Goal: Task Accomplishment & Management: Use online tool/utility

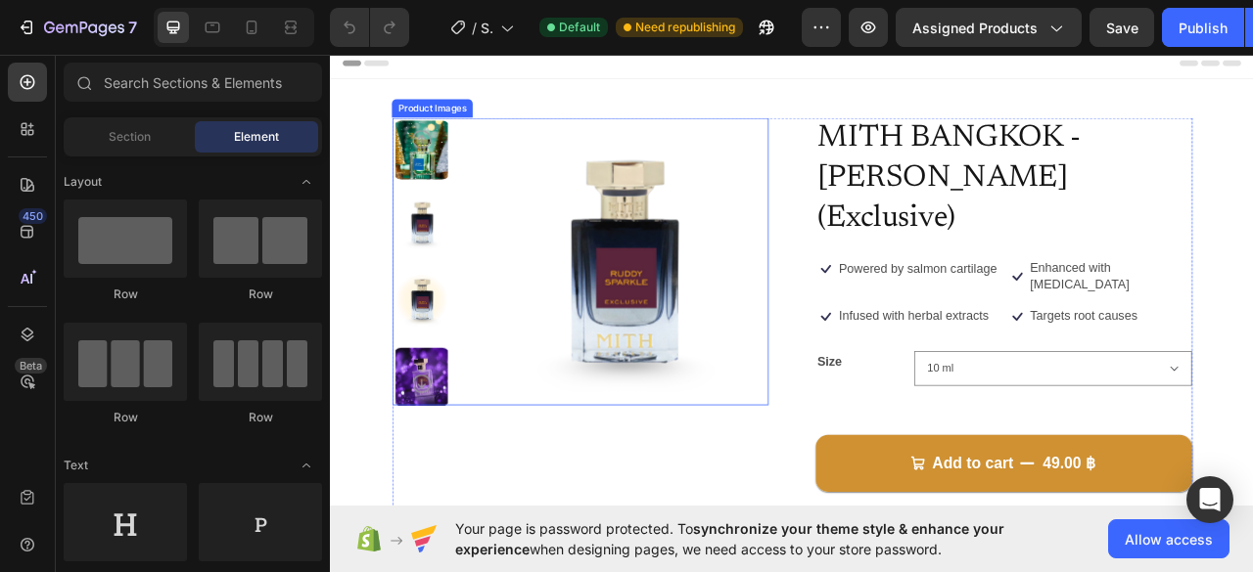
click at [438, 254] on img at bounding box center [445, 270] width 74 height 74
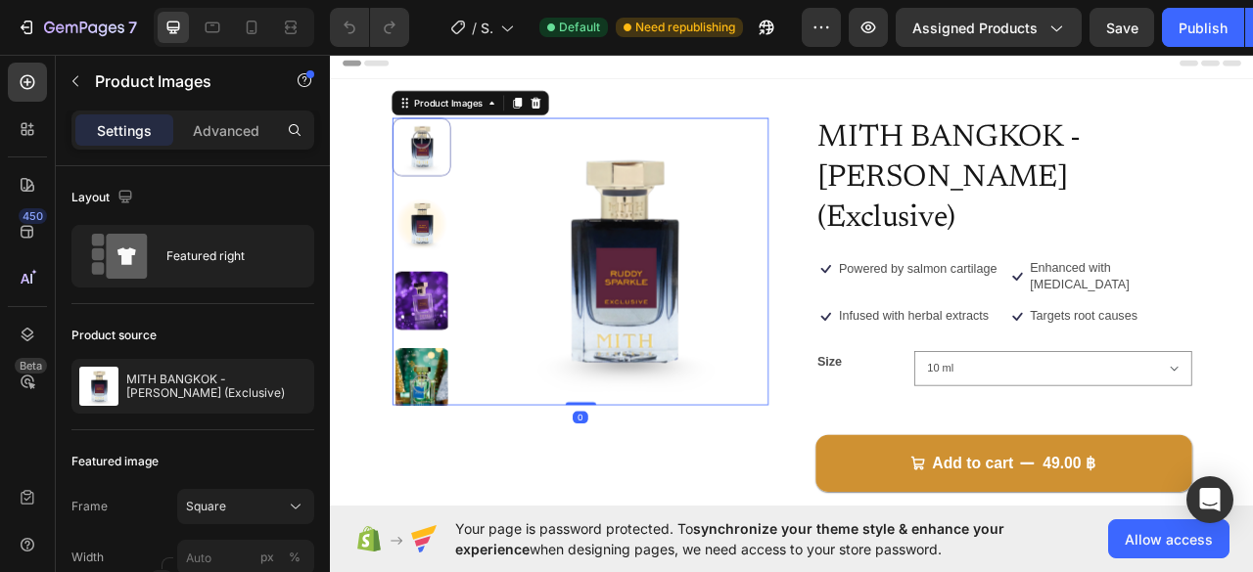
click at [462, 274] on img at bounding box center [445, 271] width 74 height 74
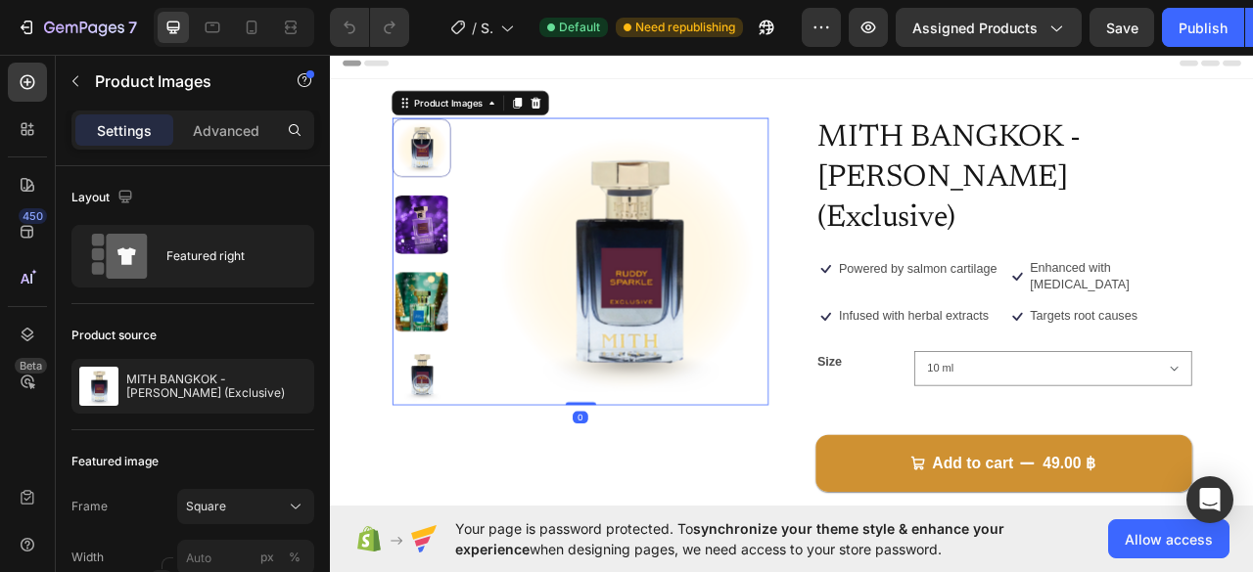
click at [452, 279] on img at bounding box center [445, 272] width 74 height 74
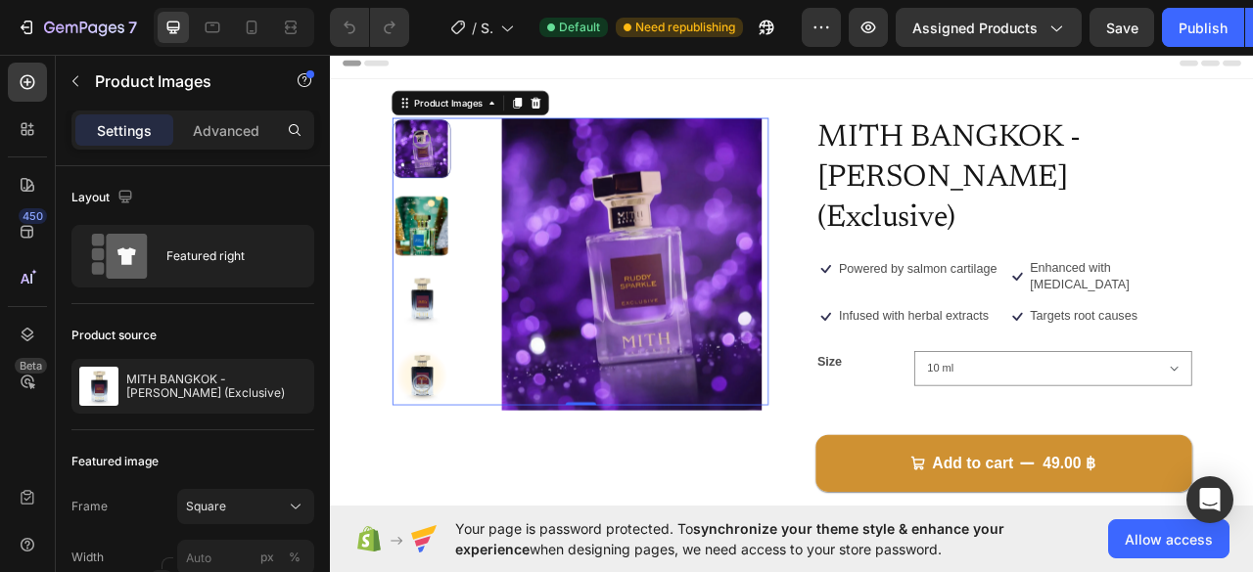
click at [451, 279] on img at bounding box center [445, 274] width 74 height 74
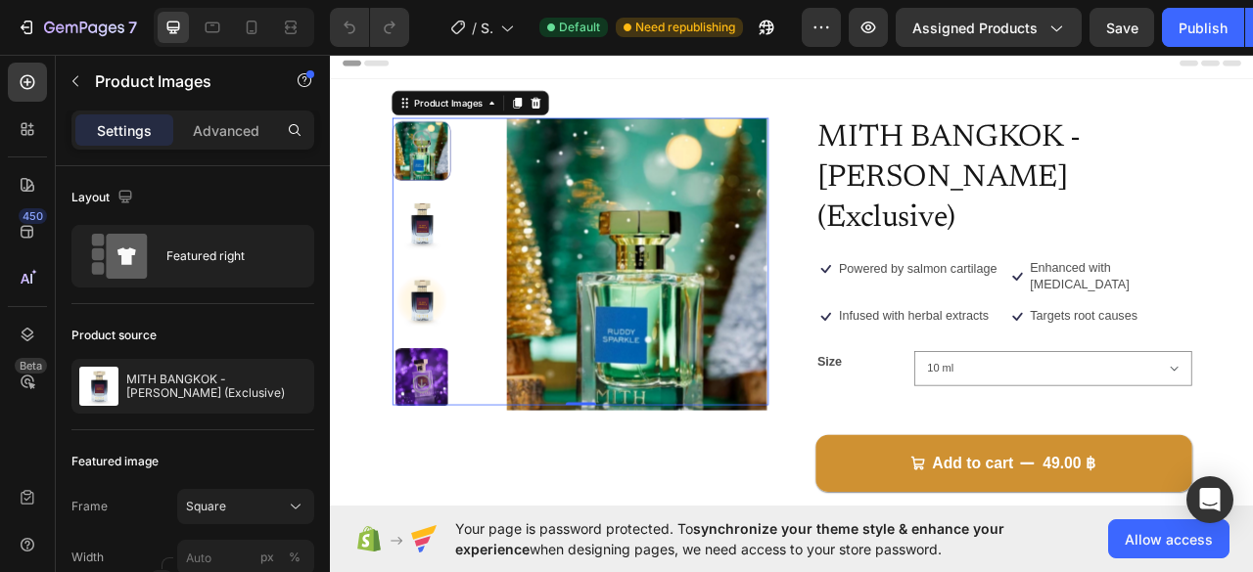
click at [451, 291] on img at bounding box center [445, 271] width 74 height 74
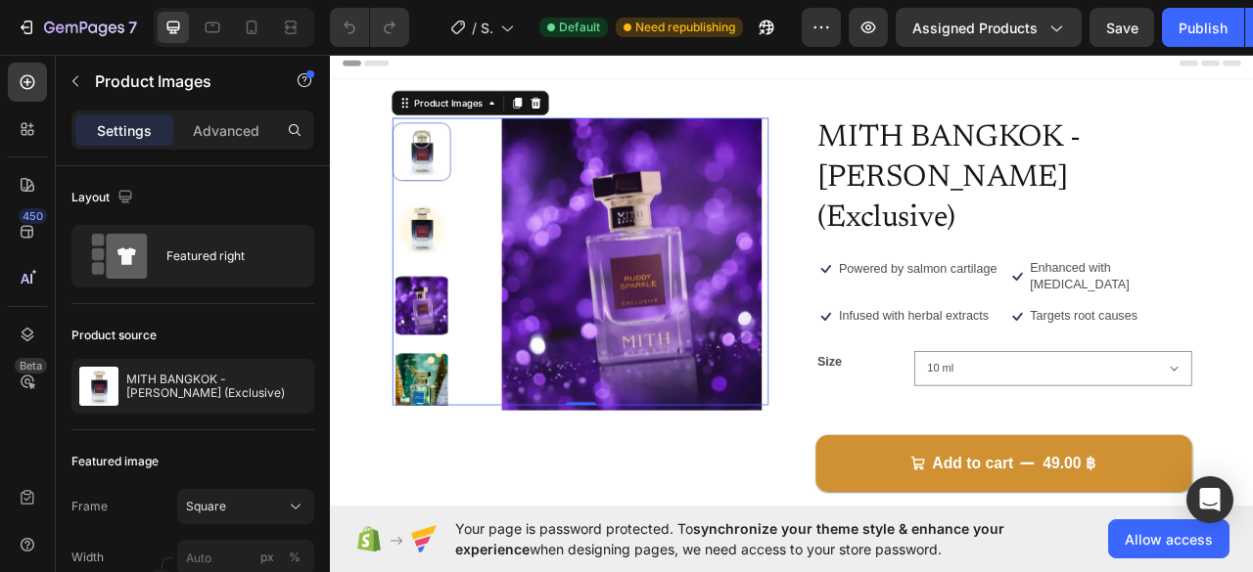
click at [447, 306] on div at bounding box center [445, 319] width 74 height 366
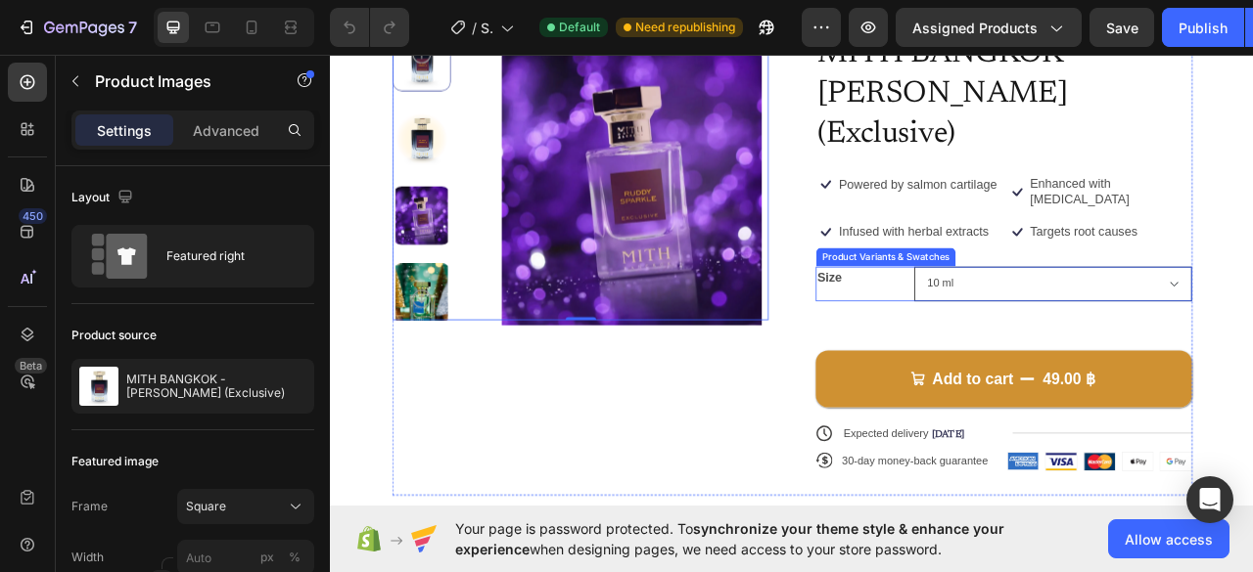
scroll to position [391, 0]
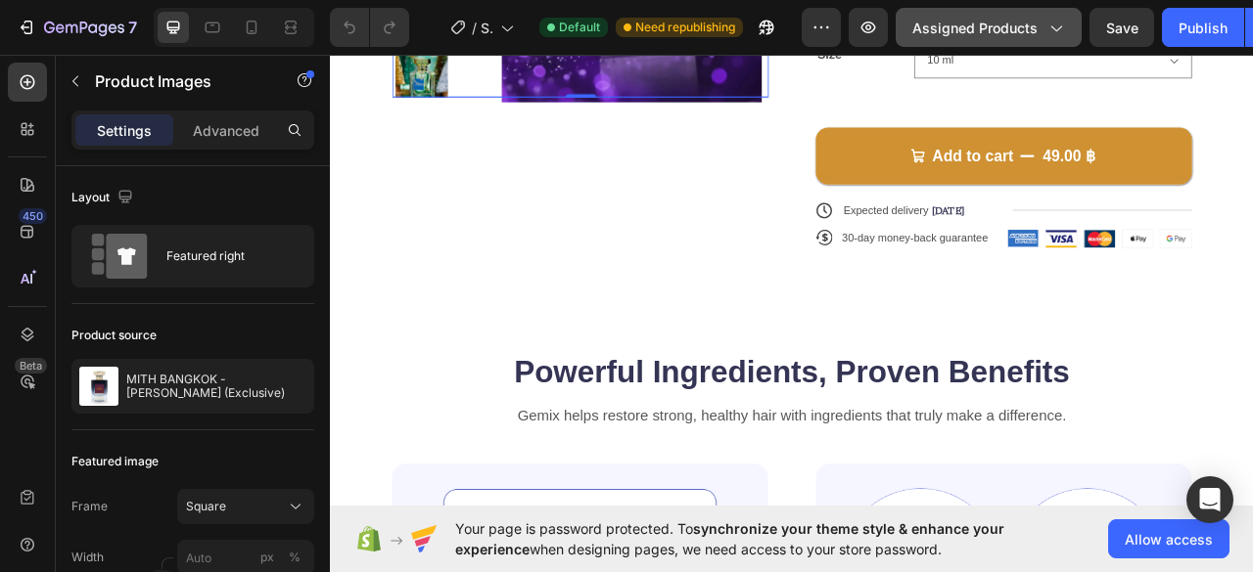
click at [1008, 31] on span "Assigned Products" at bounding box center [974, 28] width 125 height 21
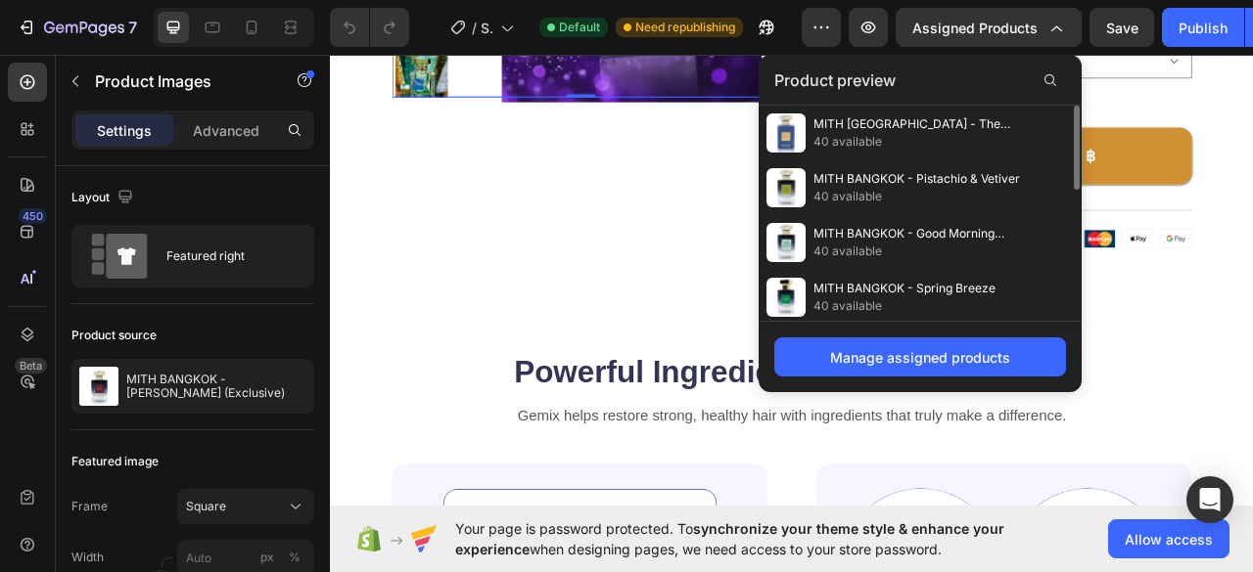
scroll to position [388, 0]
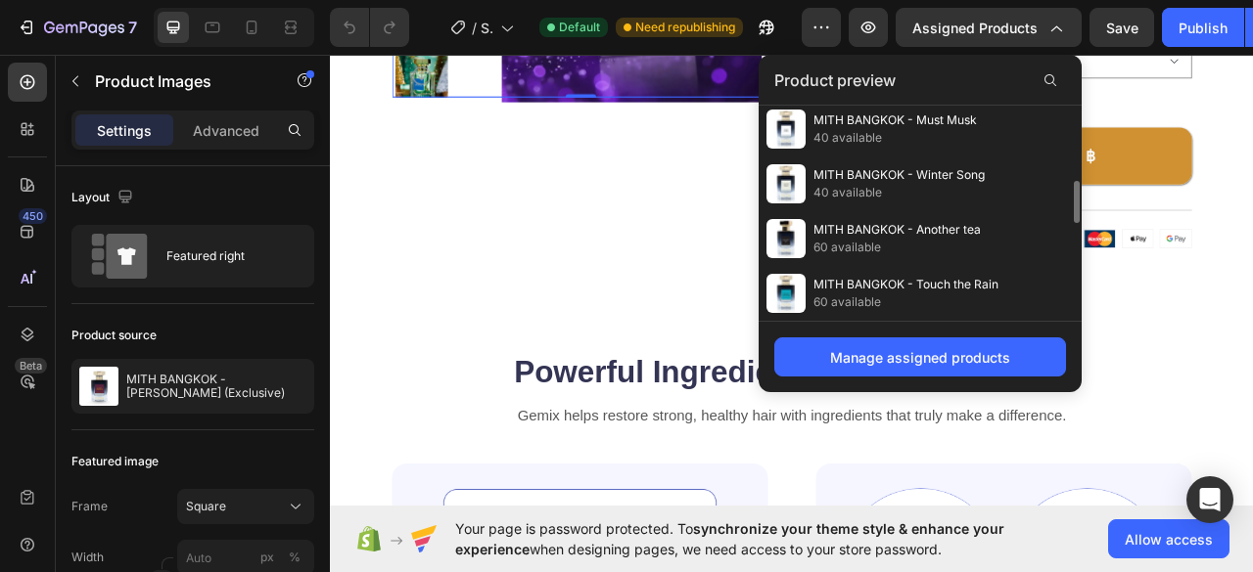
click at [988, 1] on div "7 / Shopify Original Product Template Default Need republishing Preview Assigne…" at bounding box center [626, 28] width 1253 height 56
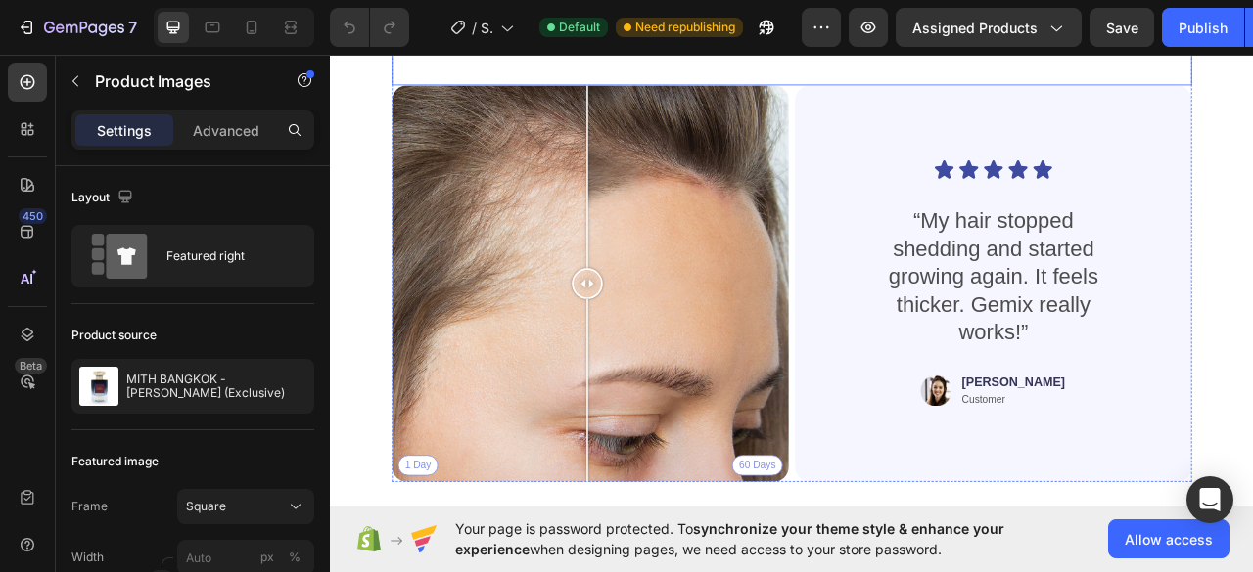
scroll to position [3719, 0]
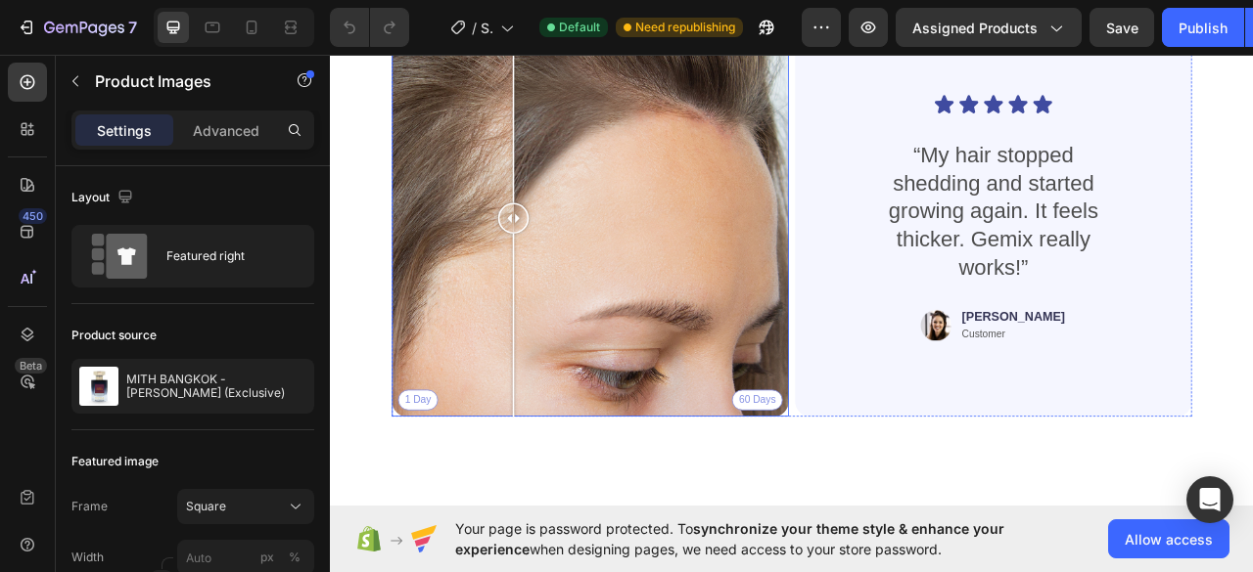
drag, startPoint x: 649, startPoint y: 526, endPoint x: 720, endPoint y: 439, distance: 112.6
click at [582, 439] on div at bounding box center [562, 264] width 39 height 505
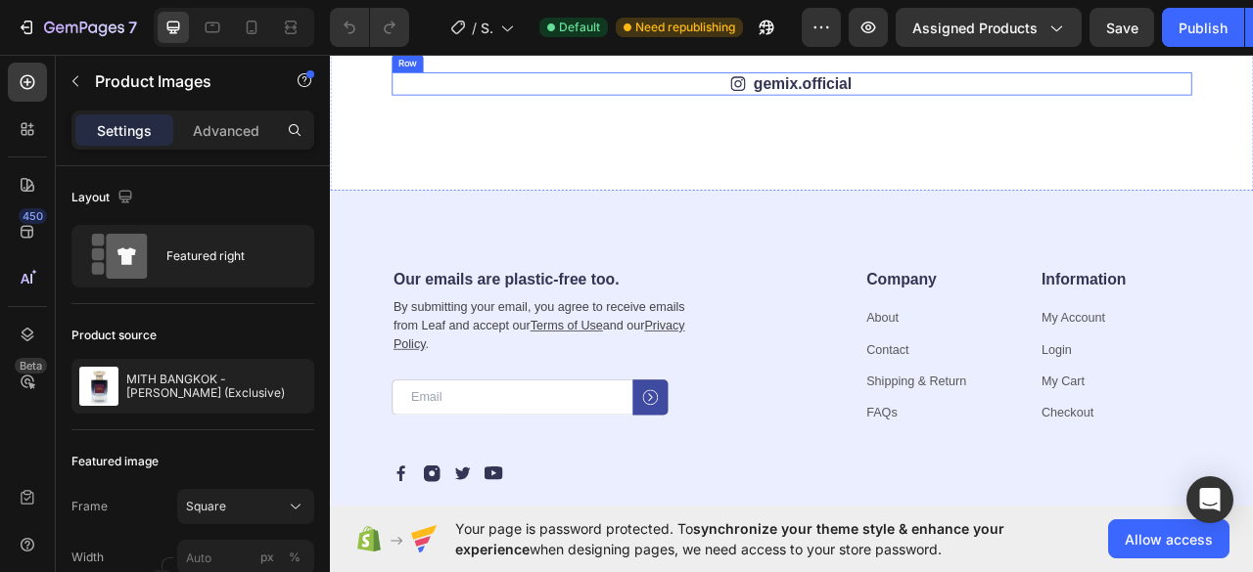
scroll to position [5480, 0]
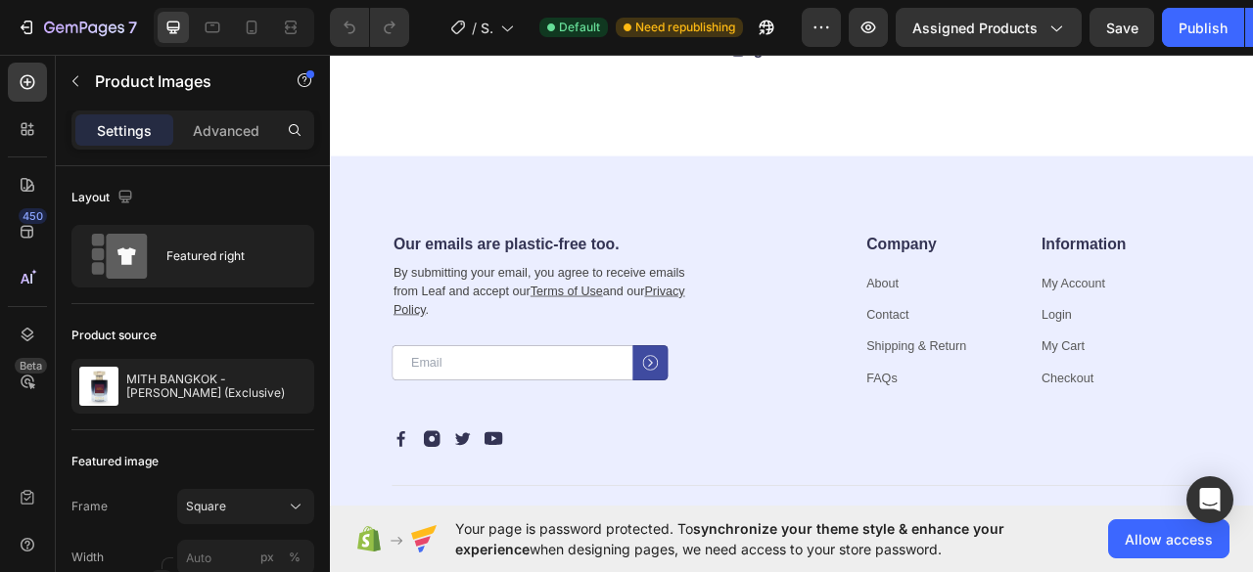
drag, startPoint x: 982, startPoint y: 574, endPoint x: 569, endPoint y: 326, distance: 482.8
click at [568, 185] on div "Icon gemix.official Text Block Row Image Image Image Image Image Image Image Im…" at bounding box center [917, 60] width 1174 height 249
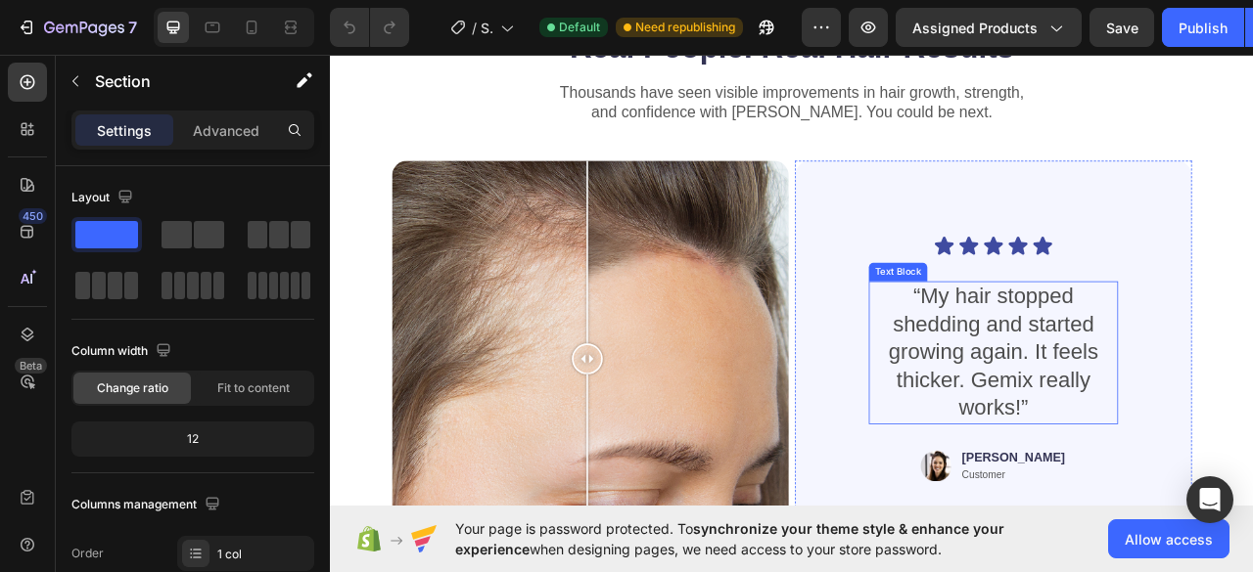
scroll to position [3621, 0]
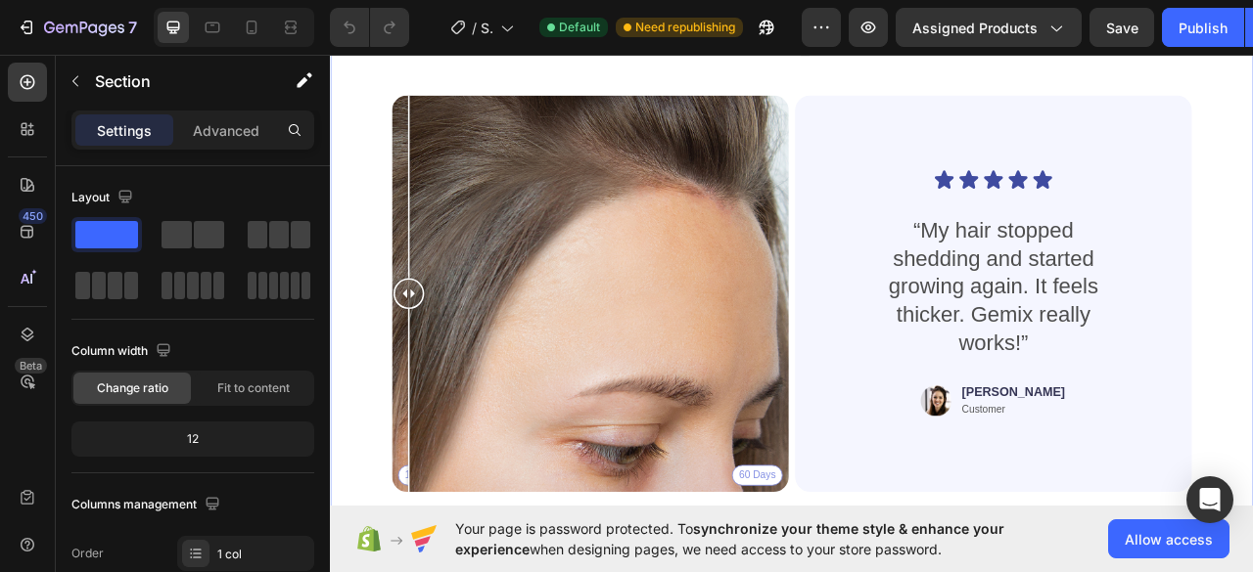
drag, startPoint x: 660, startPoint y: 374, endPoint x: 98, endPoint y: 420, distance: 563.6
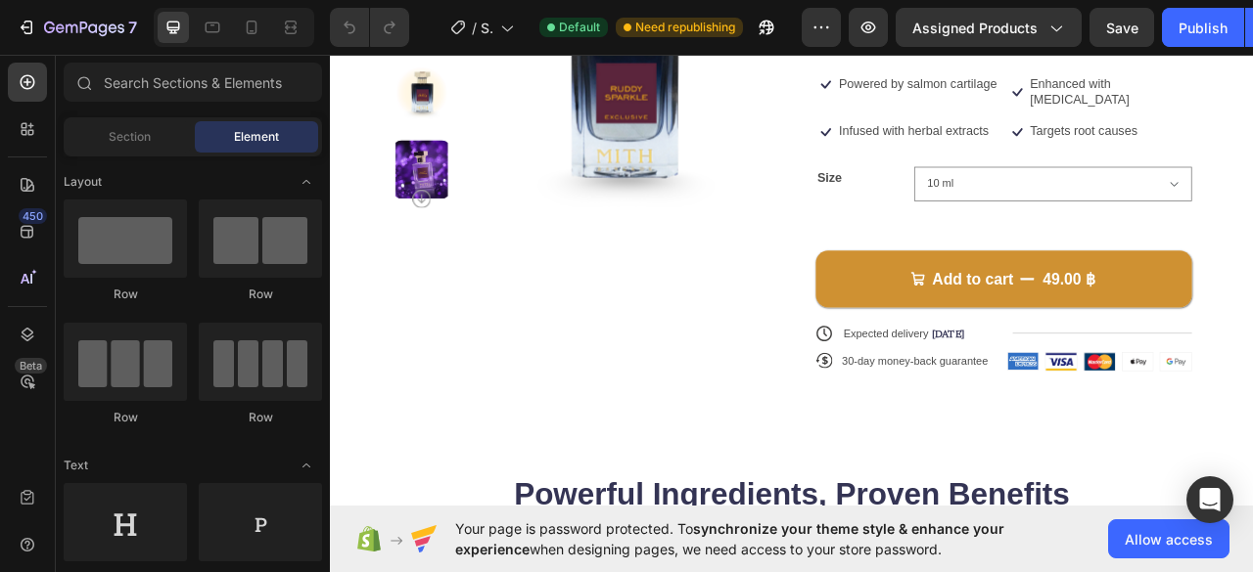
scroll to position [0, 0]
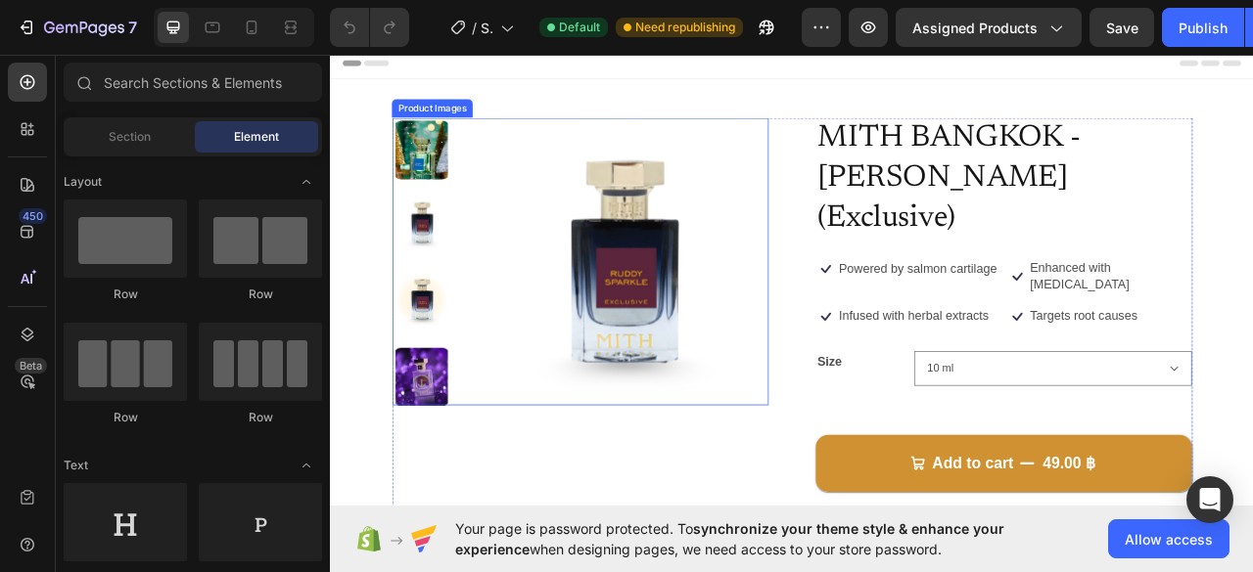
click at [458, 271] on img at bounding box center [445, 270] width 74 height 74
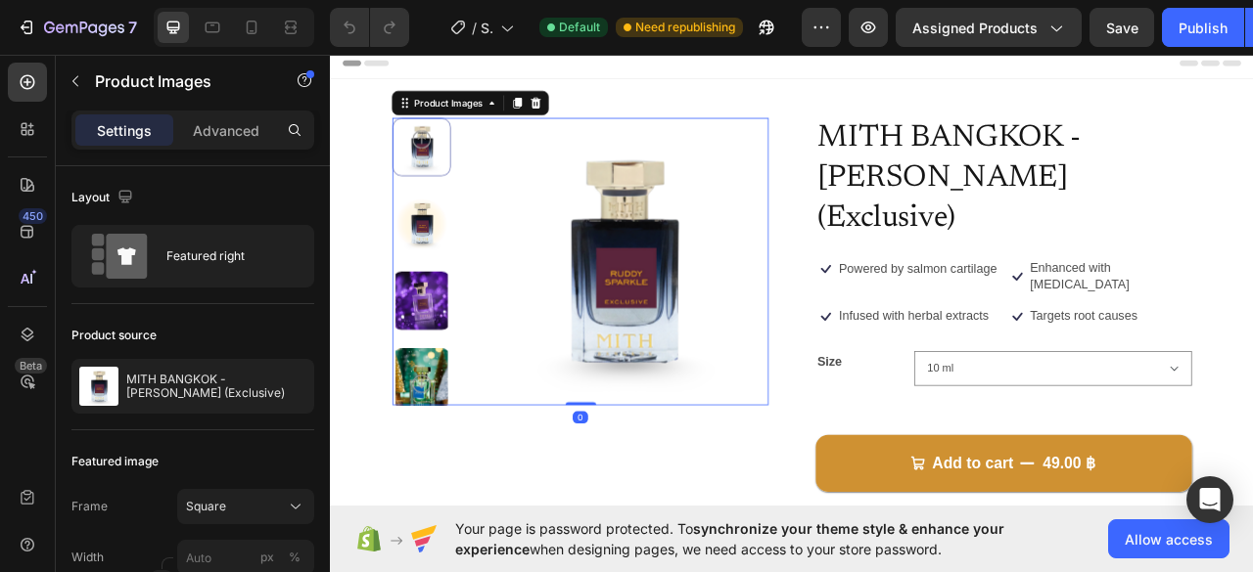
click at [438, 219] on div at bounding box center [445, 319] width 74 height 366
click at [450, 258] on img at bounding box center [445, 271] width 74 height 74
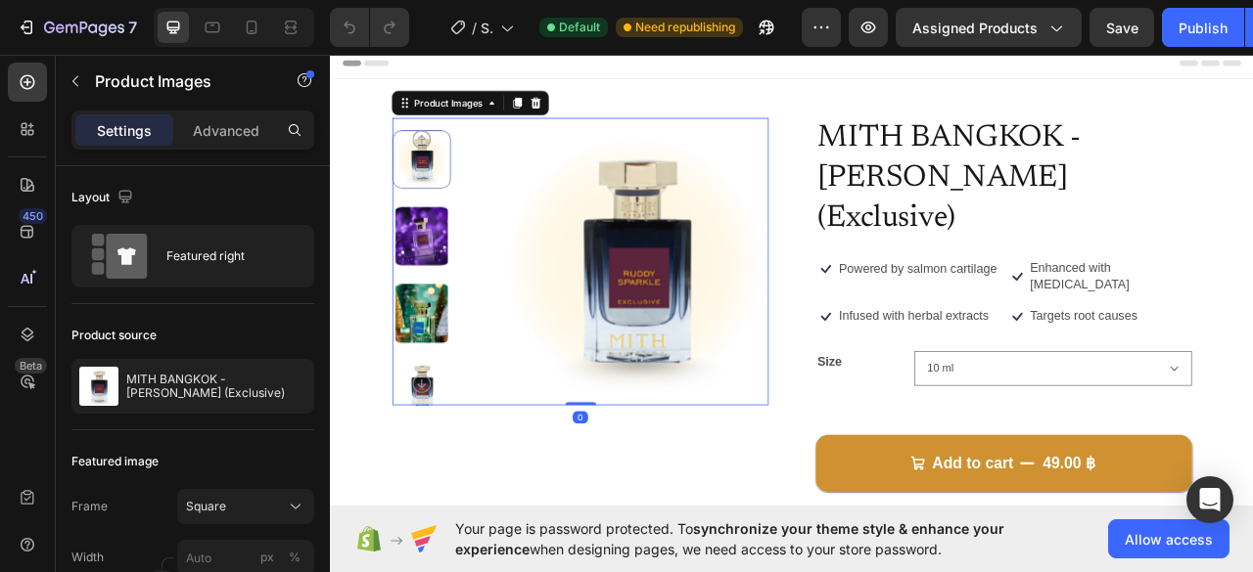
click at [452, 303] on img at bounding box center [445, 287] width 74 height 74
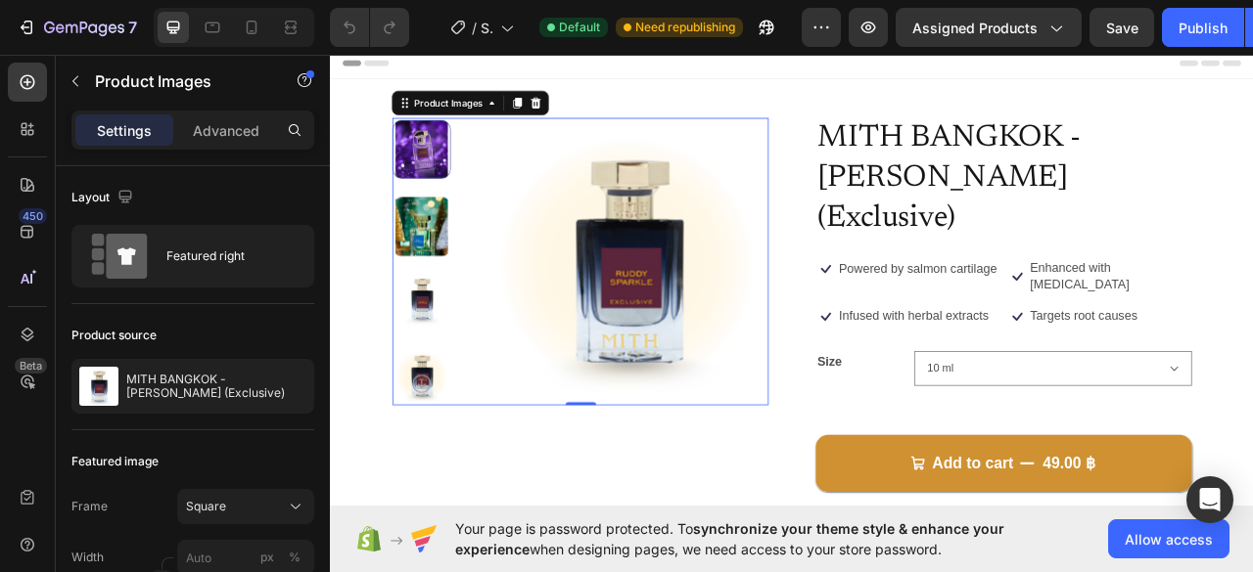
click at [455, 289] on img at bounding box center [445, 274] width 74 height 74
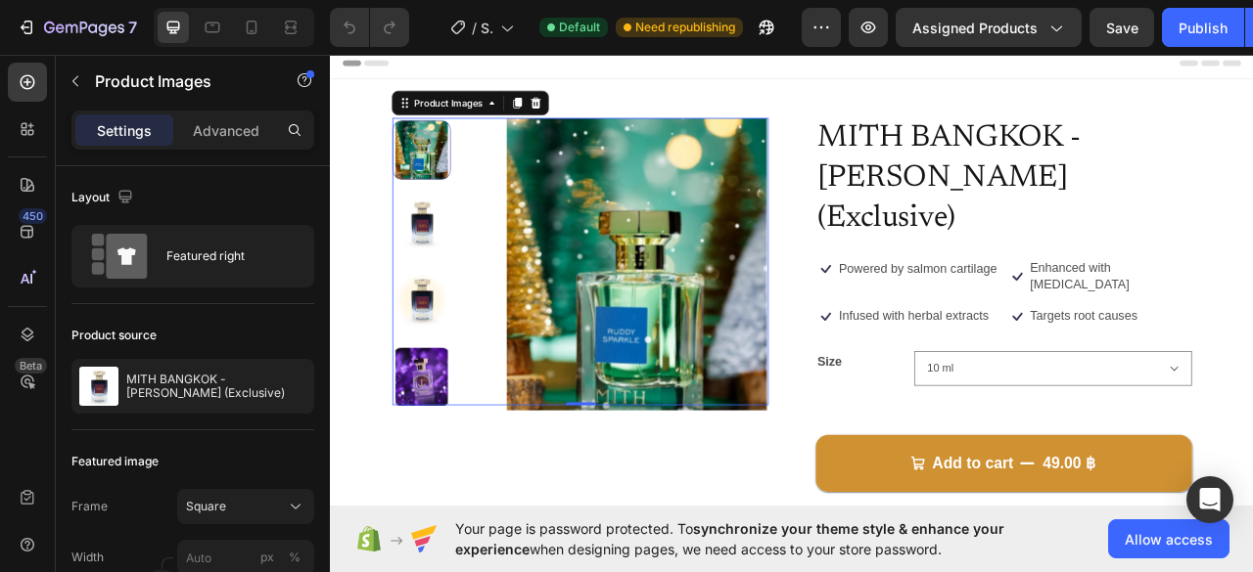
click at [453, 297] on img at bounding box center [445, 270] width 74 height 74
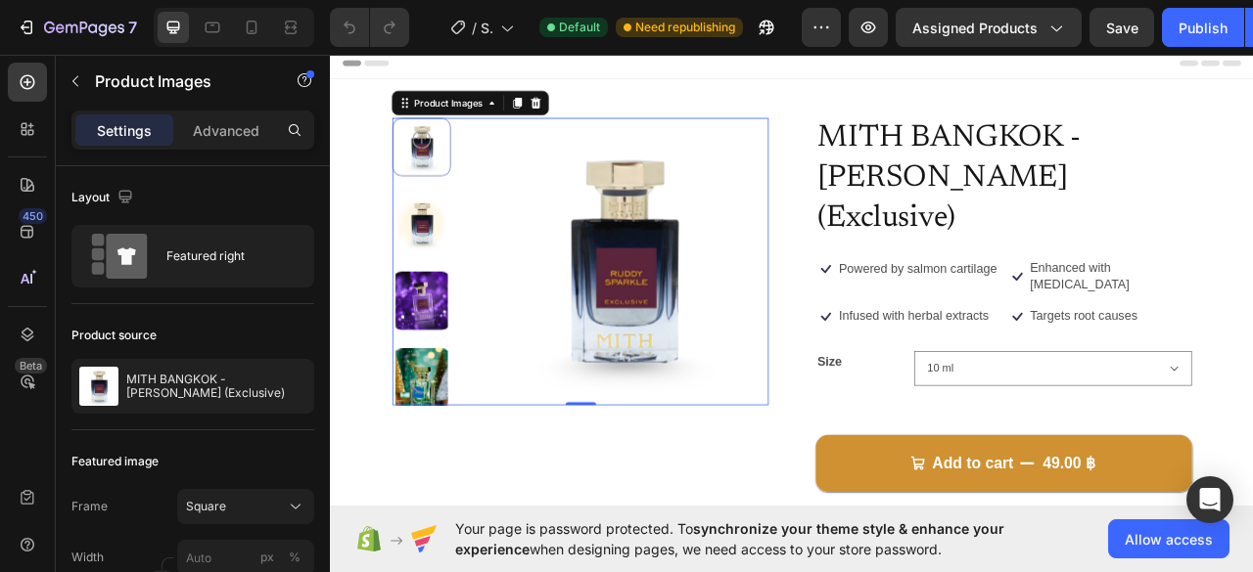
click at [437, 368] on img at bounding box center [445, 369] width 74 height 74
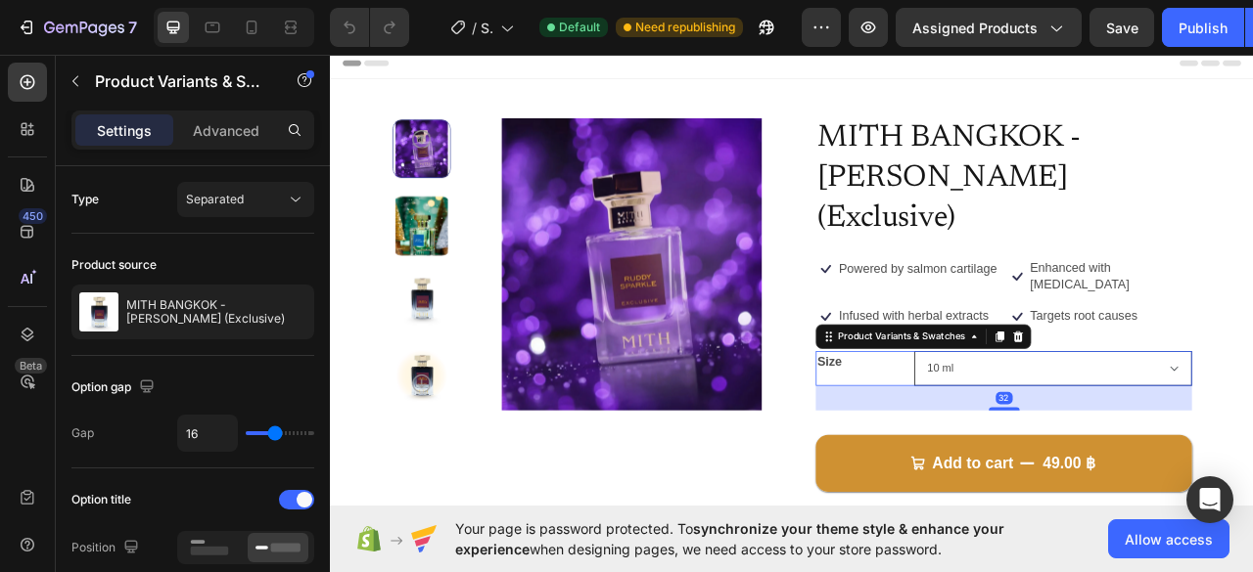
click at [1093, 434] on select "10 ml 60 ml 100 ml" at bounding box center [1249, 456] width 353 height 44
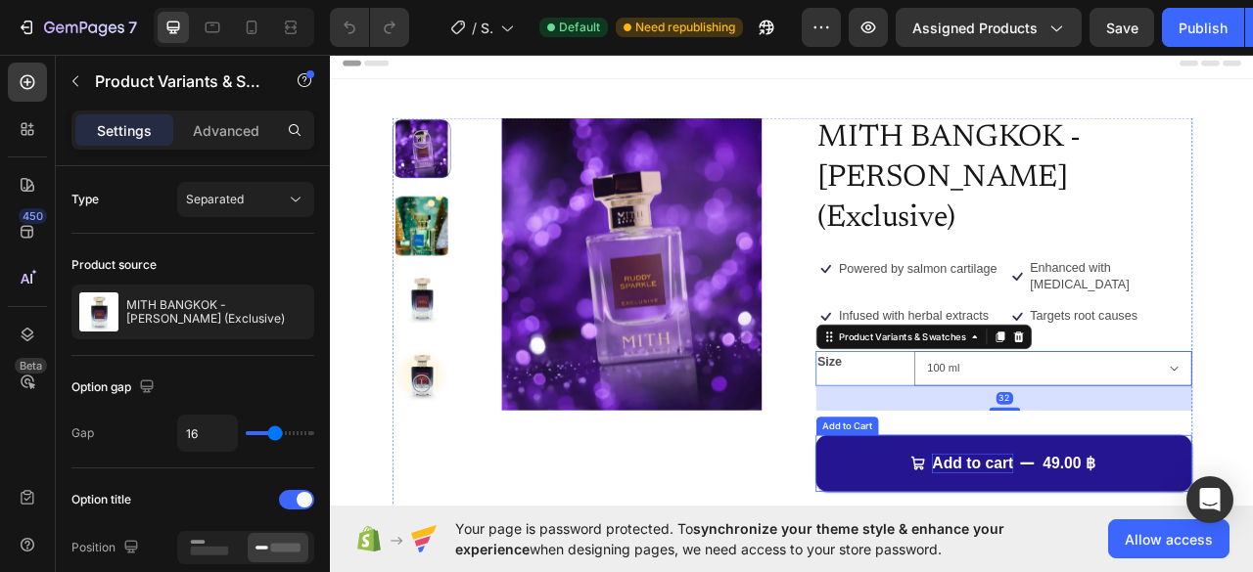
click at [1073, 434] on select "10 ml 60 ml 100 ml" at bounding box center [1249, 456] width 353 height 44
select select "100 ml"
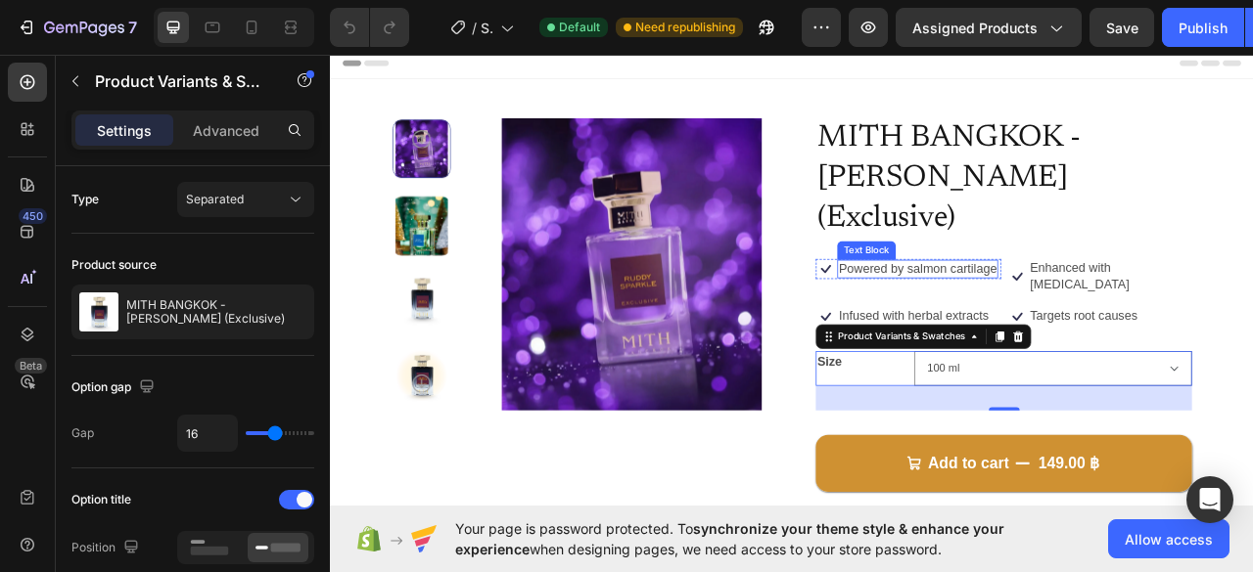
click at [1137, 263] on div "MITH BANGKOK - [PERSON_NAME] (Exclusive) Product Title Icon Powered by salmon c…" at bounding box center [1186, 430] width 479 height 589
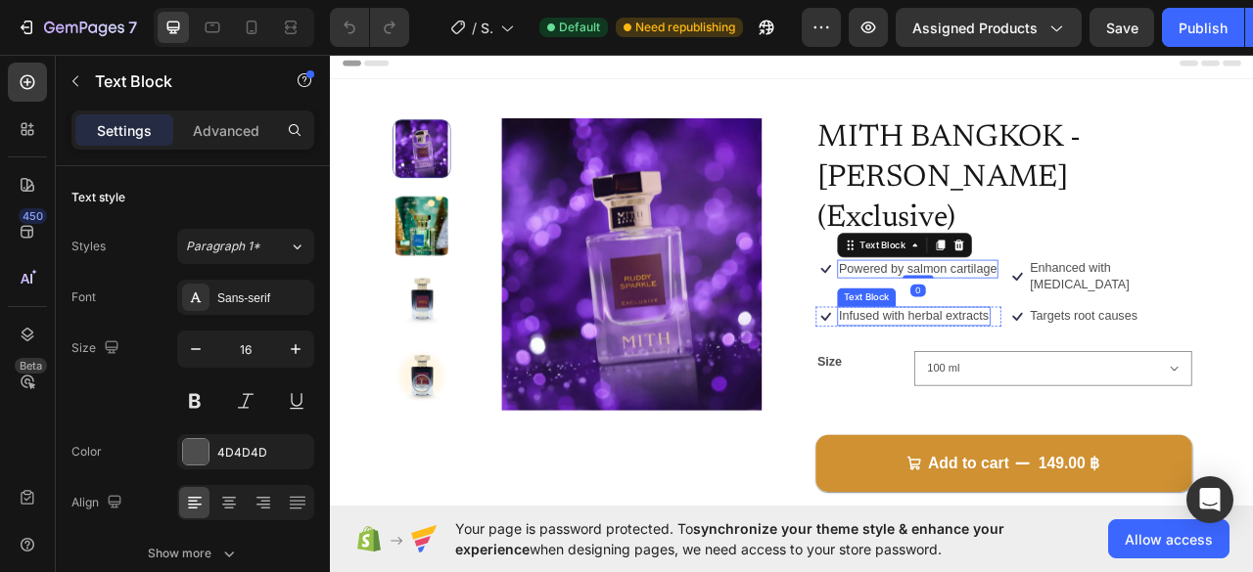
click at [1137, 379] on p "Infused with herbal extracts" at bounding box center [1072, 389] width 191 height 21
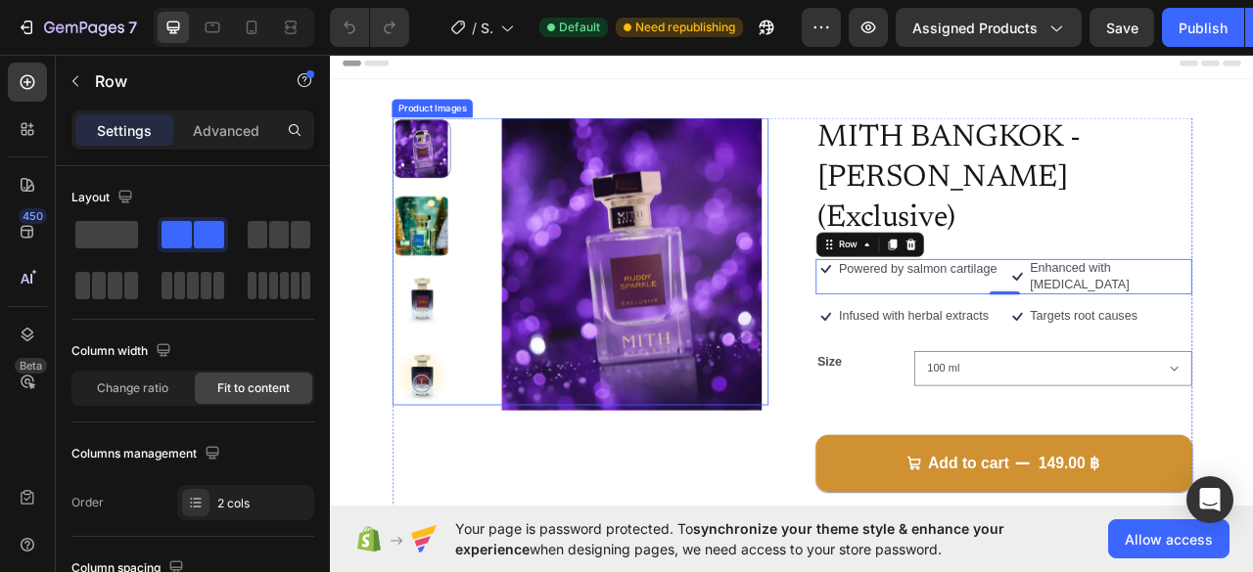
click at [445, 358] on img at bounding box center [445, 367] width 74 height 74
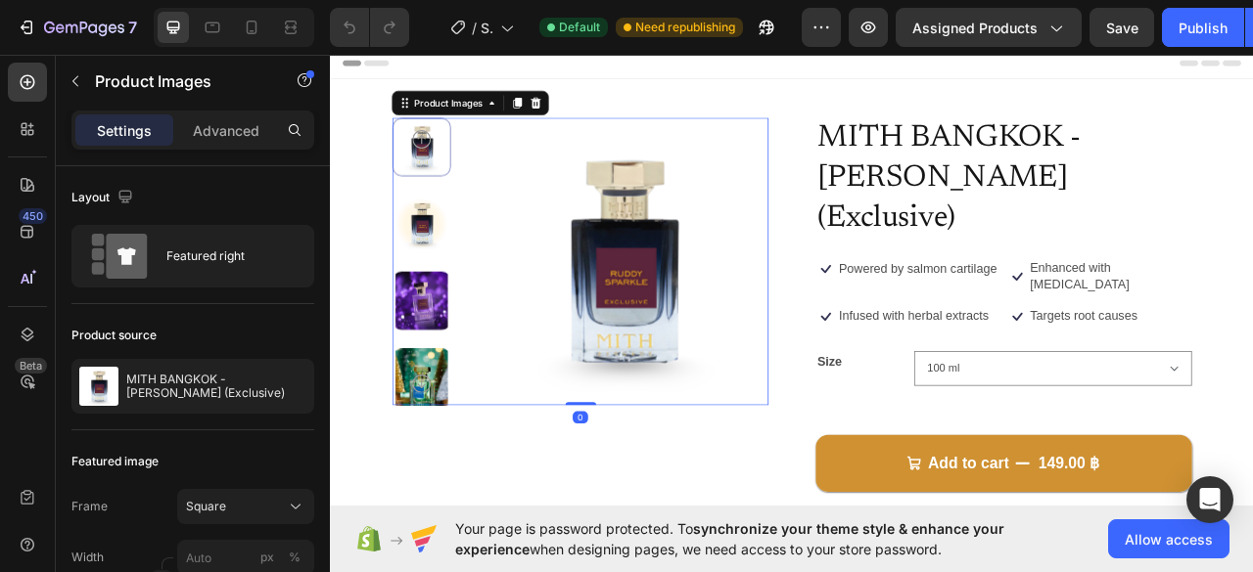
click at [445, 358] on img at bounding box center [445, 369] width 74 height 74
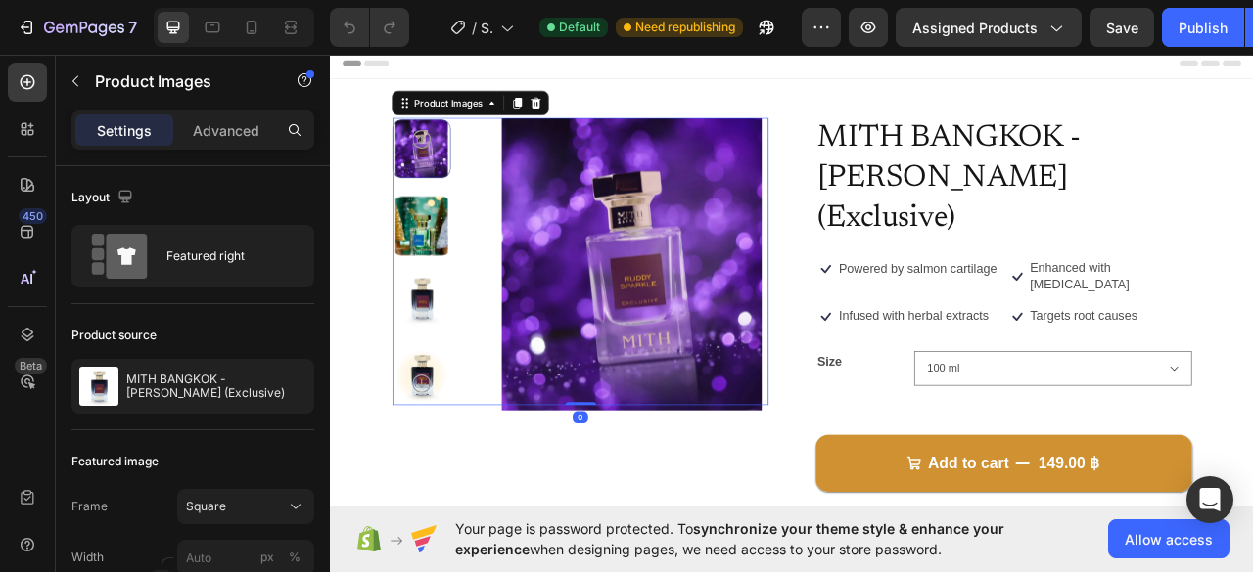
click at [440, 270] on img at bounding box center [445, 274] width 74 height 74
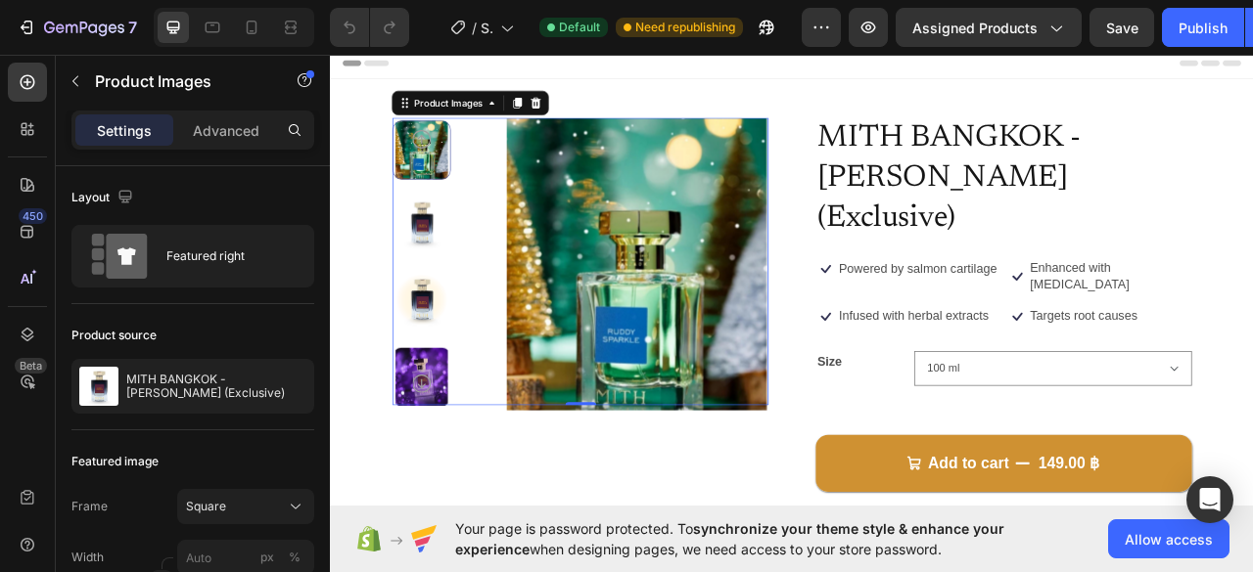
click at [442, 274] on img at bounding box center [445, 270] width 74 height 74
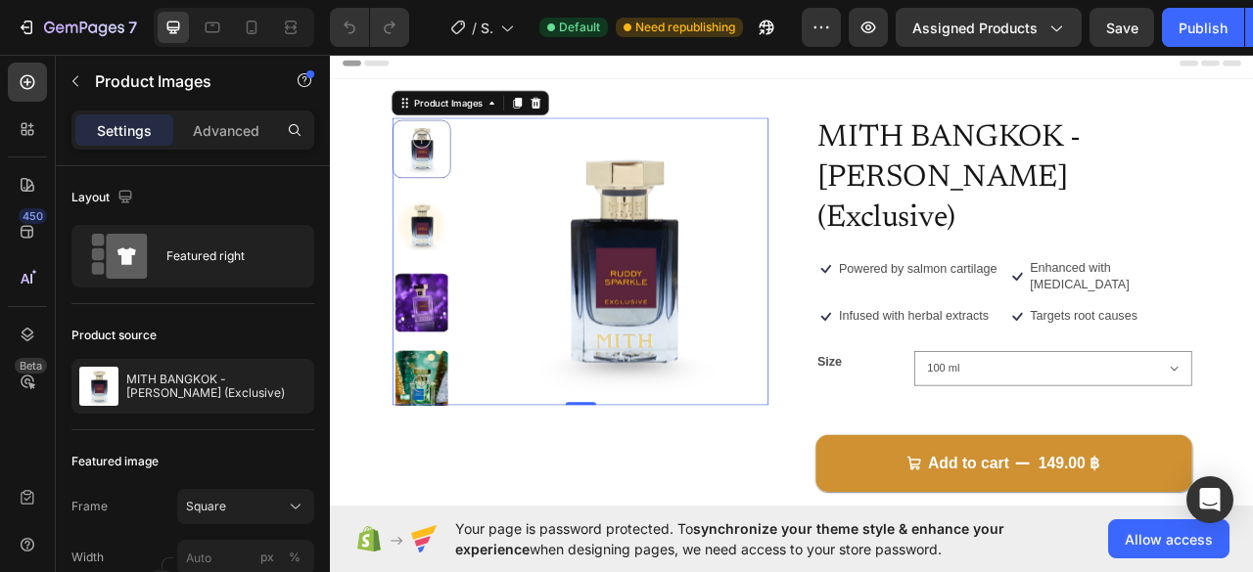
click at [449, 297] on img at bounding box center [445, 274] width 74 height 74
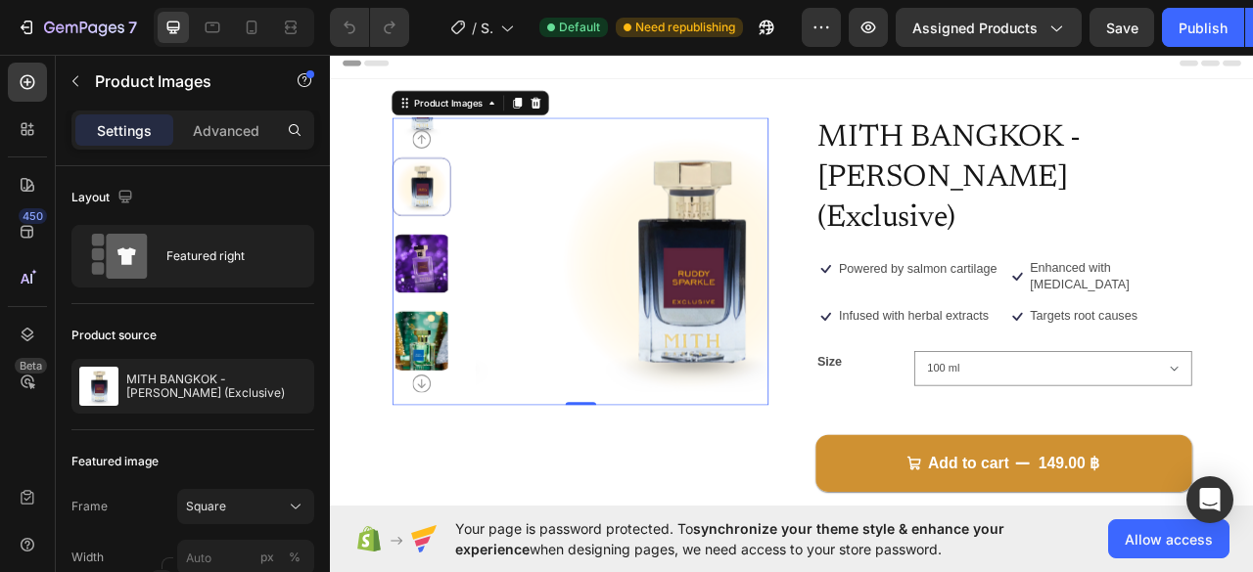
click at [453, 326] on div at bounding box center [445, 319] width 74 height 366
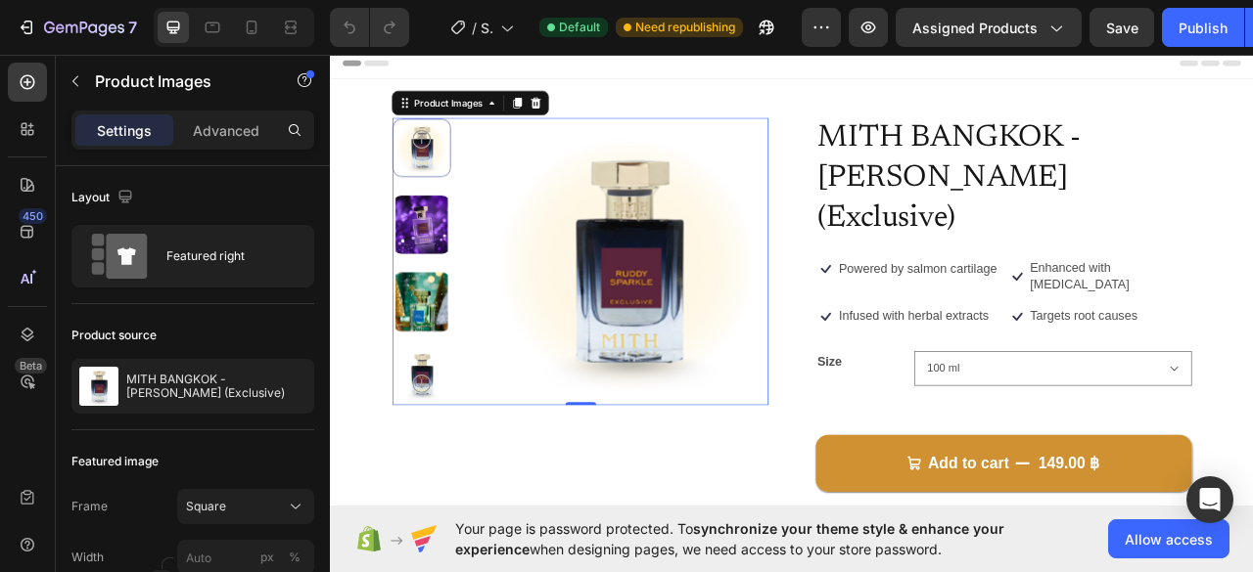
click at [455, 270] on img at bounding box center [445, 272] width 74 height 74
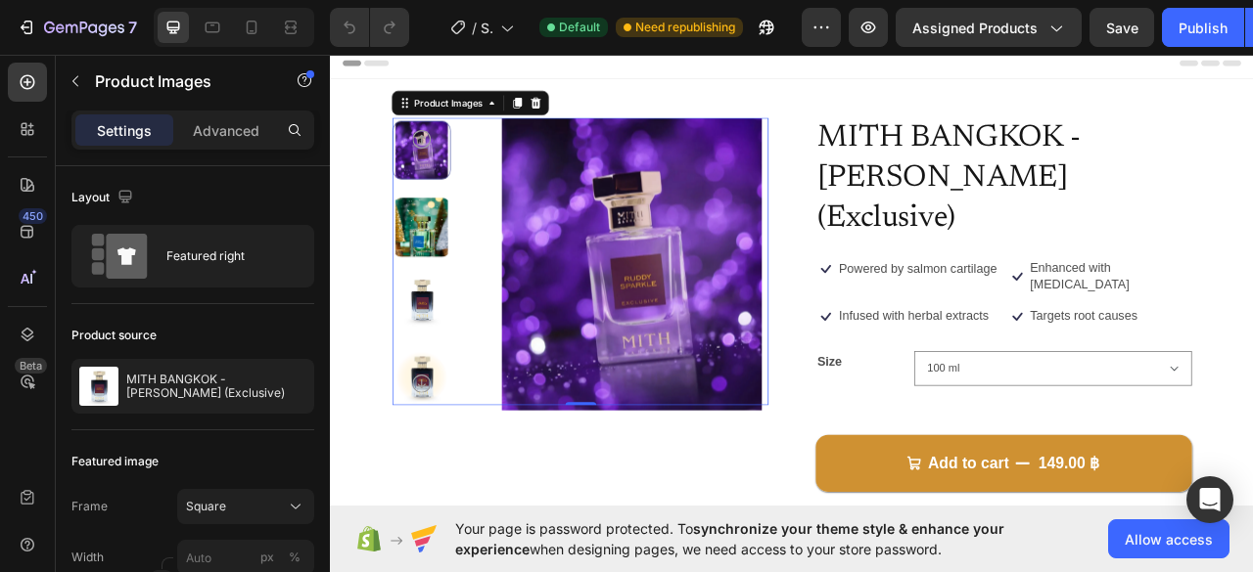
click at [455, 284] on img at bounding box center [445, 276] width 74 height 74
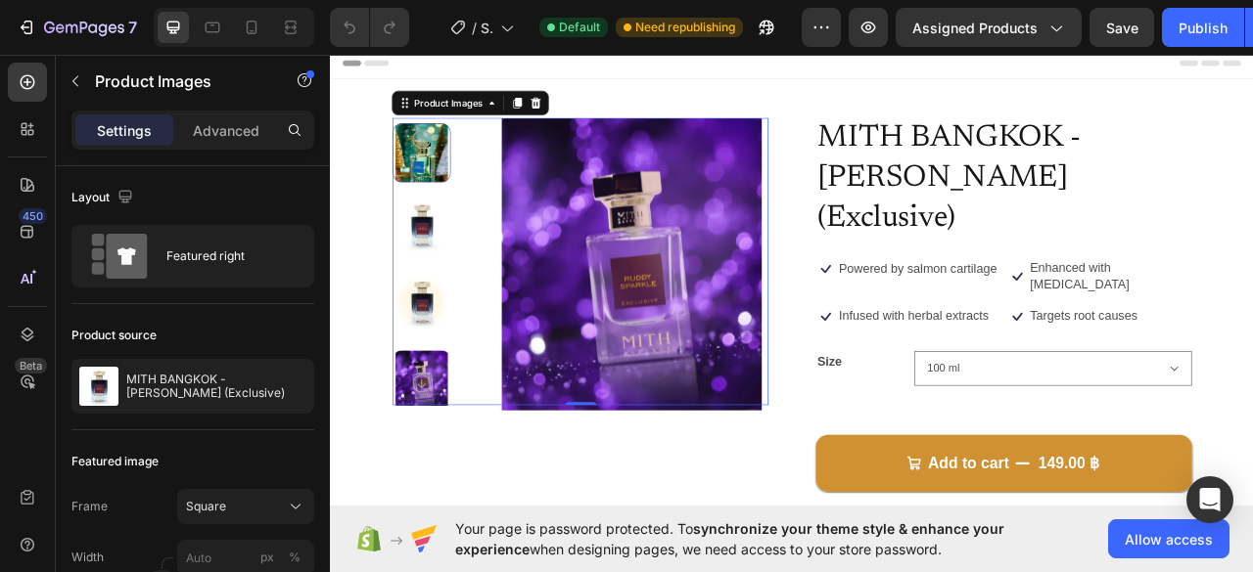
click at [455, 278] on img at bounding box center [445, 274] width 74 height 74
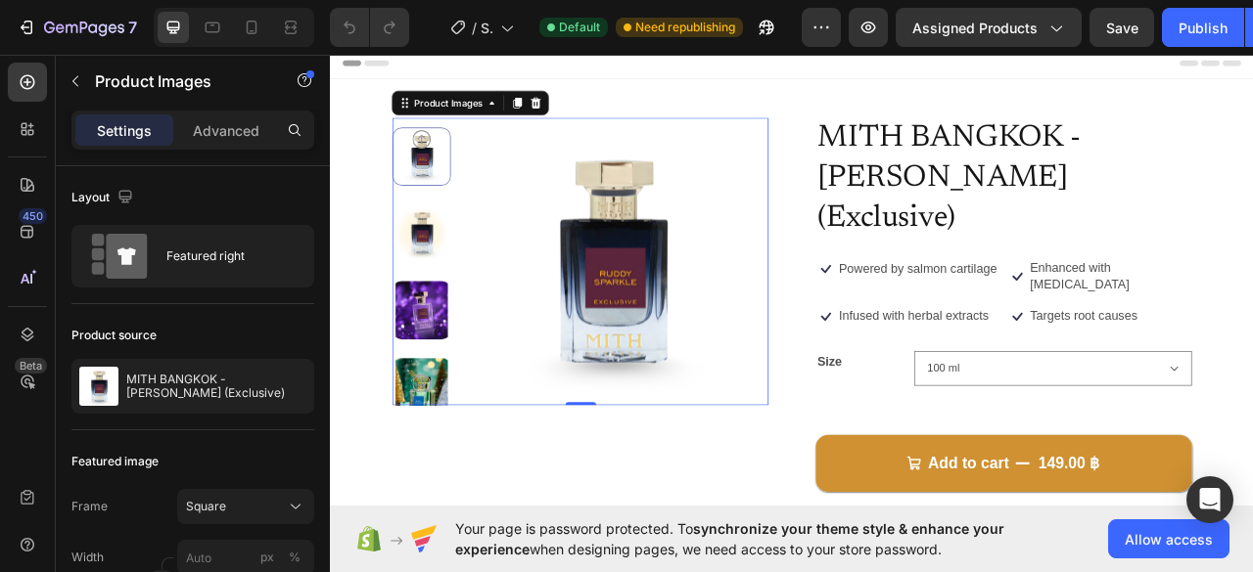
click at [454, 297] on img at bounding box center [445, 284] width 74 height 74
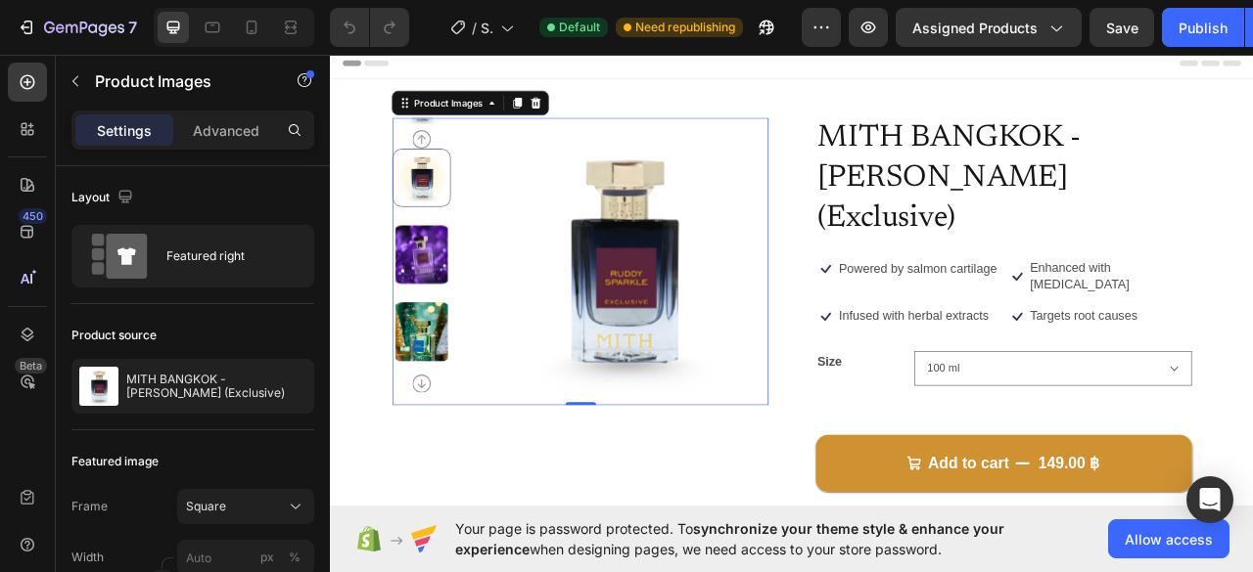
click at [453, 303] on img at bounding box center [445, 310] width 74 height 74
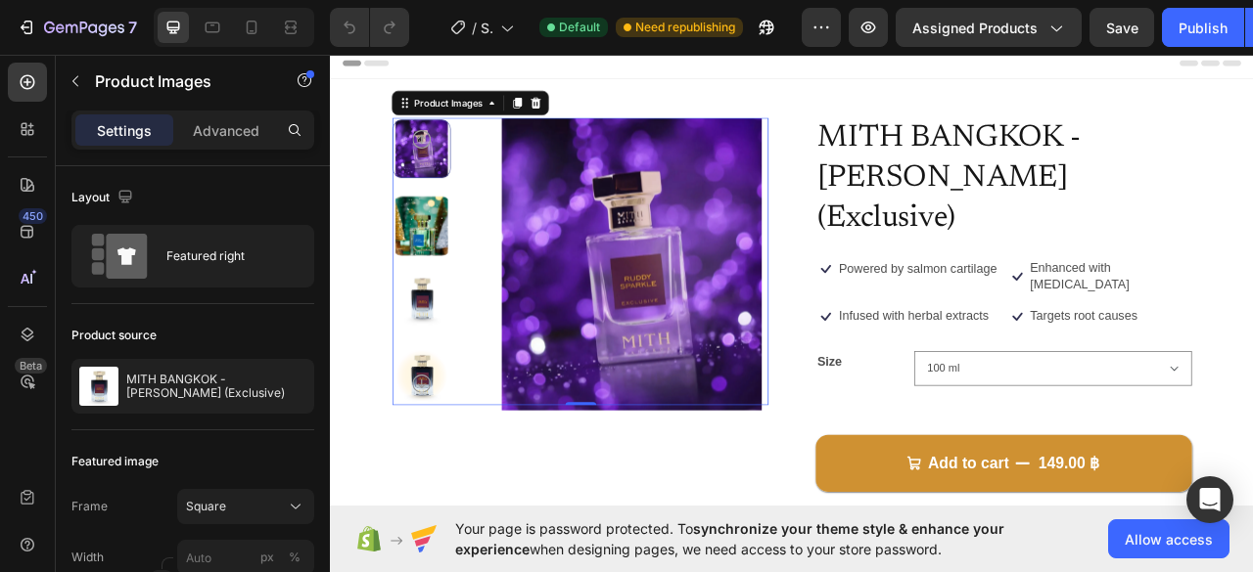
click at [426, 253] on img at bounding box center [445, 274] width 74 height 74
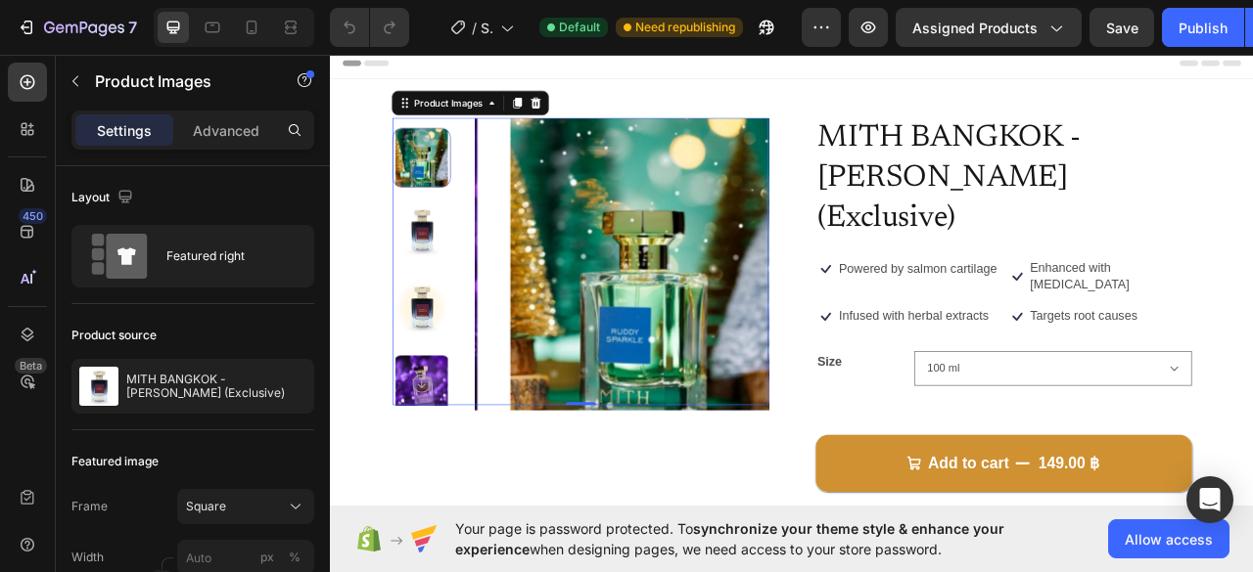
click at [420, 288] on img at bounding box center [445, 280] width 74 height 74
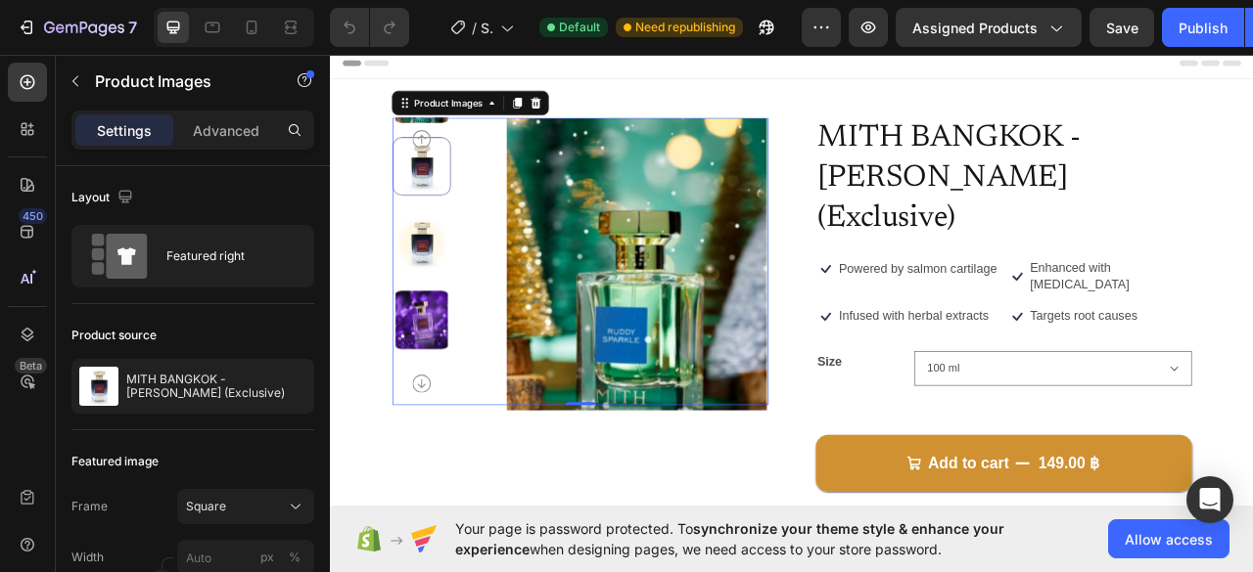
click at [434, 306] on img at bounding box center [445, 295] width 74 height 74
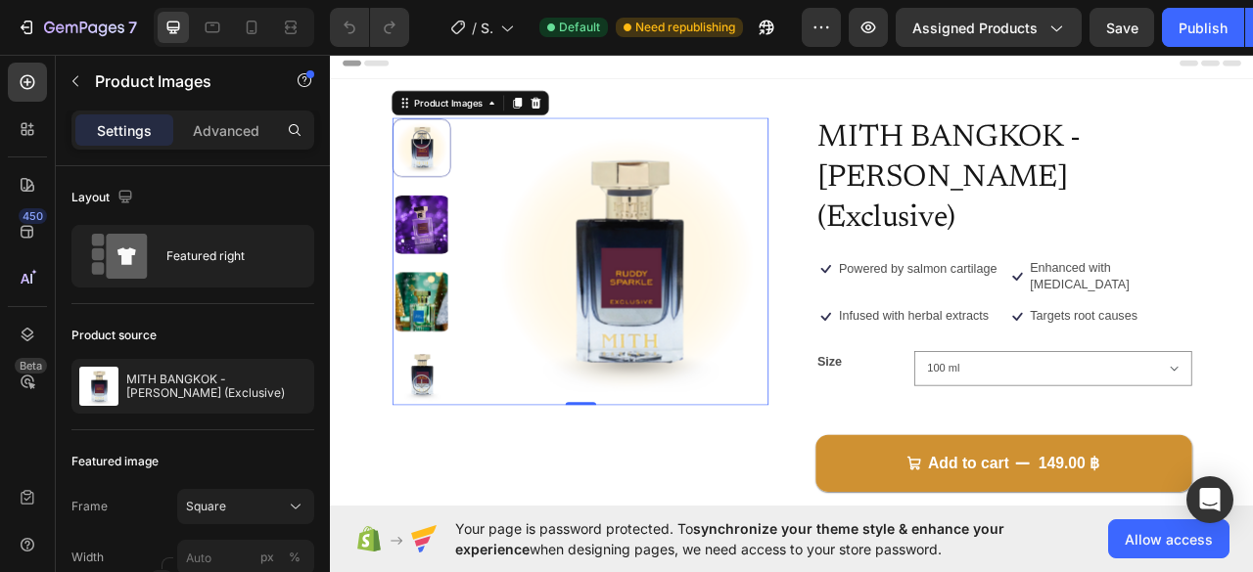
click at [440, 246] on img at bounding box center [445, 272] width 74 height 74
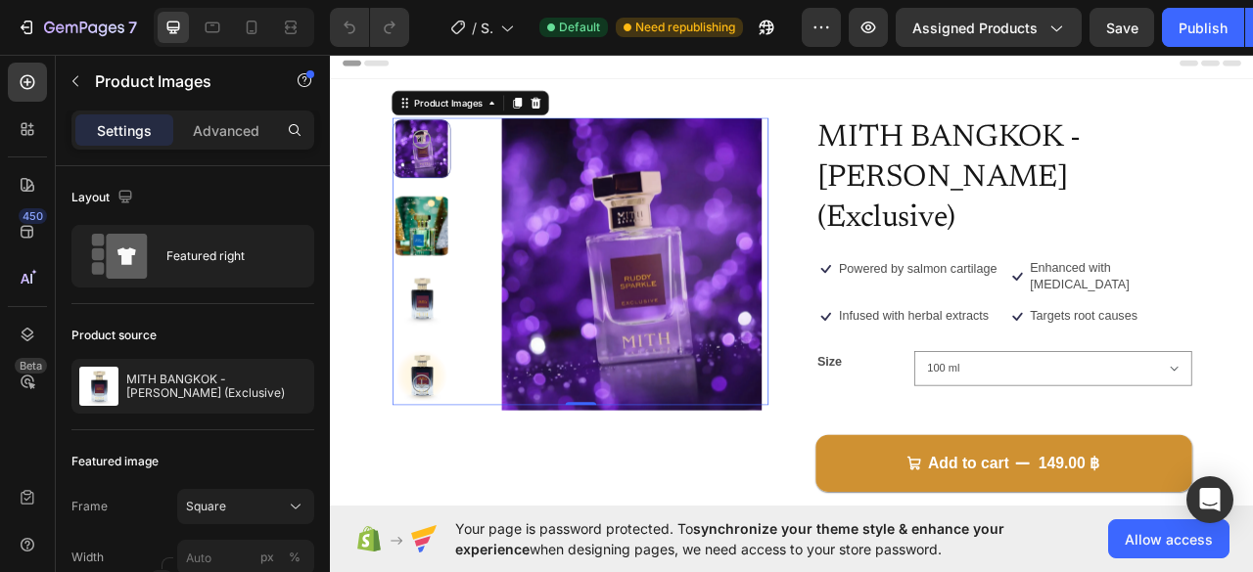
click at [451, 174] on icon "Carousel Back Arrow" at bounding box center [445, 163] width 23 height 23
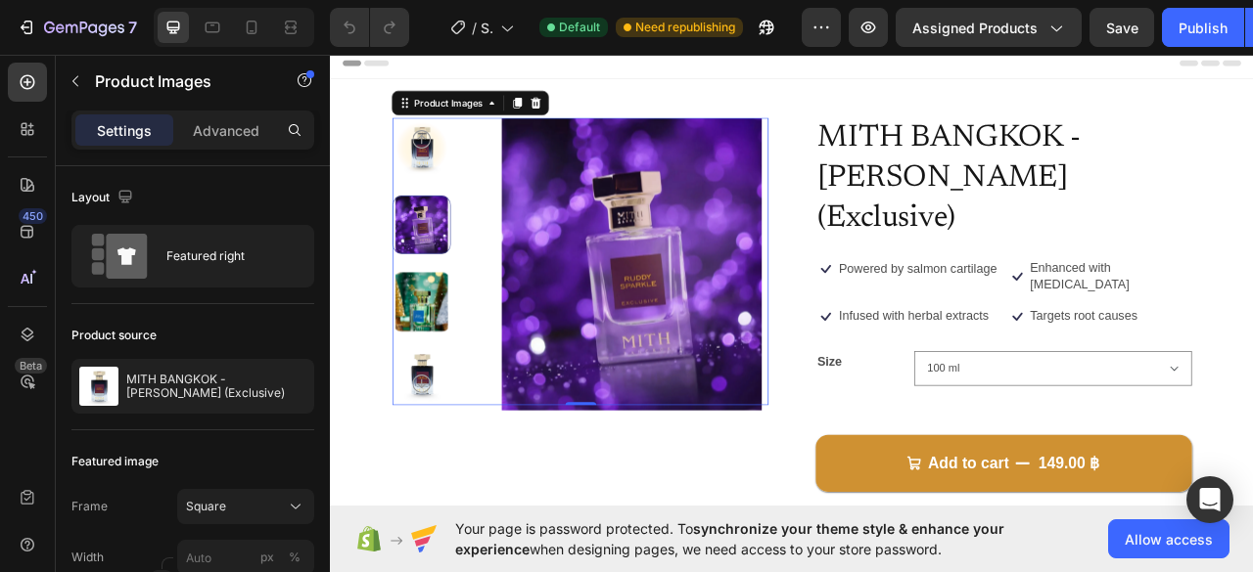
click at [448, 262] on div at bounding box center [445, 272] width 74 height 74
click at [455, 273] on div at bounding box center [445, 272] width 74 height 74
click at [458, 291] on div at bounding box center [445, 272] width 74 height 74
click at [456, 317] on div at bounding box center [445, 319] width 74 height 366
click at [458, 339] on img at bounding box center [445, 371] width 74 height 74
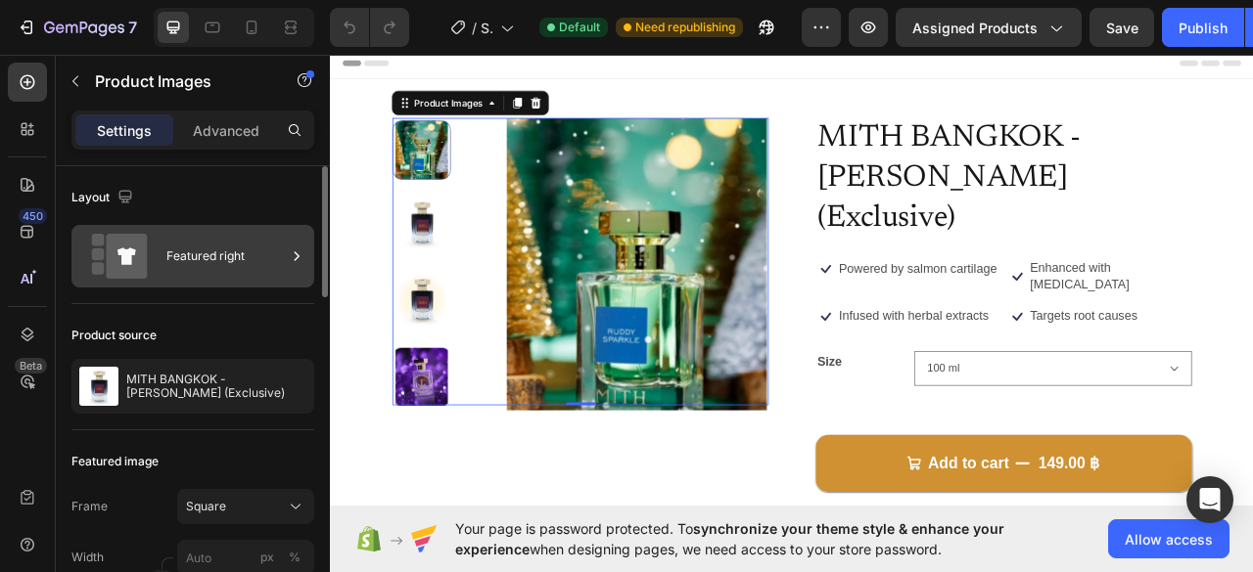
click at [137, 263] on icon at bounding box center [126, 256] width 41 height 45
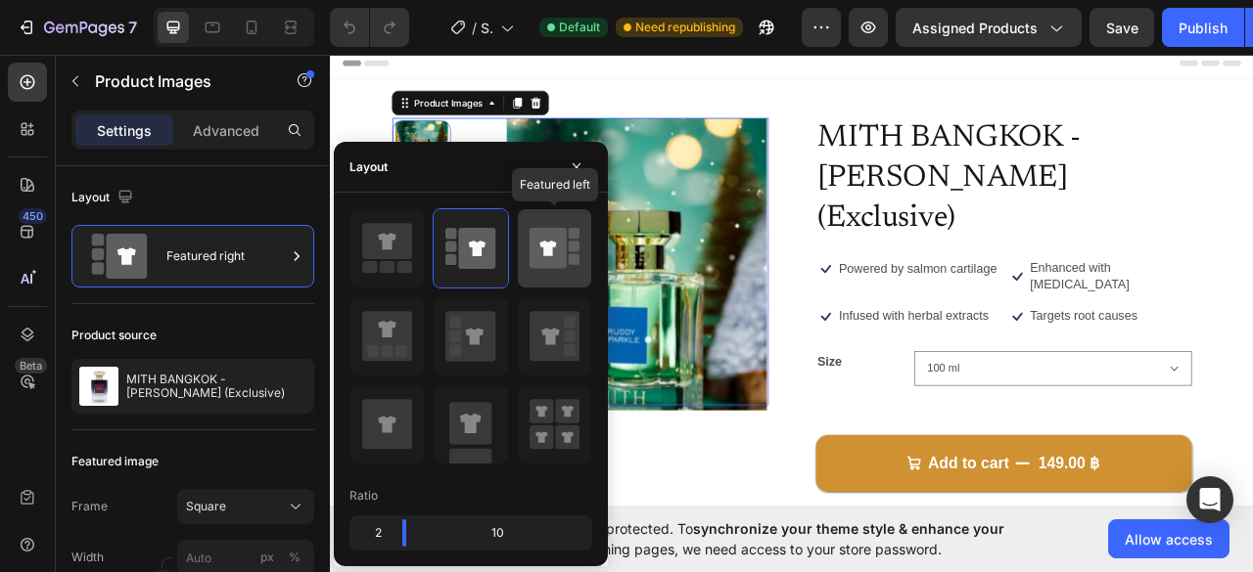
click at [529, 261] on icon at bounding box center [547, 248] width 37 height 41
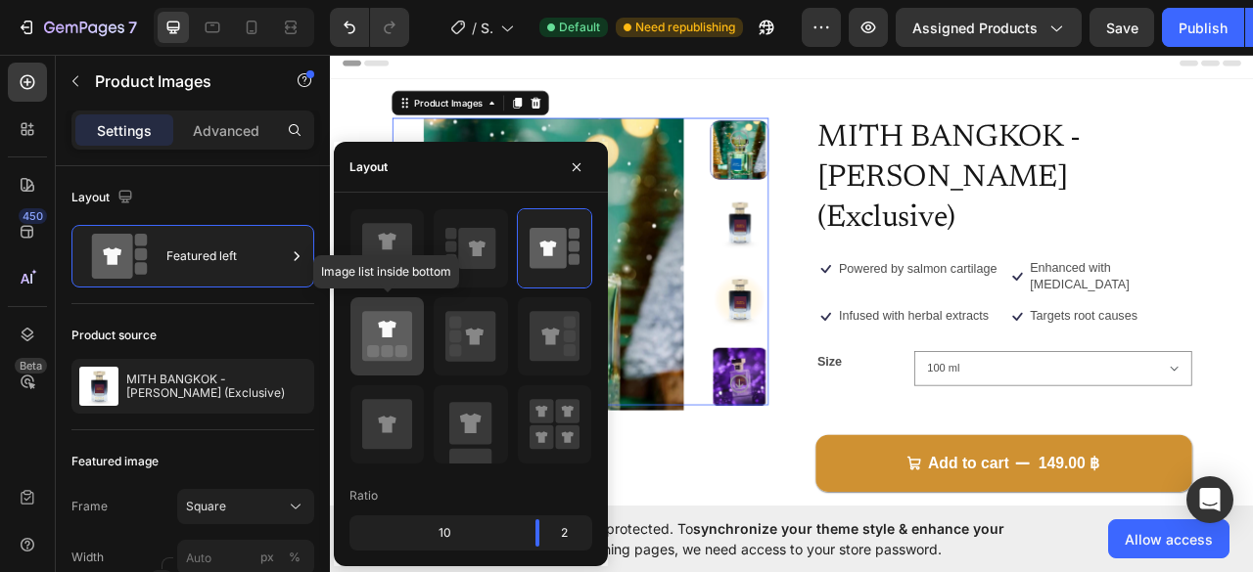
click at [414, 338] on div at bounding box center [386, 336] width 73 height 78
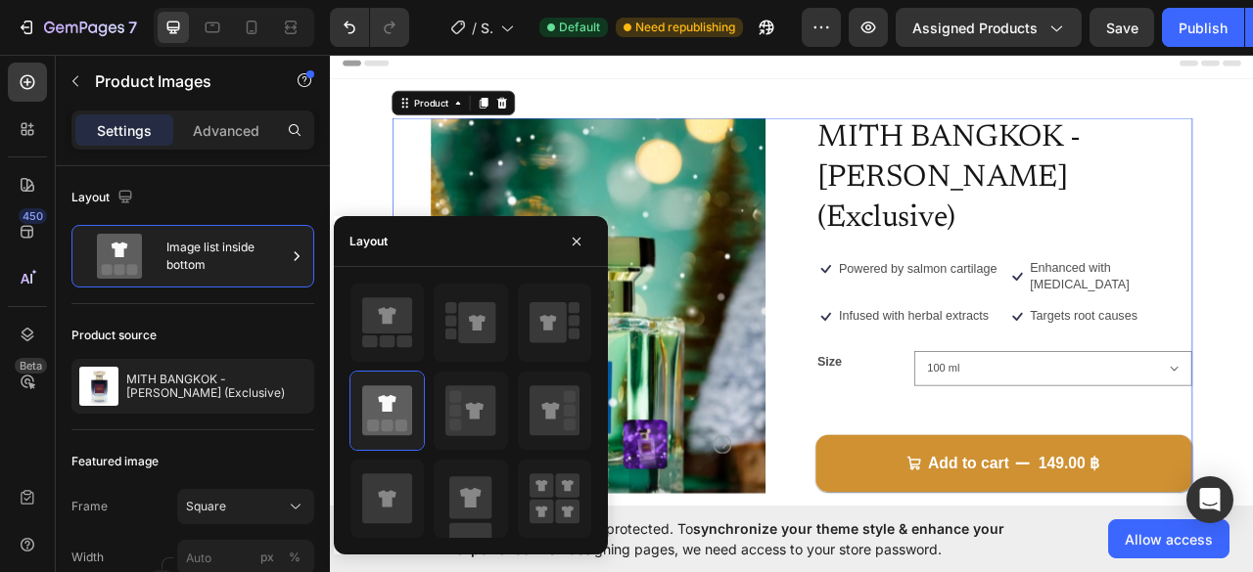
click at [892, 377] on div "Product Images MITH BANGKOK - [PERSON_NAME] (Exclusive) Product Title Icon Powe…" at bounding box center [917, 430] width 1018 height 589
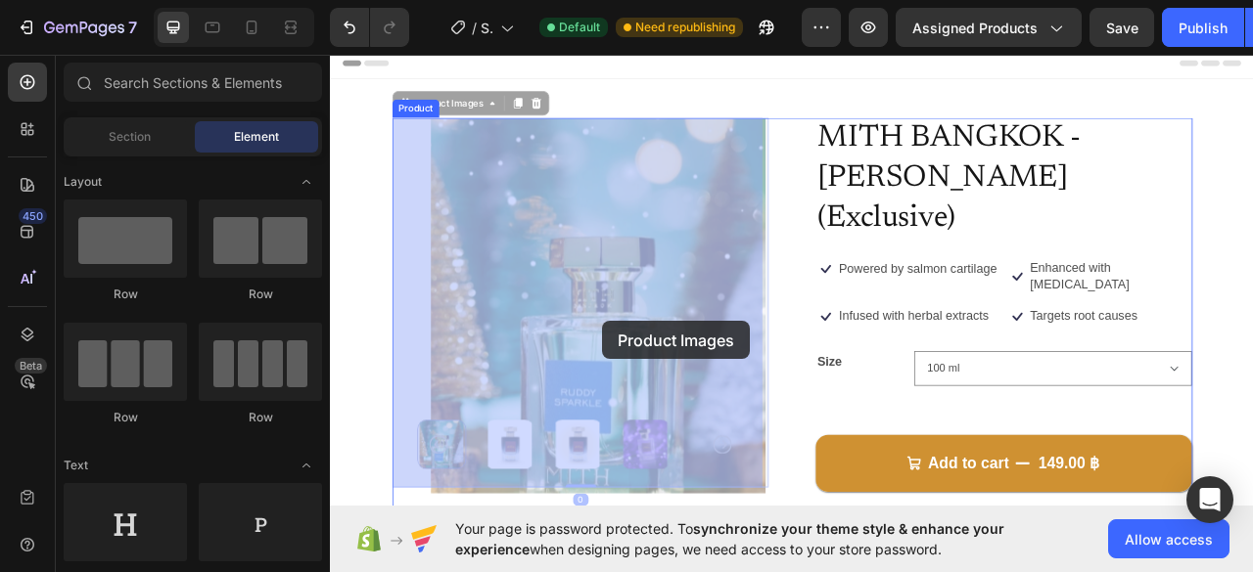
drag, startPoint x: 515, startPoint y: 388, endPoint x: 525, endPoint y: 386, distance: 10.2
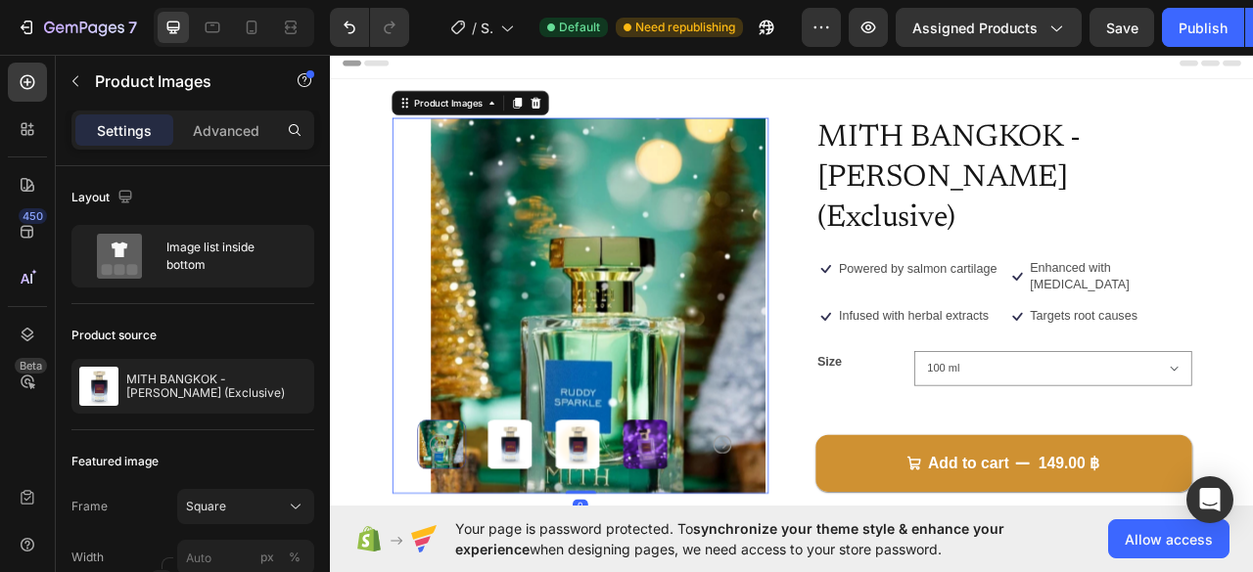
click at [597, 382] on img at bounding box center [670, 375] width 479 height 479
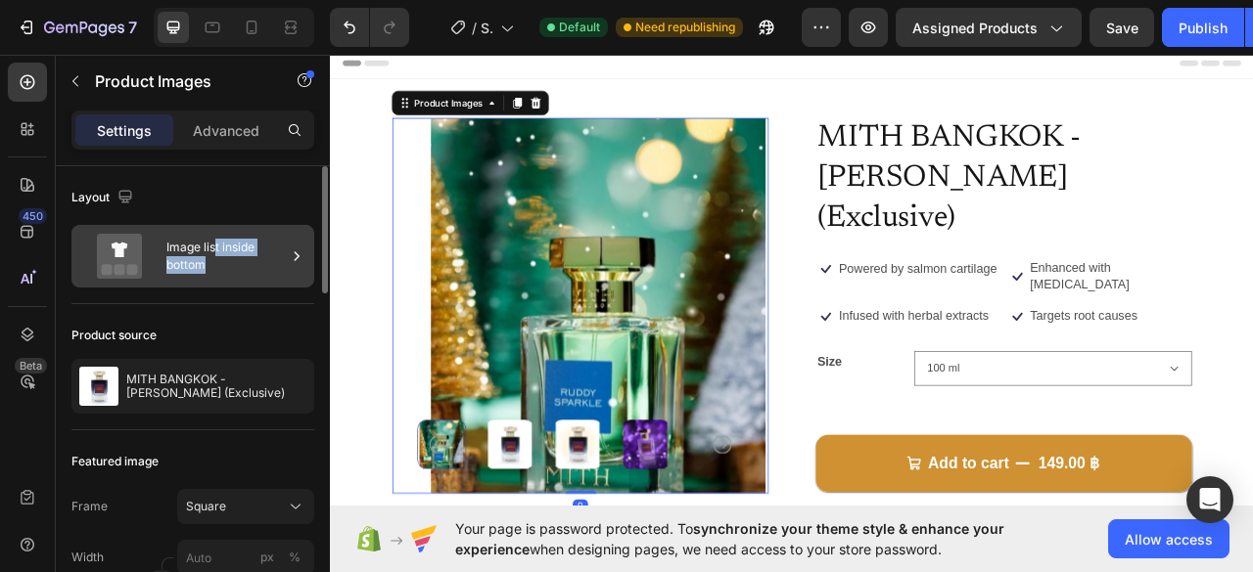
click at [213, 257] on div "Image list inside bottom" at bounding box center [225, 256] width 119 height 45
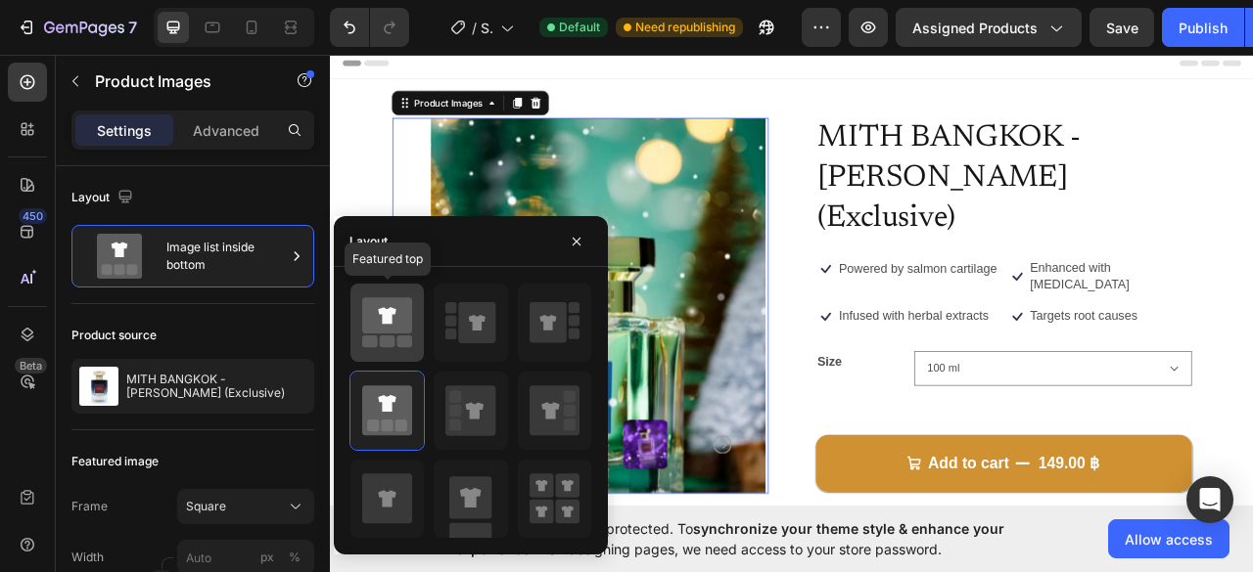
click at [403, 315] on icon at bounding box center [387, 316] width 50 height 36
type input "149"
type input "171"
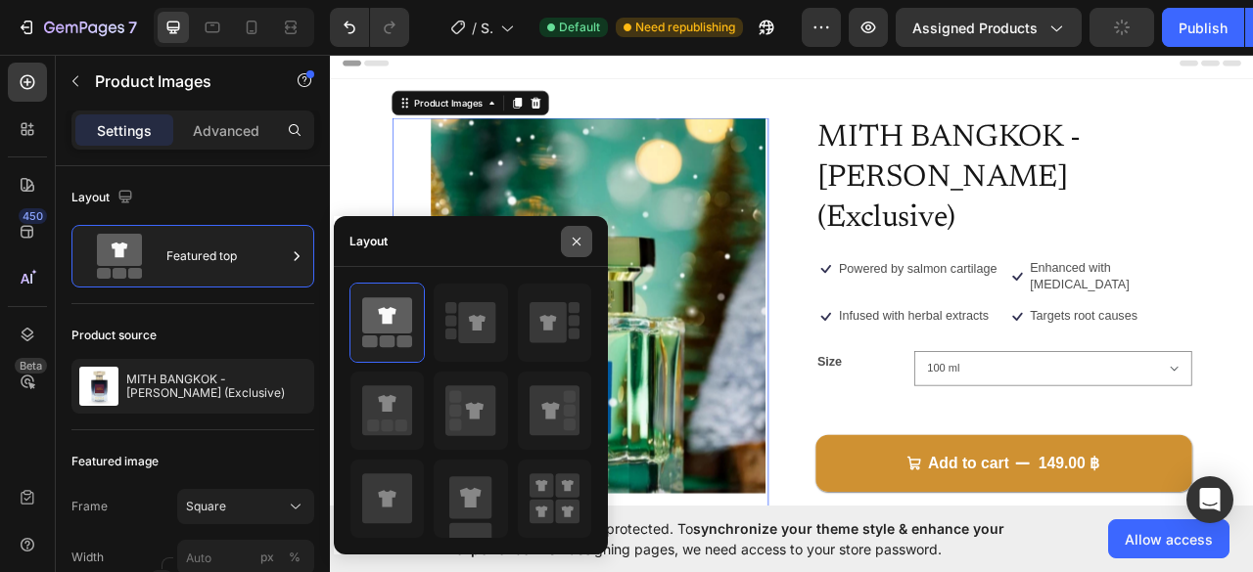
click at [585, 240] on button "button" at bounding box center [576, 241] width 31 height 31
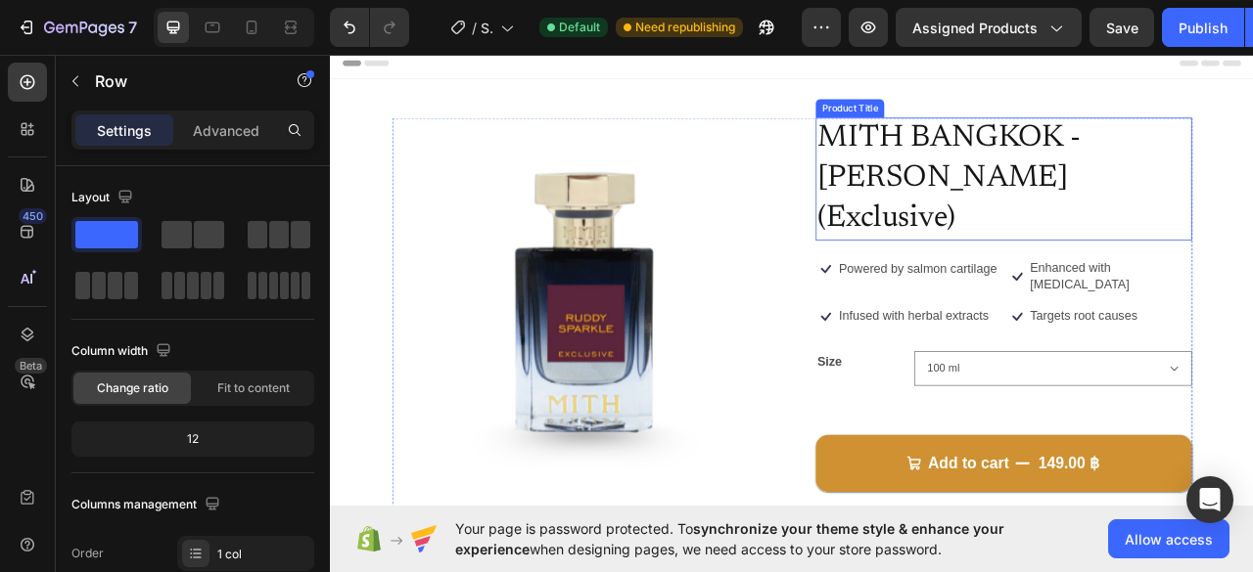
click at [1099, 173] on h1 "MITH BANGKOK - [PERSON_NAME] (Exclusive)" at bounding box center [1186, 214] width 479 height 157
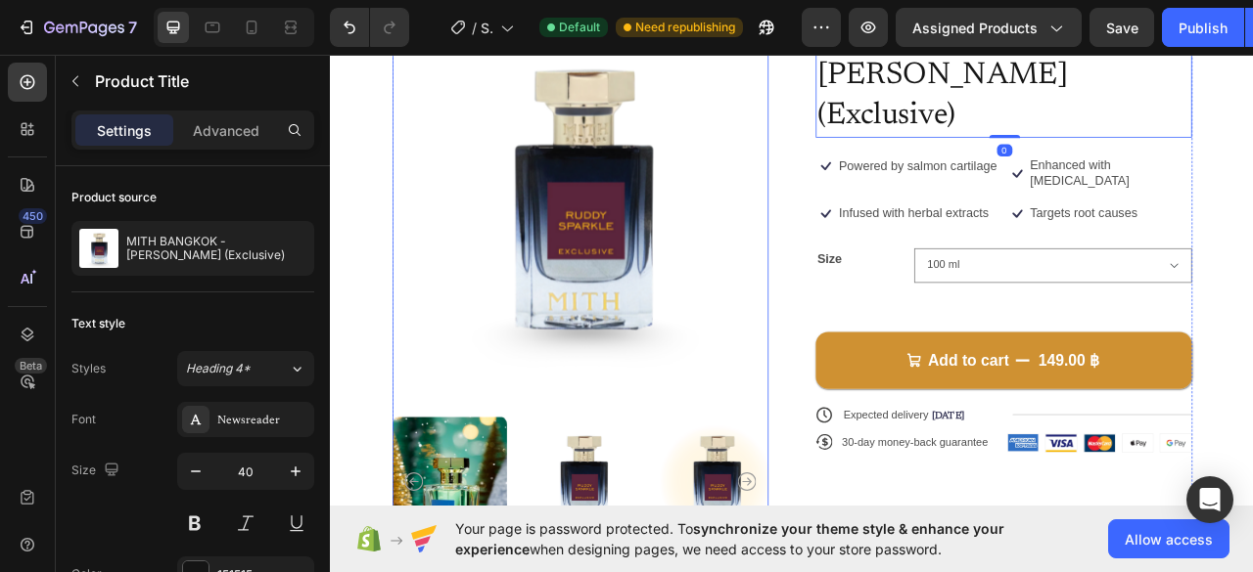
scroll to position [294, 0]
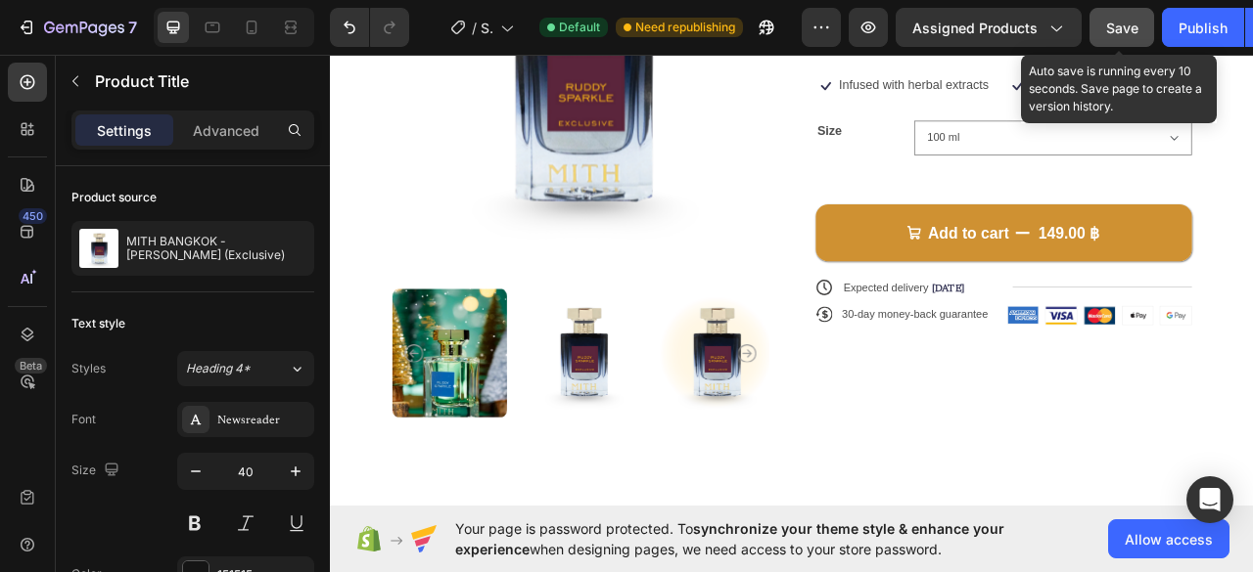
click at [1106, 28] on span "Save" at bounding box center [1122, 28] width 32 height 17
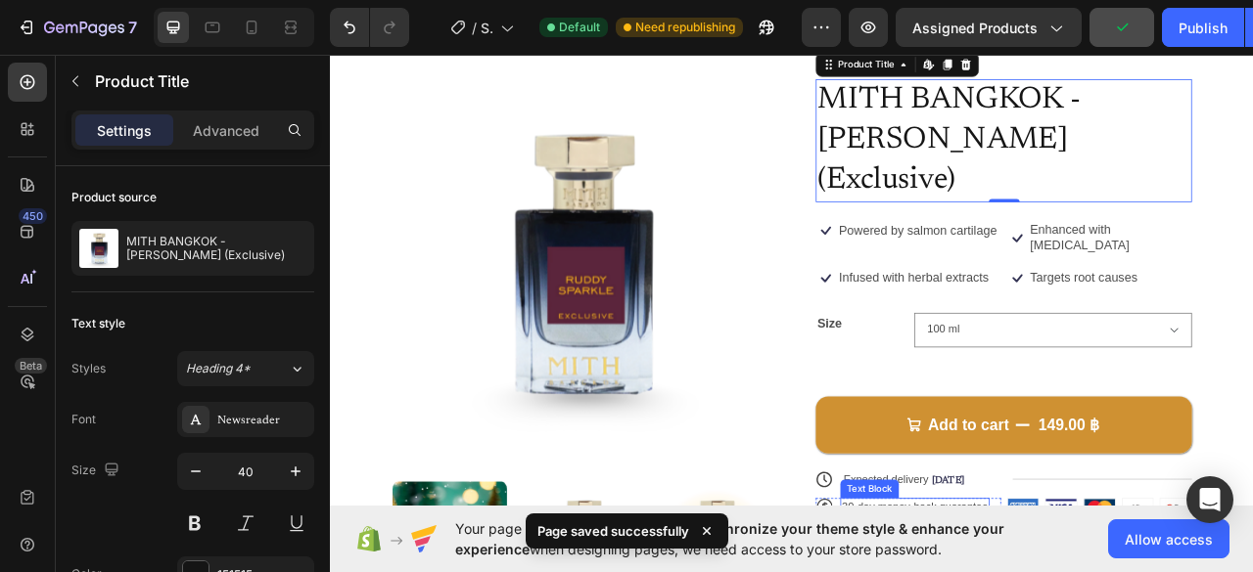
scroll to position [0, 0]
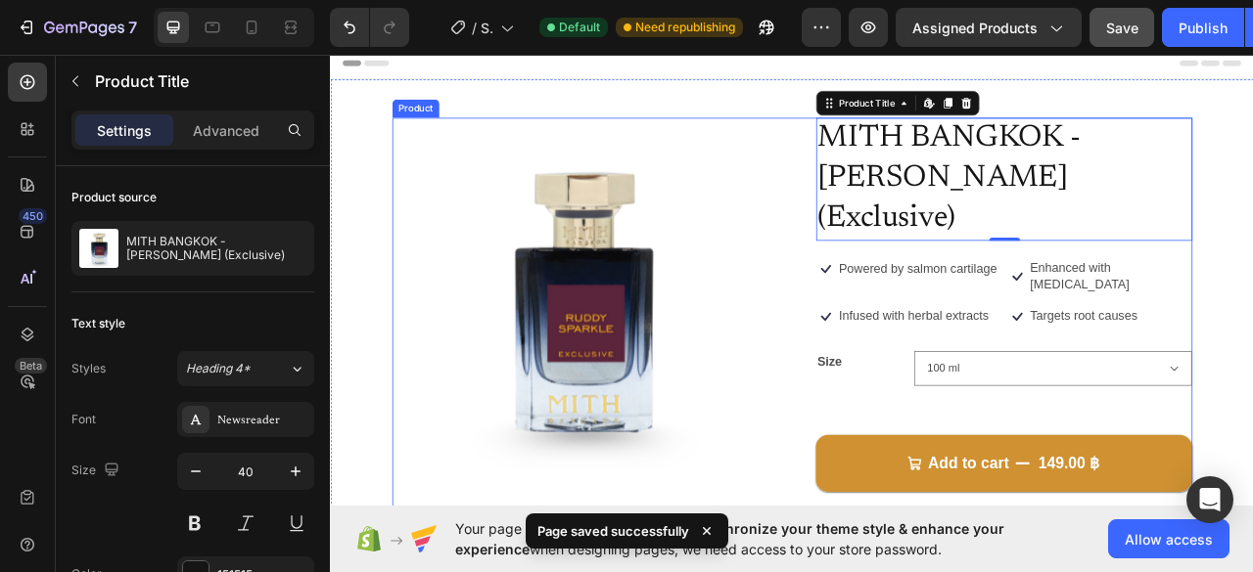
drag, startPoint x: 1140, startPoint y: 369, endPoint x: 1148, endPoint y: 378, distance: 11.8
click at [1141, 369] on div "MITH BANGKOK - [PERSON_NAME] (Exclusive) Product Title Edit content in Shopify …" at bounding box center [1186, 474] width 479 height 677
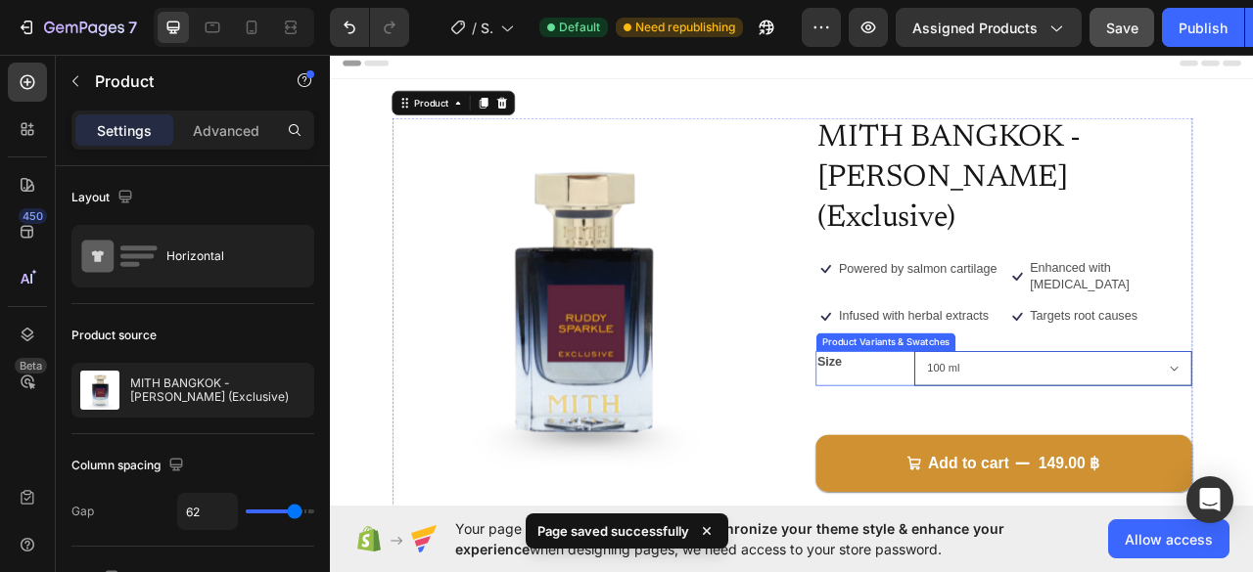
click at [1151, 434] on select "10 ml 60 ml 100 ml" at bounding box center [1249, 456] width 353 height 44
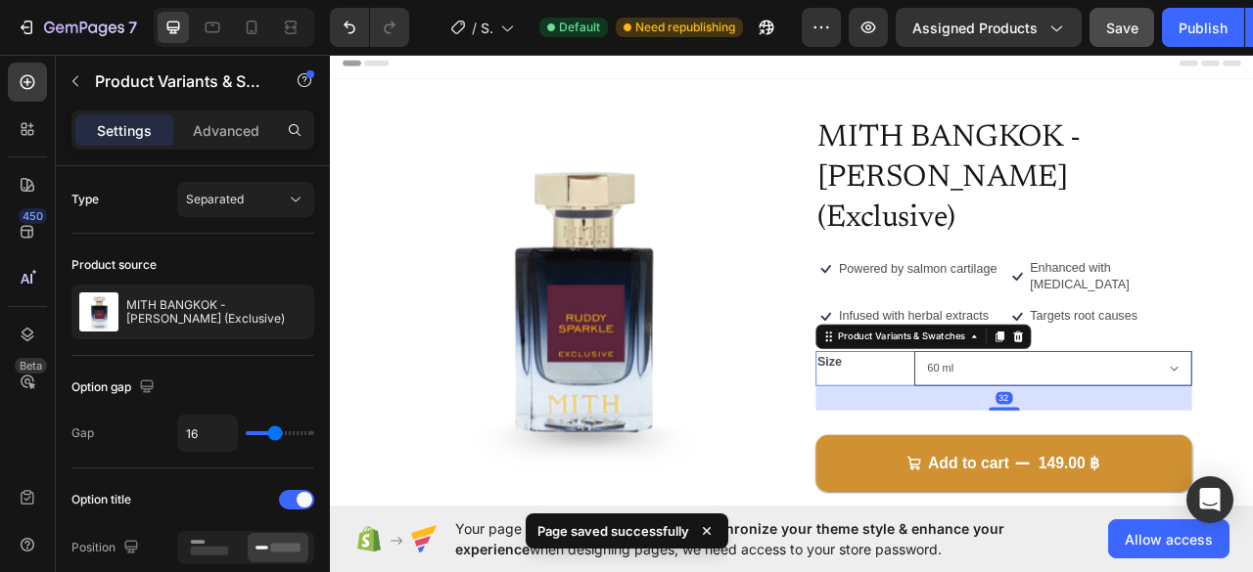
click at [1073, 434] on select "10 ml 60 ml 100 ml" at bounding box center [1249, 456] width 353 height 44
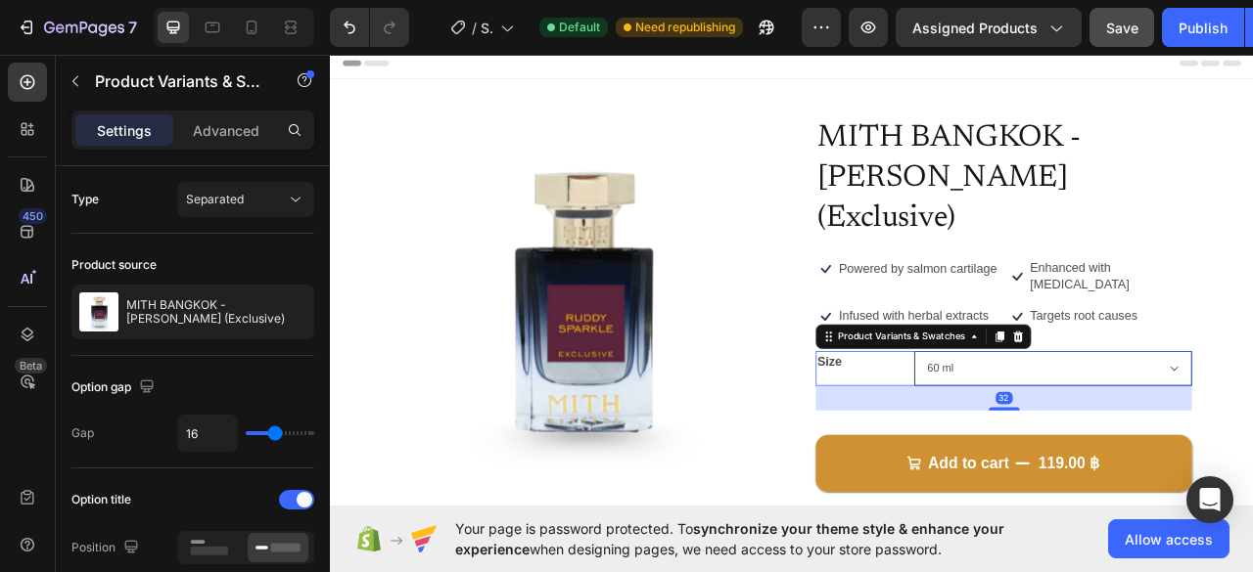
click at [1129, 434] on select "10 ml 60 ml 100 ml" at bounding box center [1249, 456] width 353 height 44
click at [1073, 434] on select "10 ml 60 ml 100 ml" at bounding box center [1249, 456] width 353 height 44
click at [1131, 434] on select "10 ml 60 ml 100 ml" at bounding box center [1249, 456] width 353 height 44
click at [1073, 434] on select "10 ml 60 ml 100 ml" at bounding box center [1249, 456] width 353 height 44
select select "60 ml"
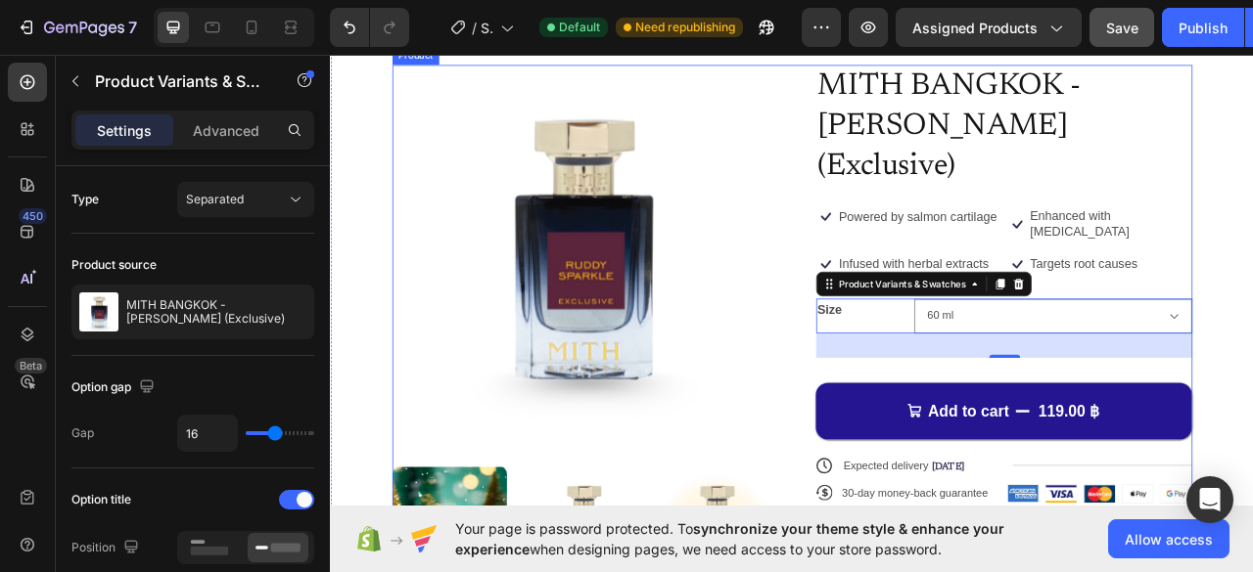
scroll to position [98, 0]
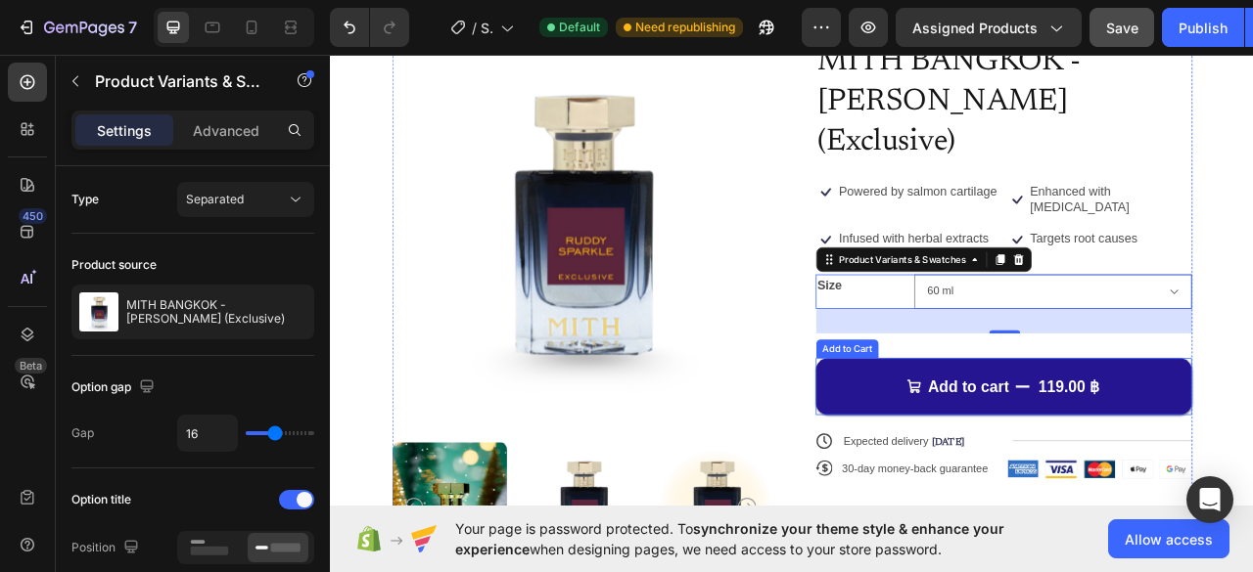
click at [987, 442] on button "Add to cart 119.00 ฿" at bounding box center [1186, 478] width 479 height 72
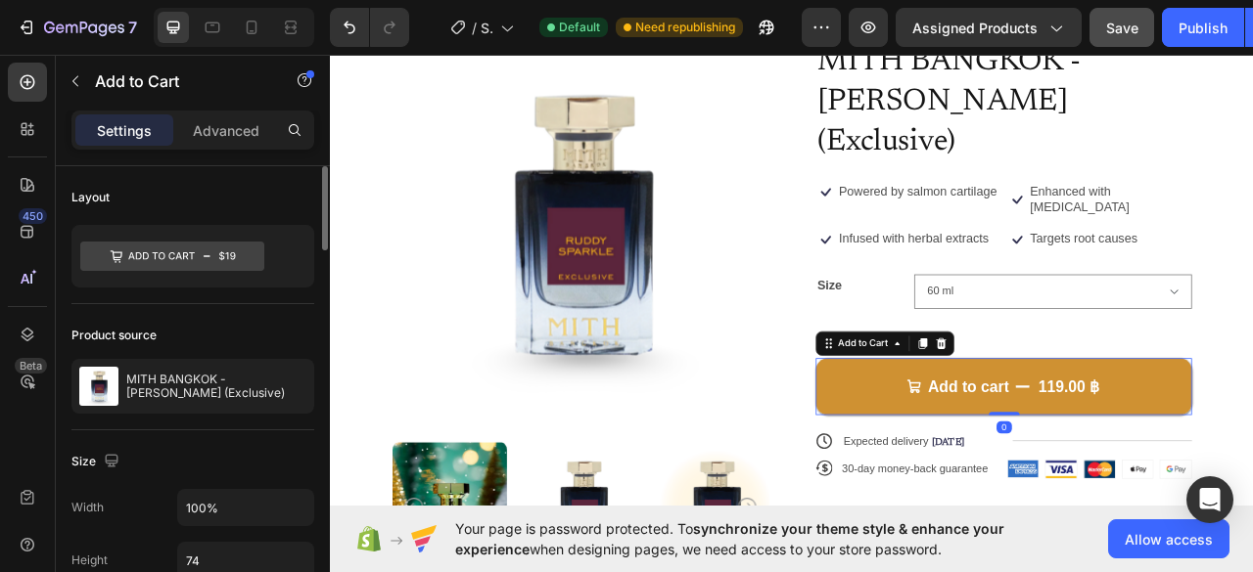
scroll to position [294, 0]
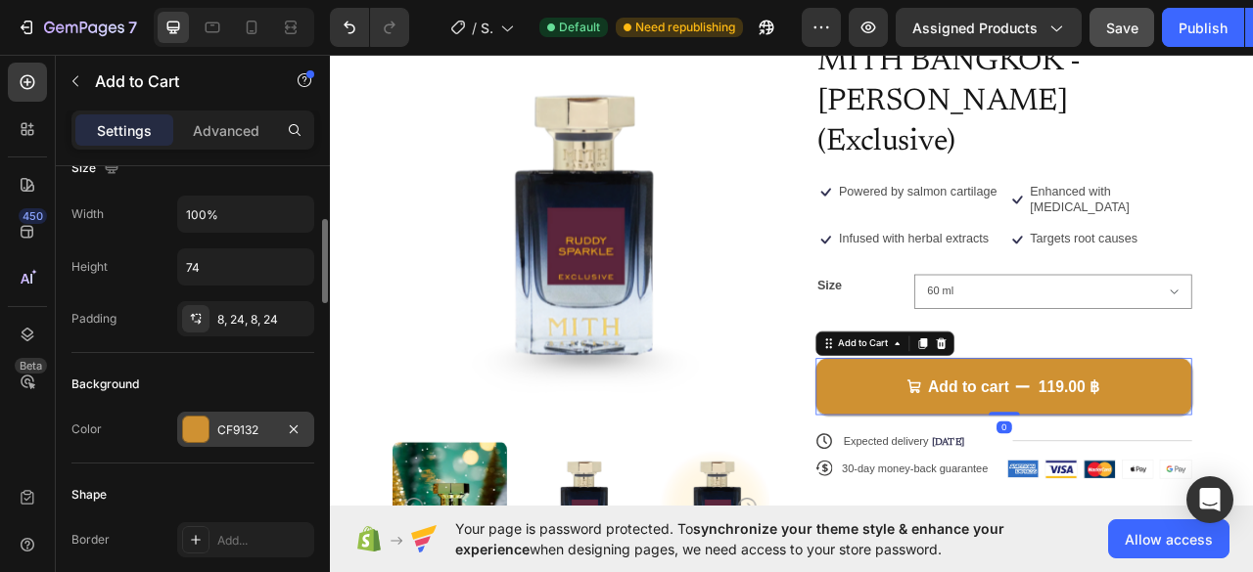
click at [192, 412] on div "CF9132" at bounding box center [245, 429] width 137 height 35
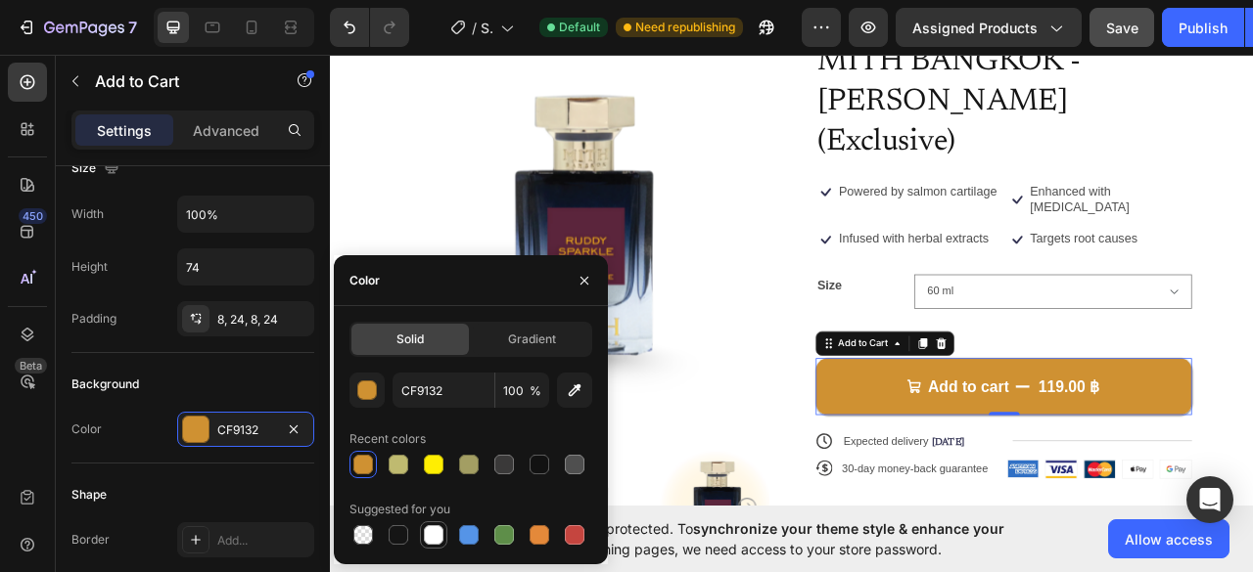
click at [446, 533] on div at bounding box center [433, 535] width 27 height 27
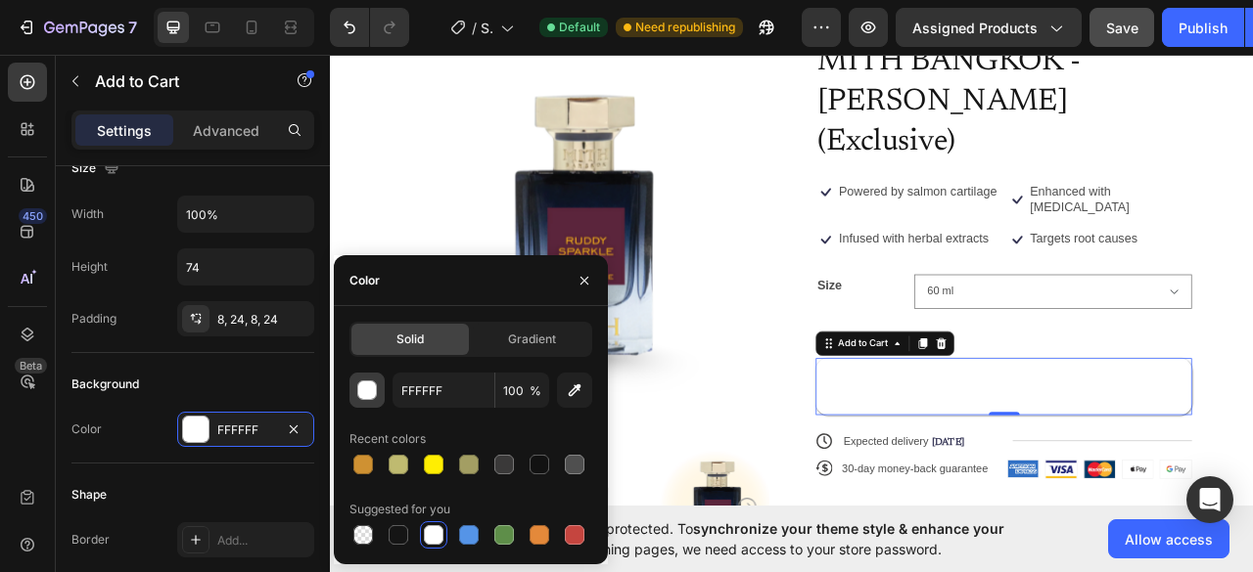
click at [365, 384] on div "button" at bounding box center [368, 392] width 20 height 20
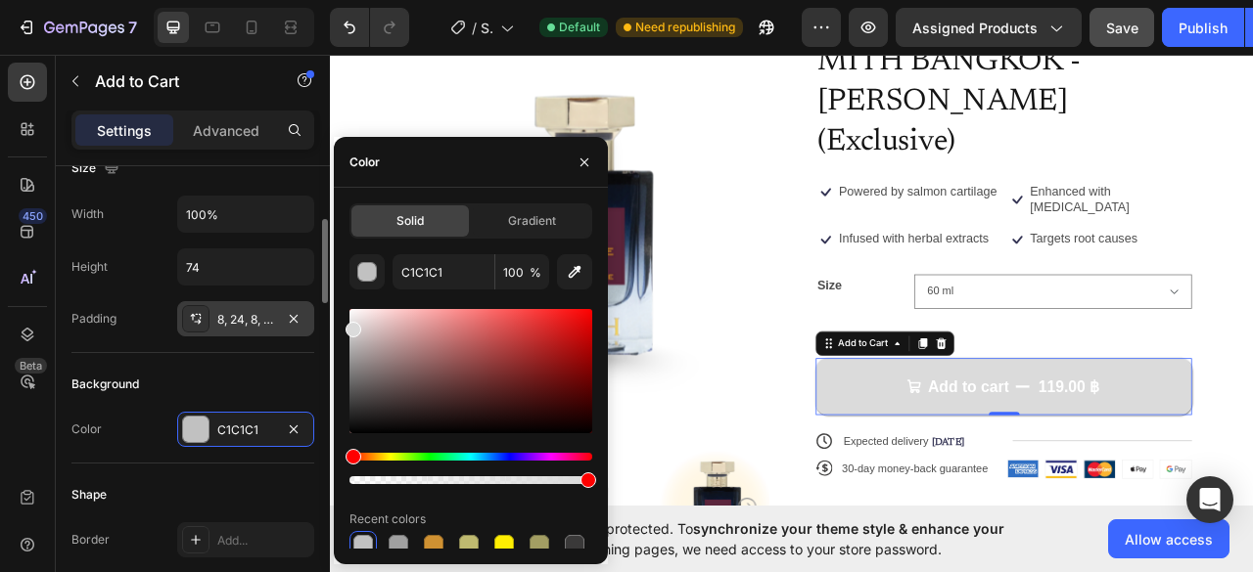
type input "DBDBDB"
drag, startPoint x: 405, startPoint y: 377, endPoint x: 196, endPoint y: 326, distance: 215.5
click at [196, 326] on div "450 Beta Sections(18) Elements(84) Section Element Hero Section Product Detail …" at bounding box center [165, 314] width 330 height 518
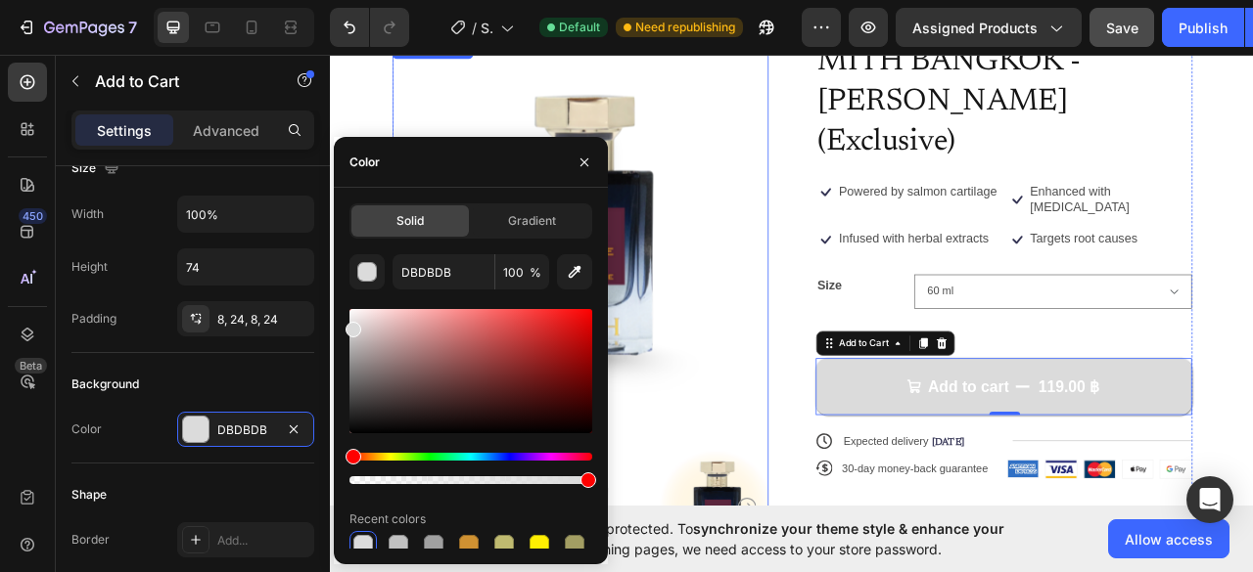
click at [767, 439] on img at bounding box center [647, 277] width 479 height 479
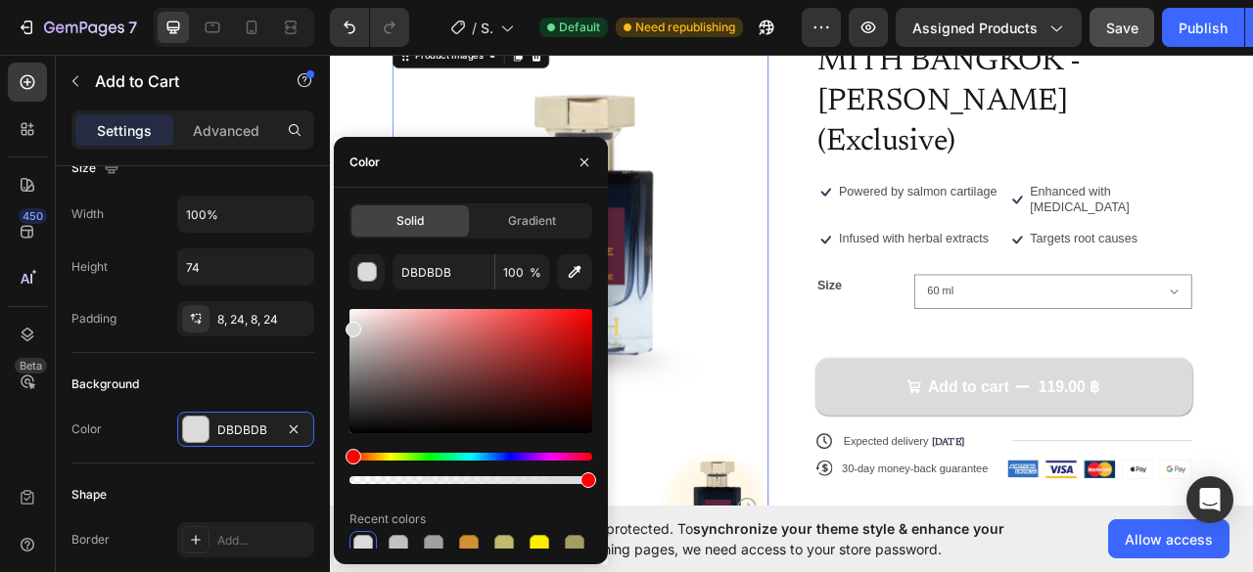
scroll to position [0, 0]
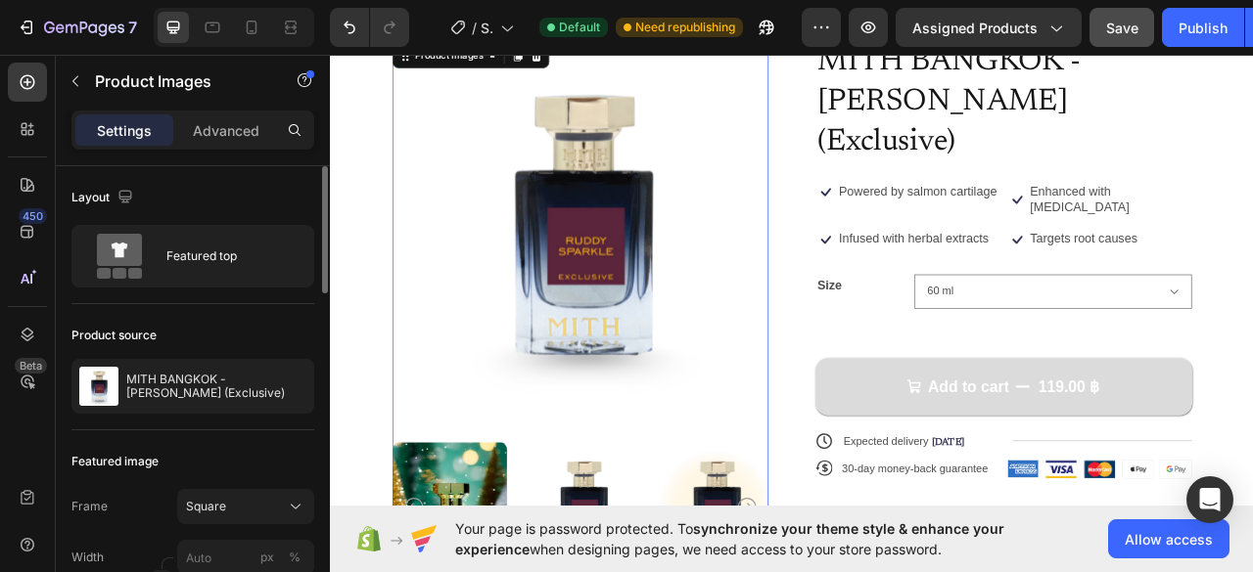
click at [767, 439] on img at bounding box center [647, 277] width 479 height 479
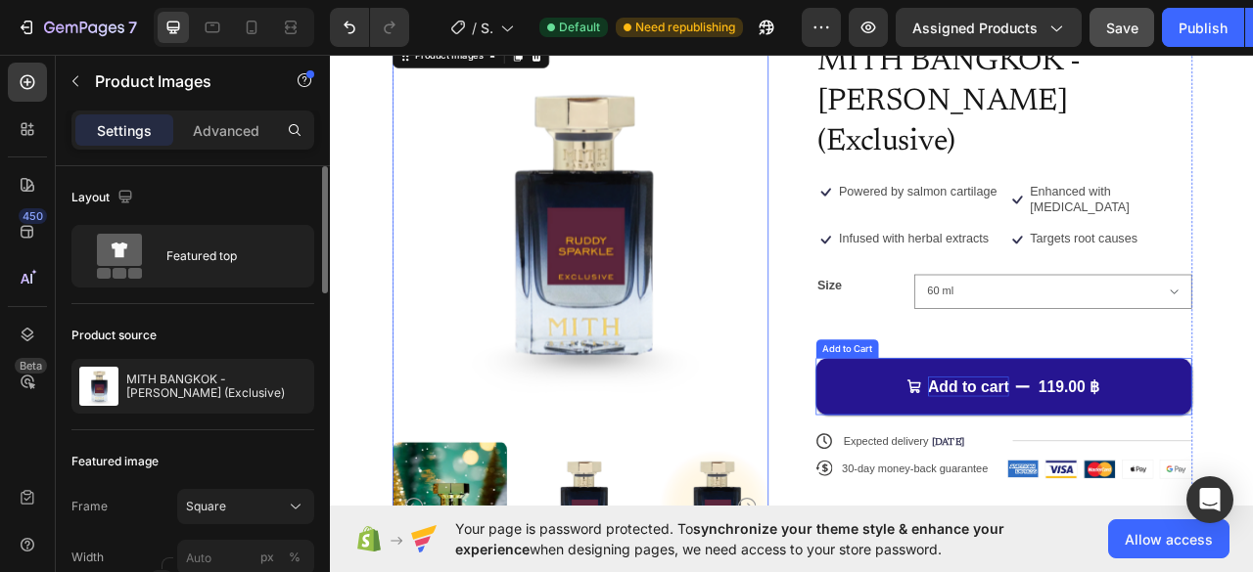
click at [1119, 466] on div "Add to cart" at bounding box center [1142, 478] width 104 height 25
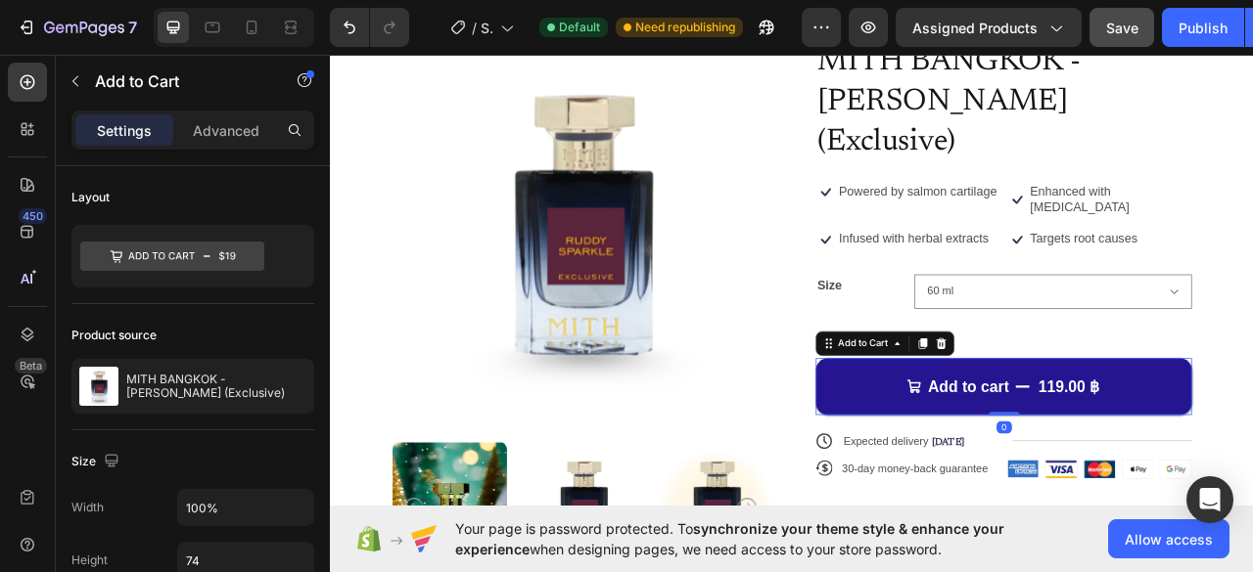
click at [1063, 469] on icon "Add to cart" at bounding box center [1073, 479] width 20 height 20
click at [1137, 466] on div "Add to cart" at bounding box center [1142, 478] width 104 height 25
click at [1239, 464] on div "119.00 ฿" at bounding box center [1269, 478] width 82 height 29
click at [1129, 466] on p "Add to cart" at bounding box center [1142, 478] width 104 height 25
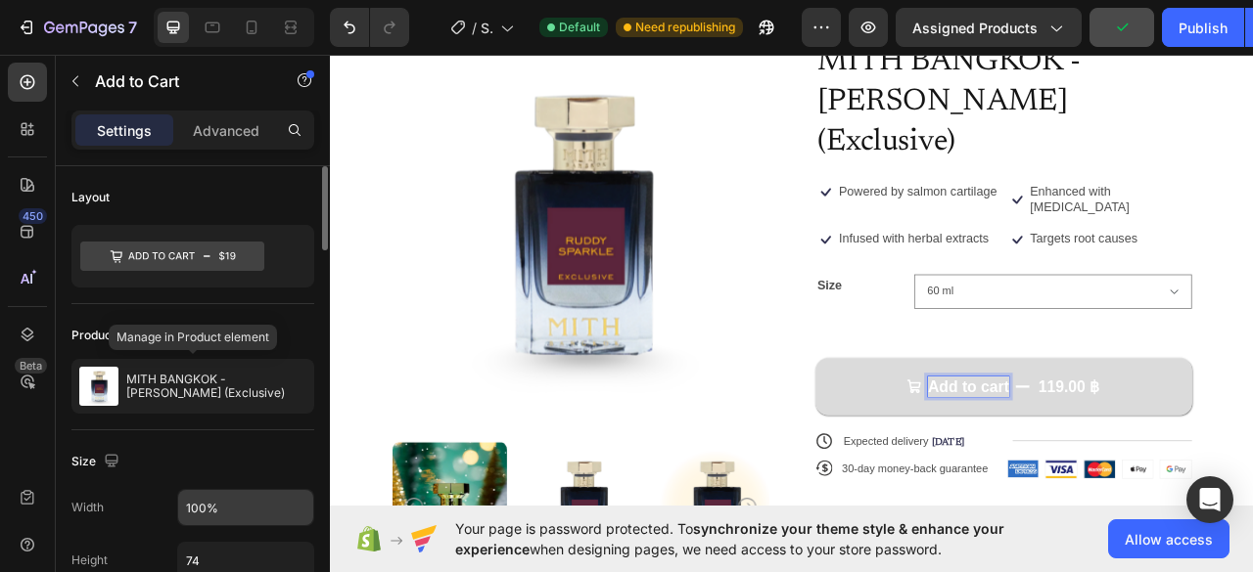
scroll to position [294, 0]
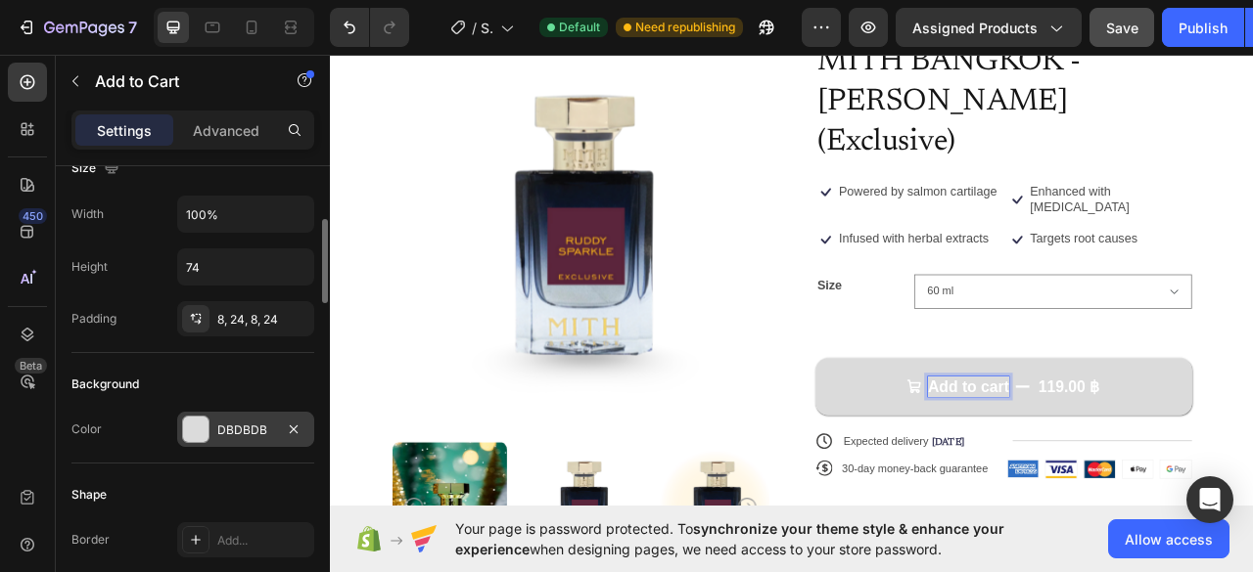
click at [185, 418] on div at bounding box center [195, 429] width 25 height 25
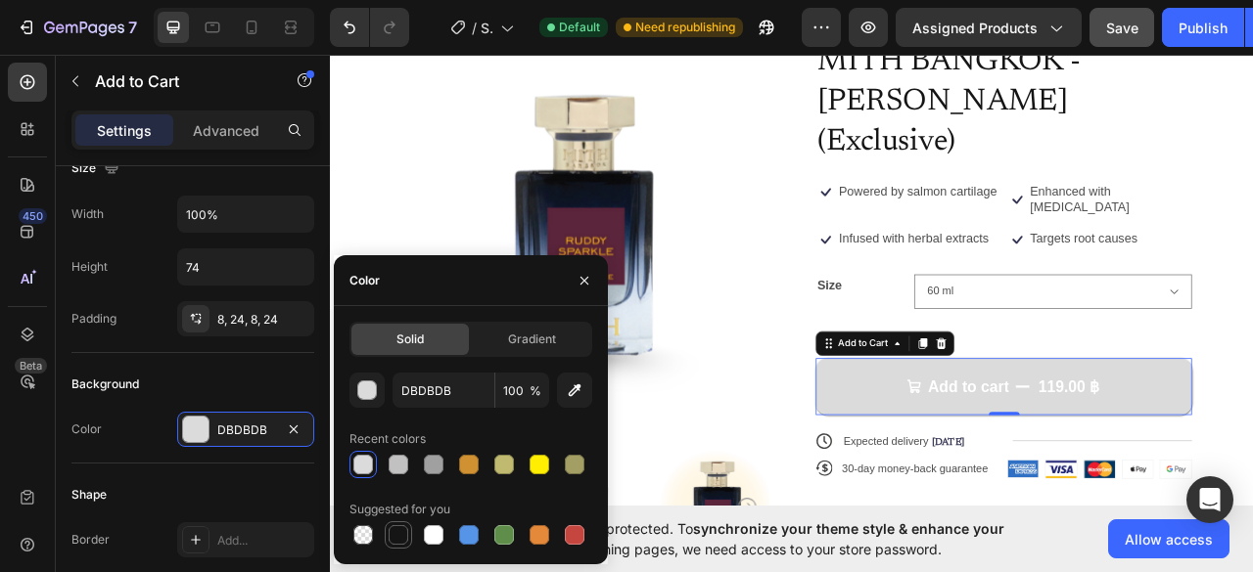
click at [407, 532] on div at bounding box center [398, 535] width 20 height 20
type input "151515"
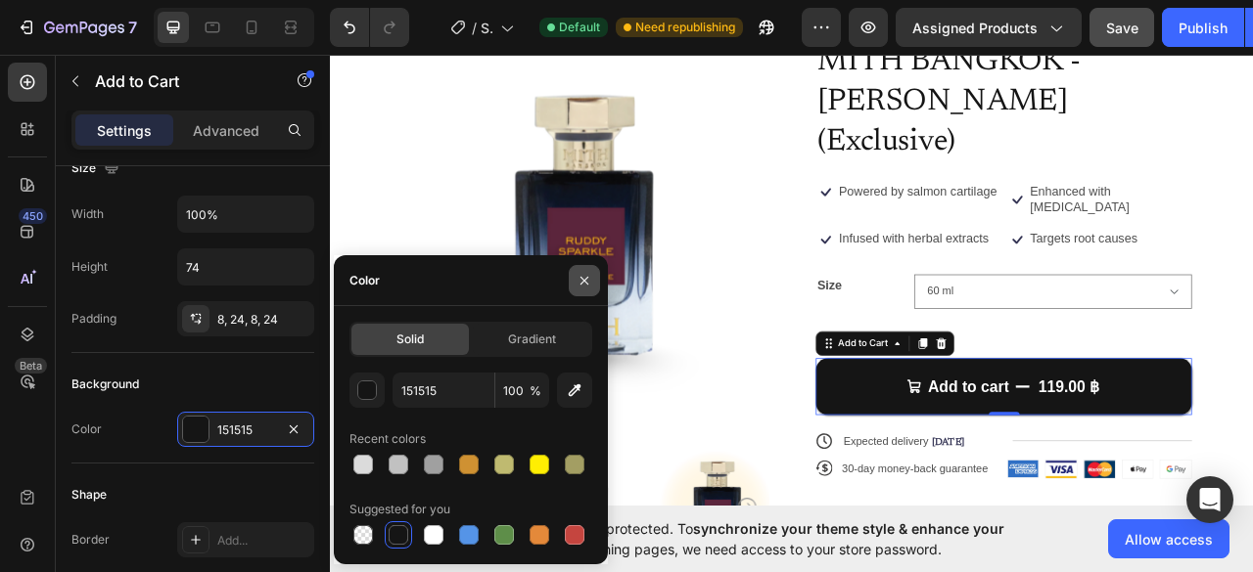
click at [578, 279] on icon "button" at bounding box center [584, 281] width 16 height 16
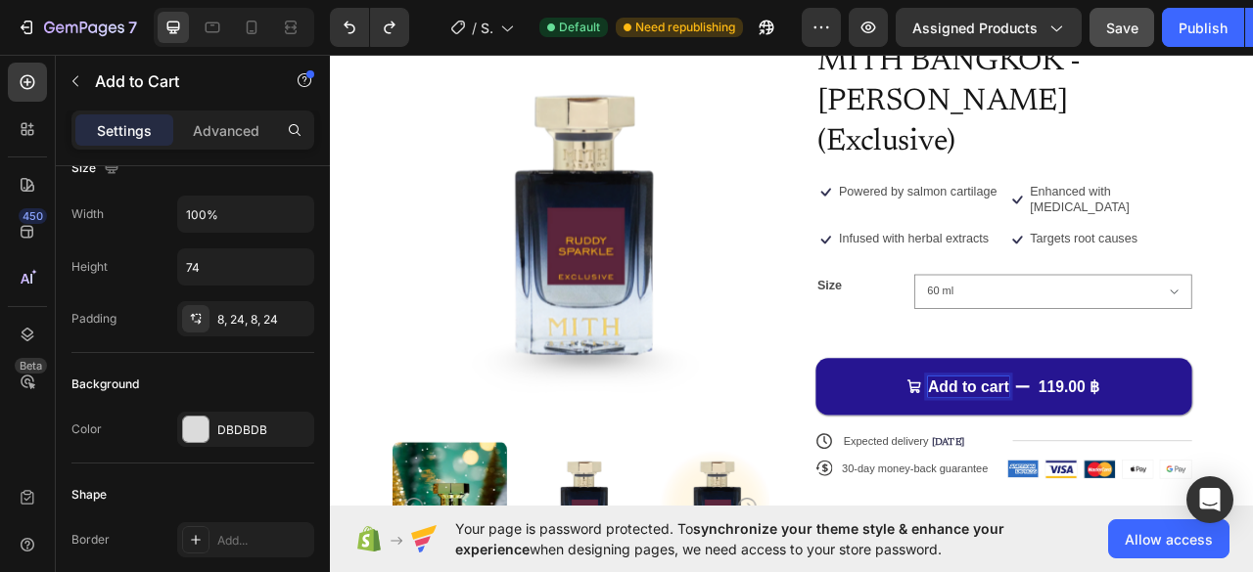
click at [1136, 466] on p "Add to cart" at bounding box center [1142, 478] width 104 height 25
click at [1159, 466] on p "Add to cart" at bounding box center [1142, 478] width 104 height 25
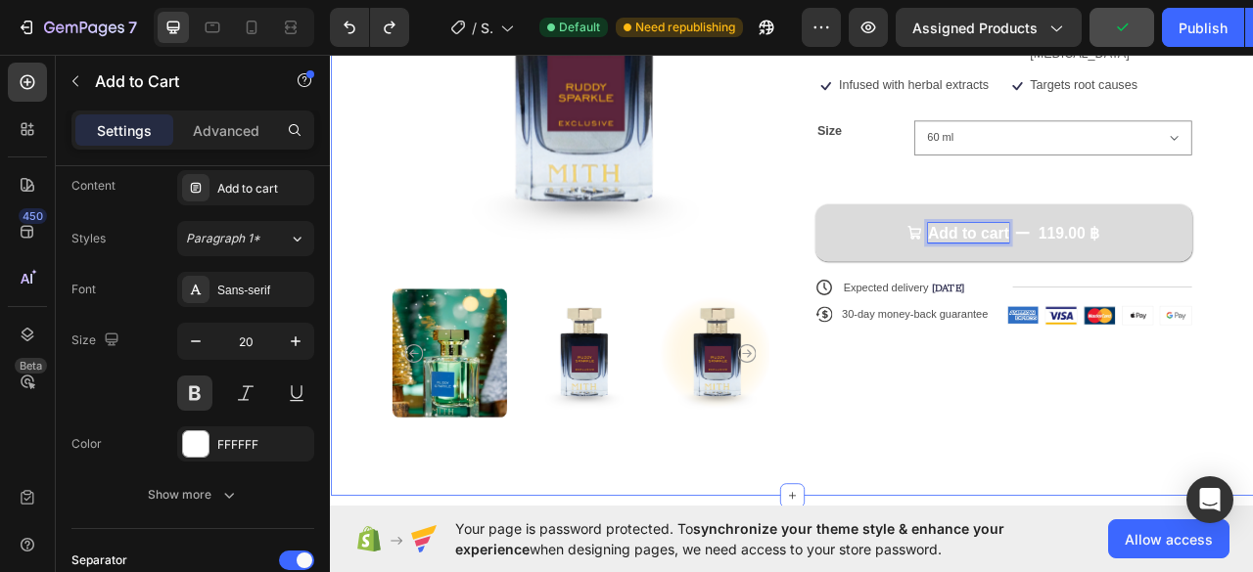
scroll to position [98, 0]
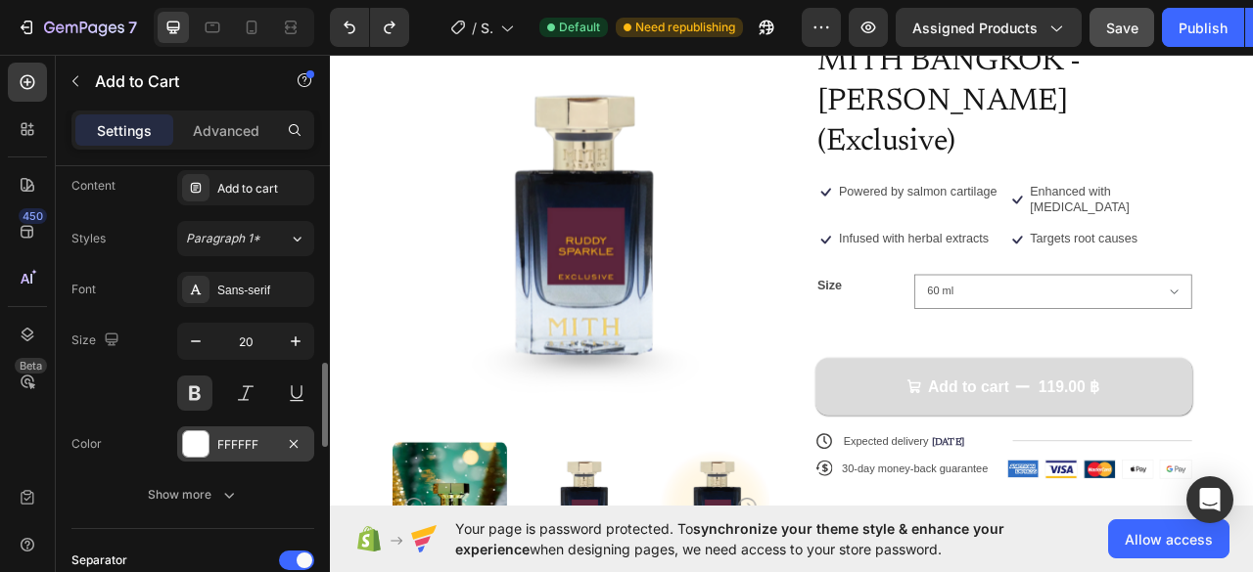
click at [190, 437] on div at bounding box center [195, 444] width 25 height 25
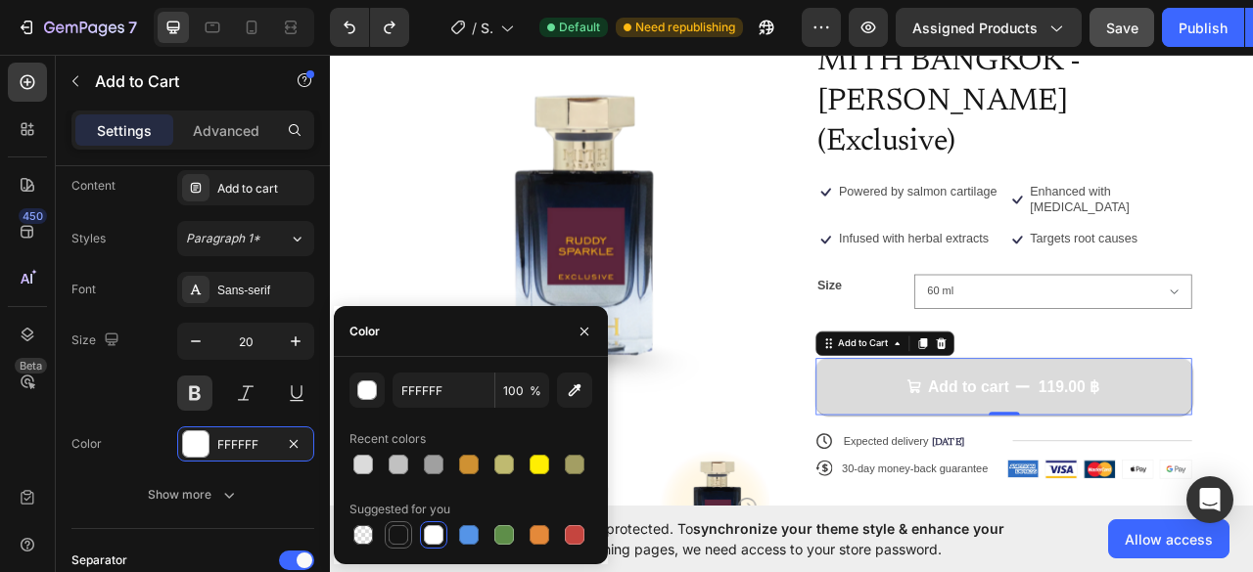
click at [393, 542] on div at bounding box center [398, 535] width 20 height 20
type input "151515"
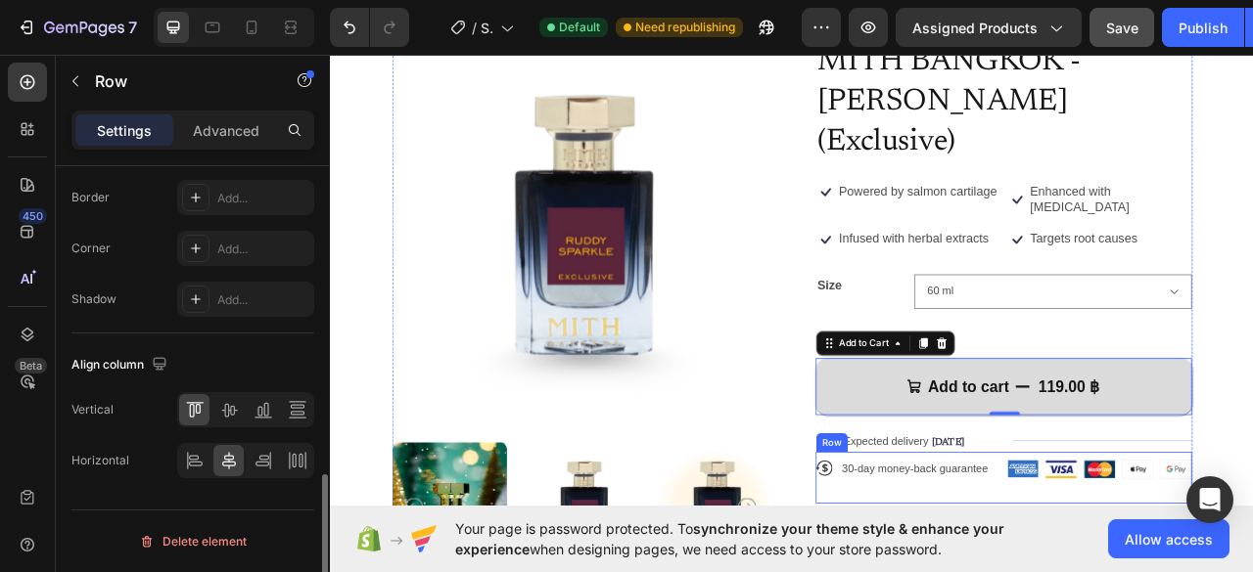
scroll to position [0, 0]
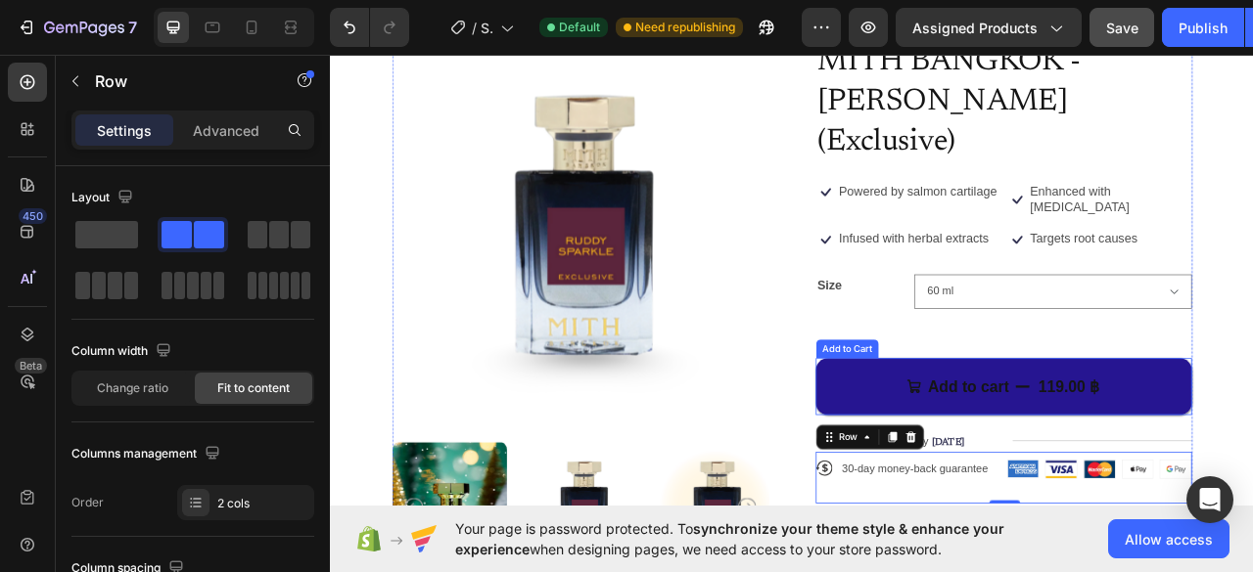
click at [1252, 442] on button "Add to cart 119.00 ฿" at bounding box center [1186, 478] width 479 height 72
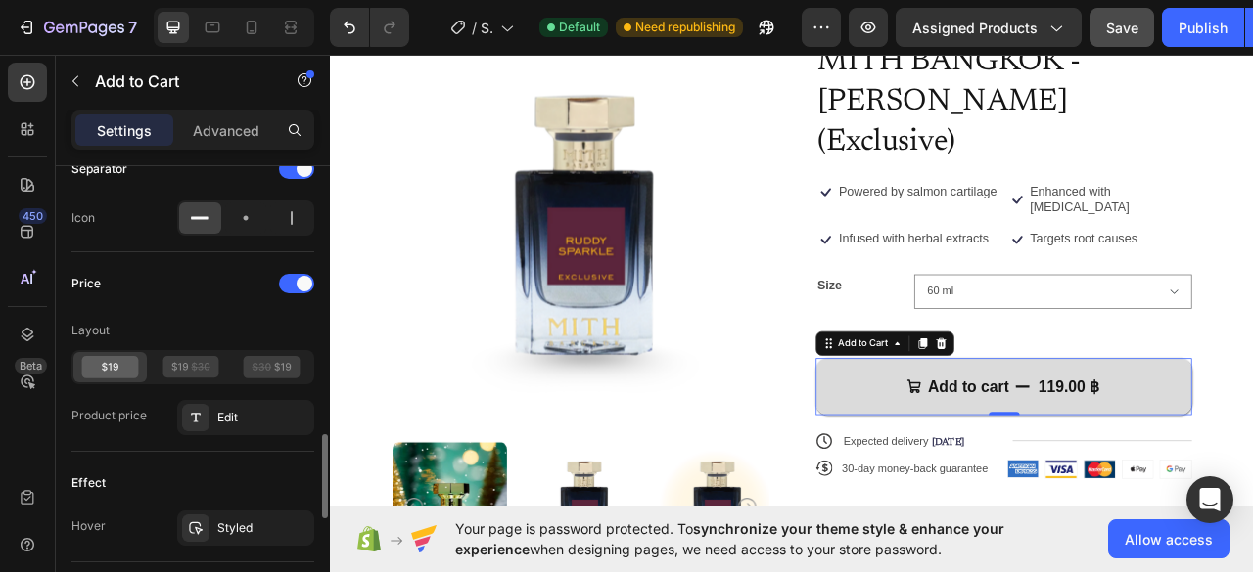
scroll to position [1761, 0]
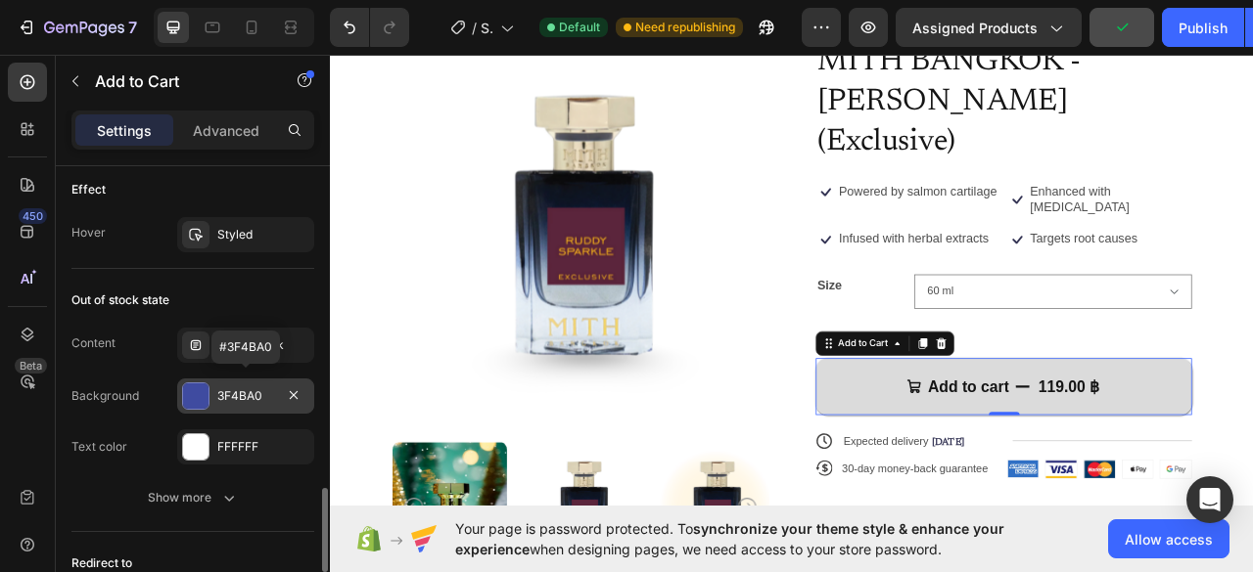
click at [186, 384] on div at bounding box center [195, 396] width 25 height 25
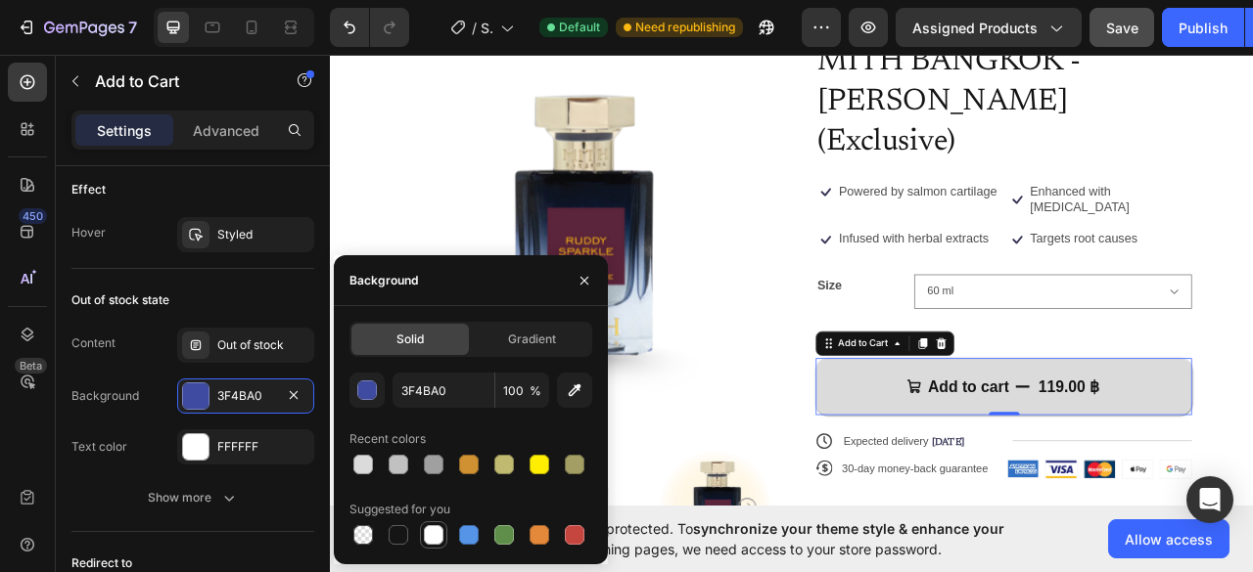
click at [436, 527] on div at bounding box center [434, 535] width 20 height 20
type input "FFFFFF"
click at [142, 415] on div "Content Out of stock Background FFFFFF Text color FFFFFF" at bounding box center [192, 396] width 243 height 137
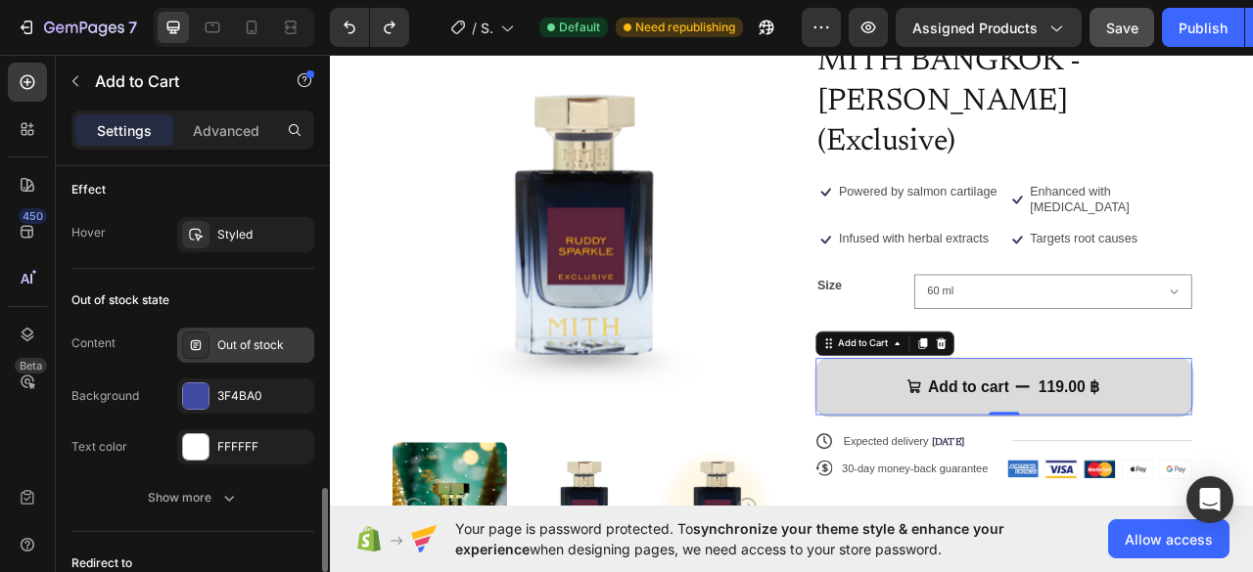
click at [254, 337] on div "Out of stock" at bounding box center [263, 346] width 92 height 18
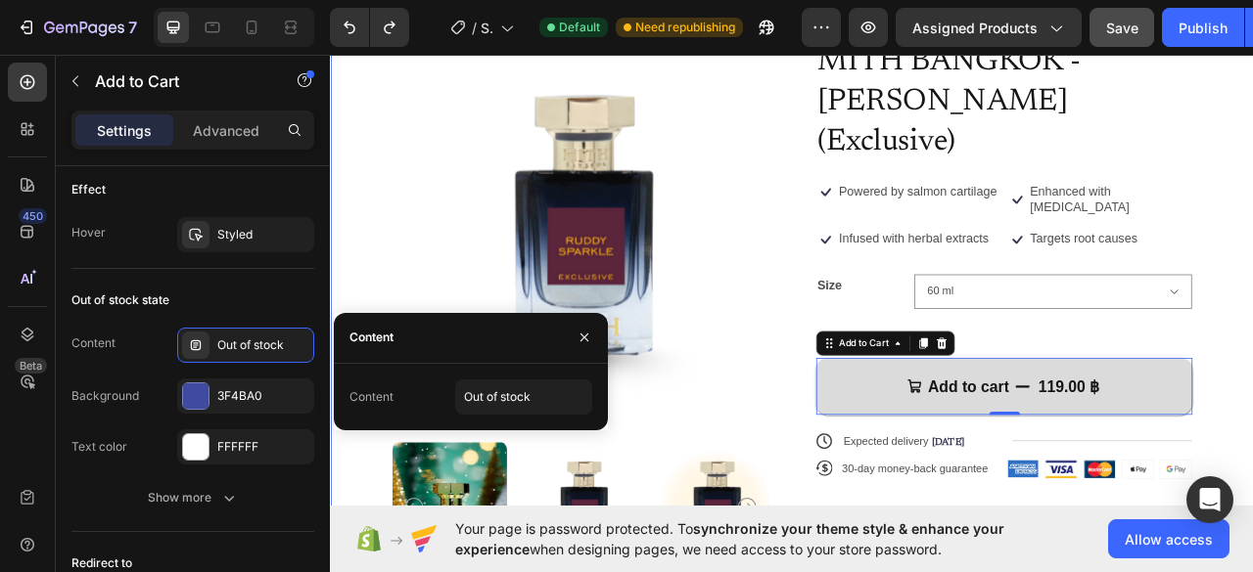
click at [415, 313] on img at bounding box center [647, 277] width 479 height 479
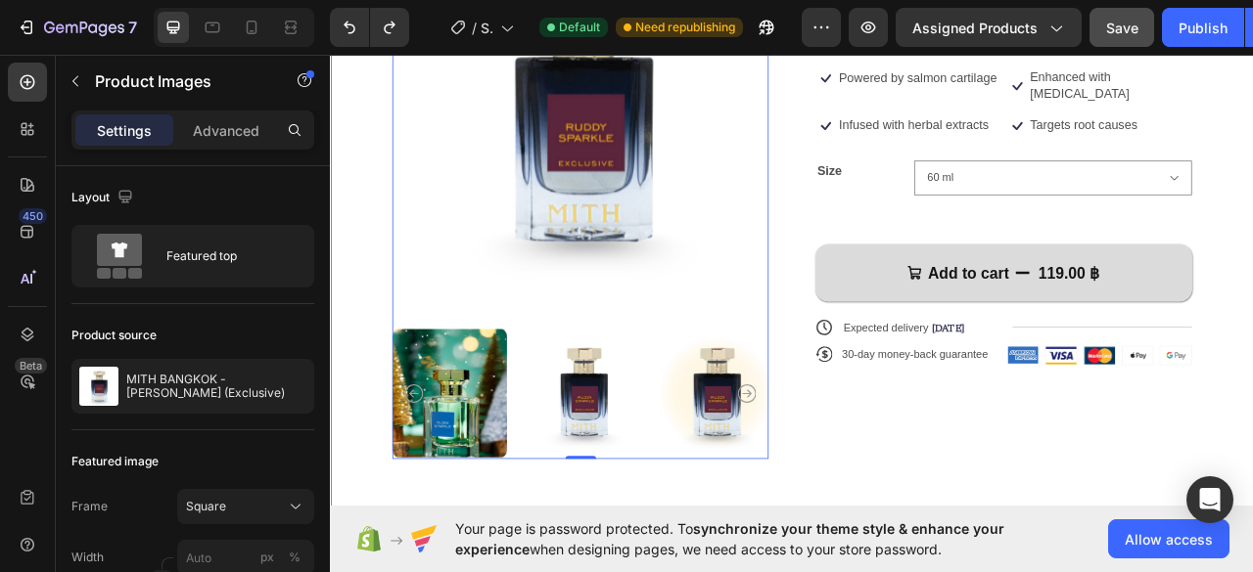
scroll to position [391, 0]
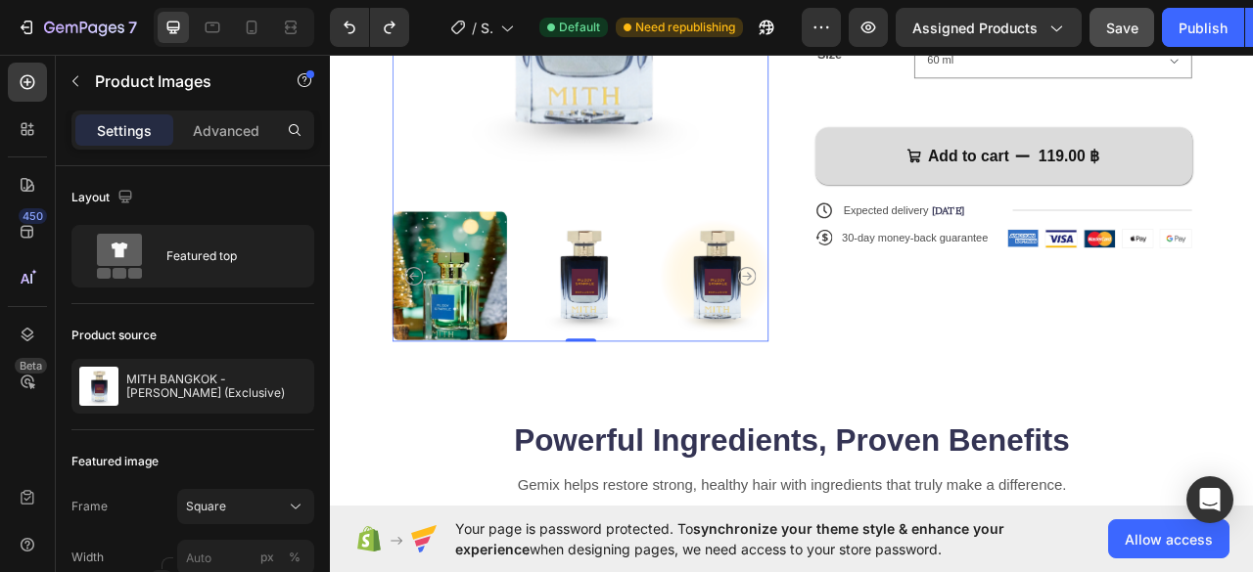
click at [654, 313] on img at bounding box center [650, 337] width 146 height 167
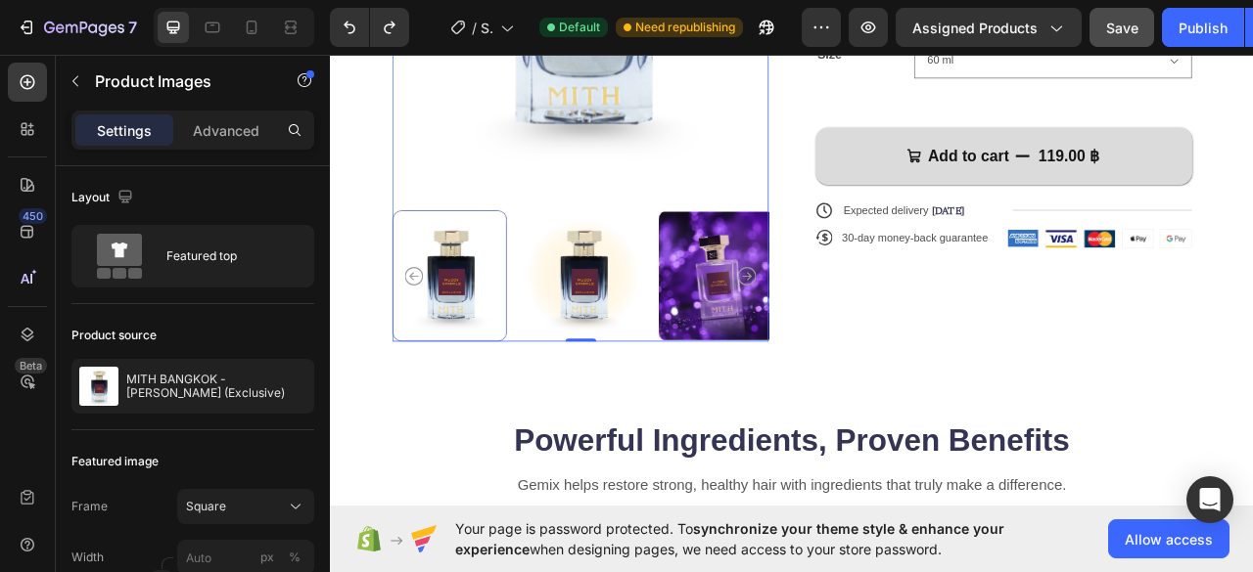
click at [634, 301] on img at bounding box center [650, 337] width 146 height 167
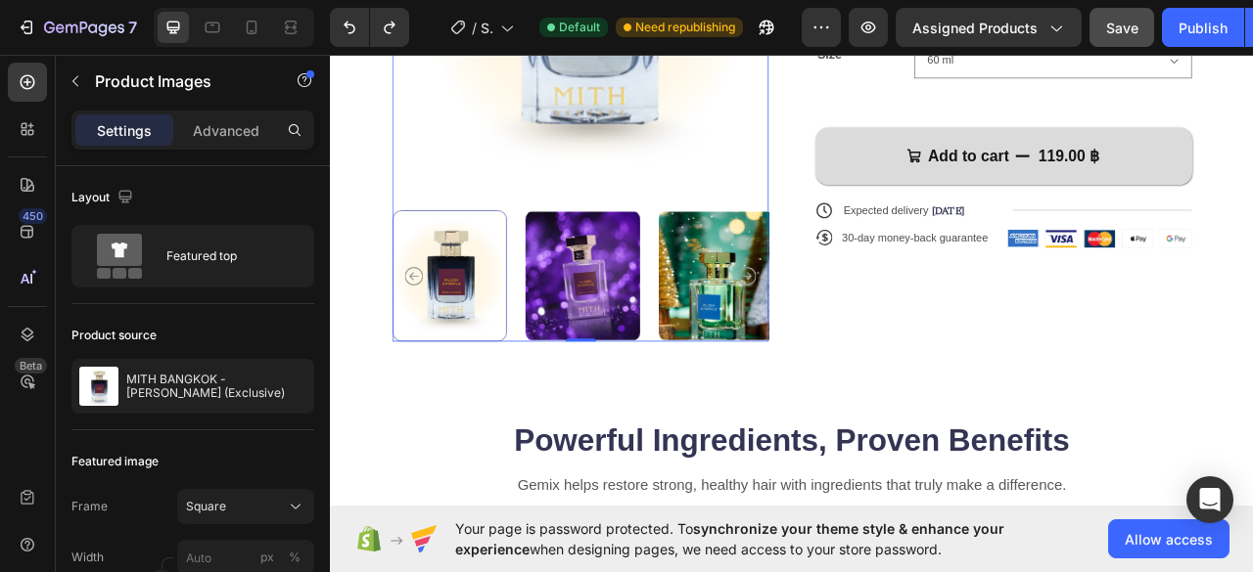
click at [650, 315] on img at bounding box center [650, 337] width 146 height 167
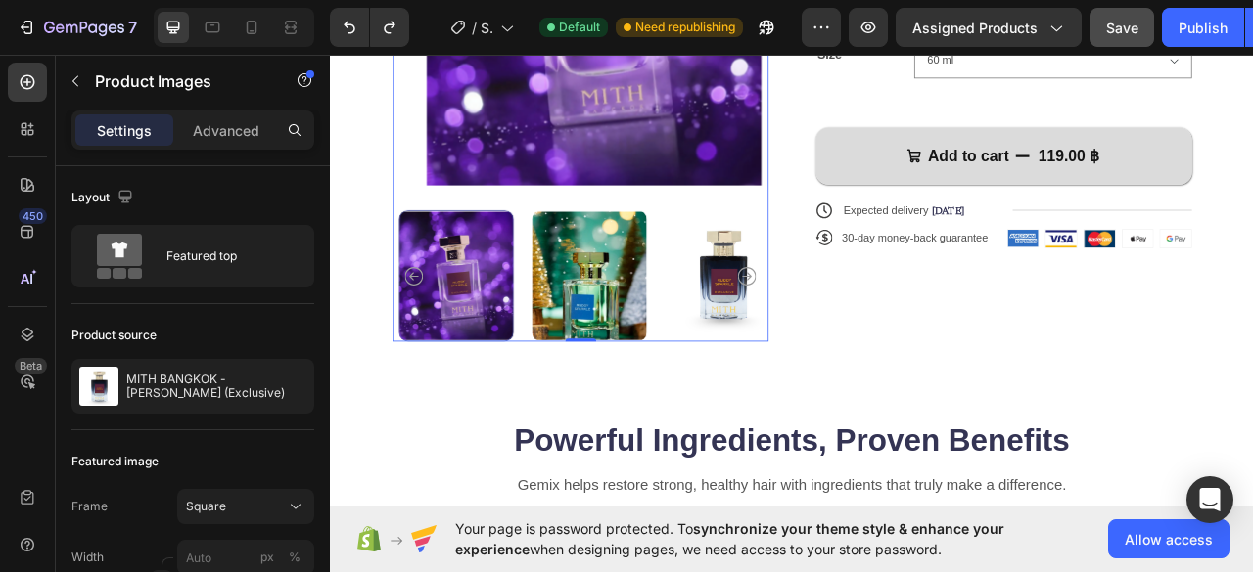
click at [664, 323] on img at bounding box center [659, 337] width 146 height 167
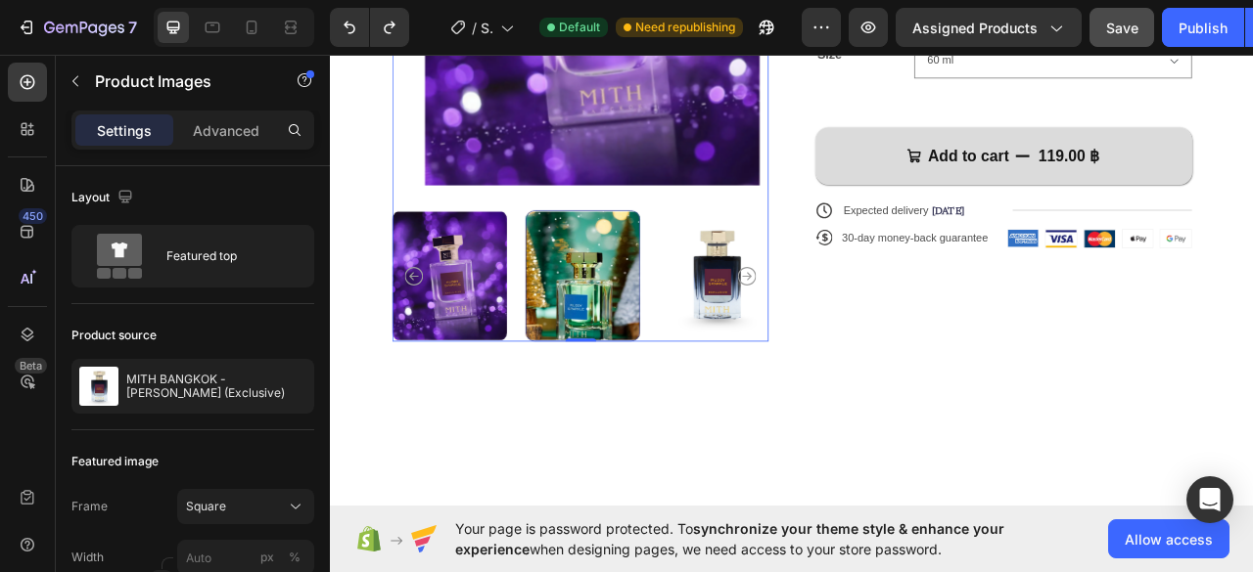
scroll to position [0, 0]
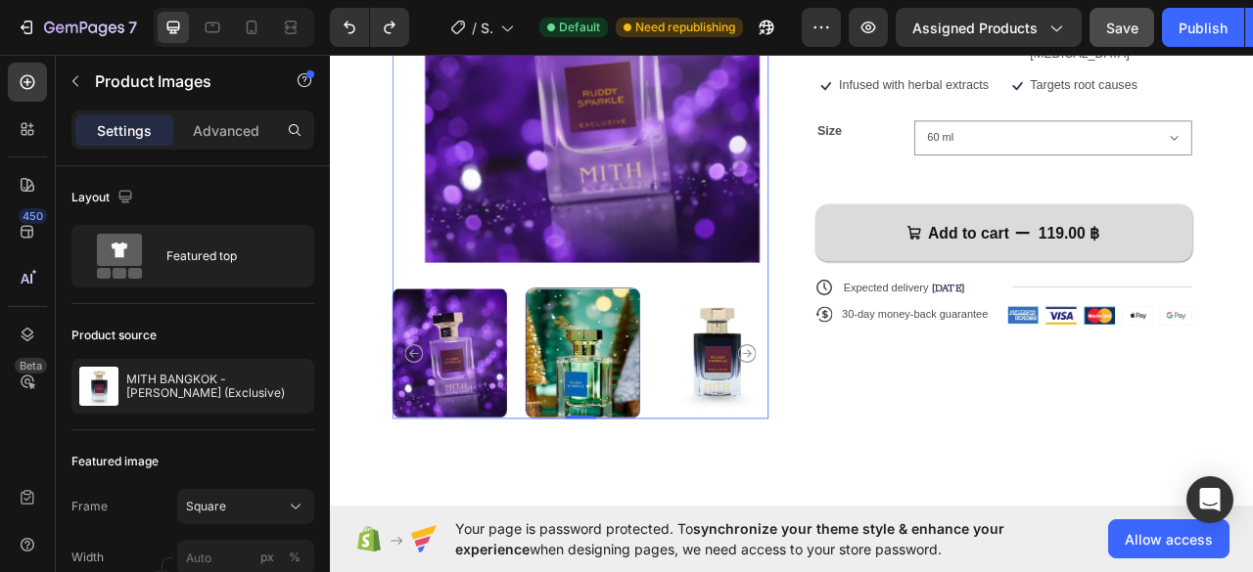
click at [679, 404] on div at bounding box center [650, 435] width 146 height 167
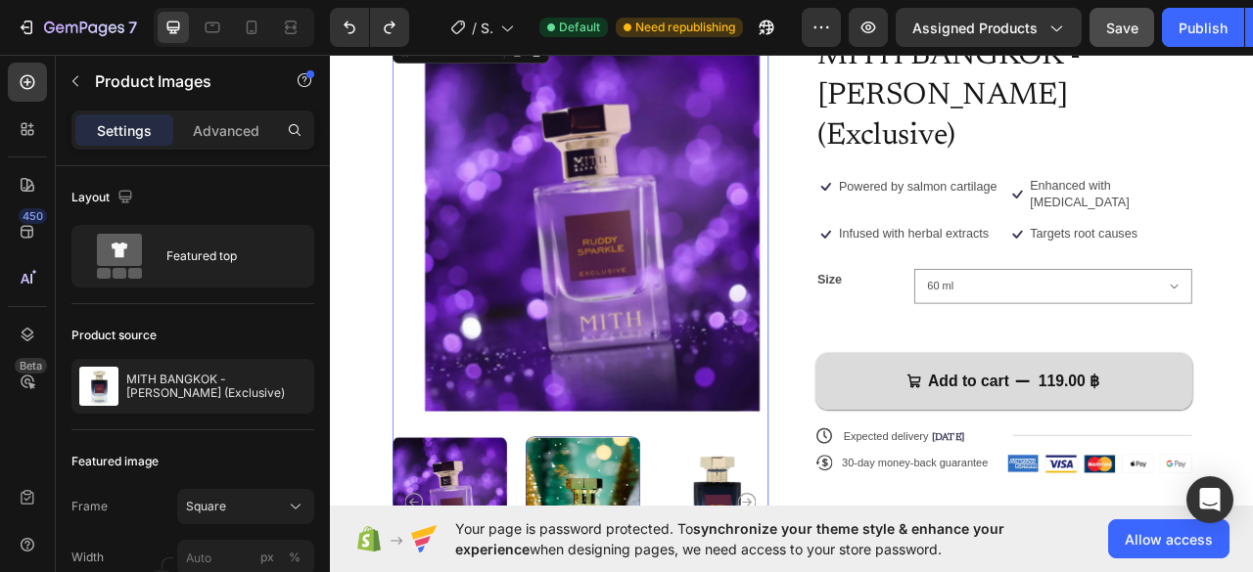
scroll to position [294, 0]
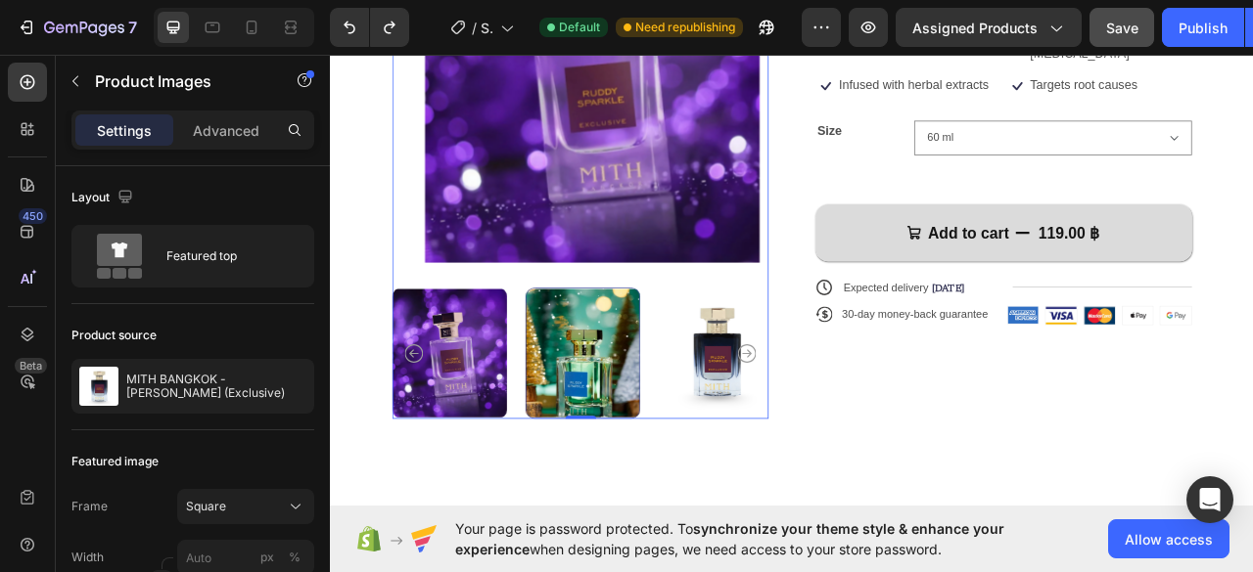
click at [458, 425] on img at bounding box center [481, 435] width 146 height 167
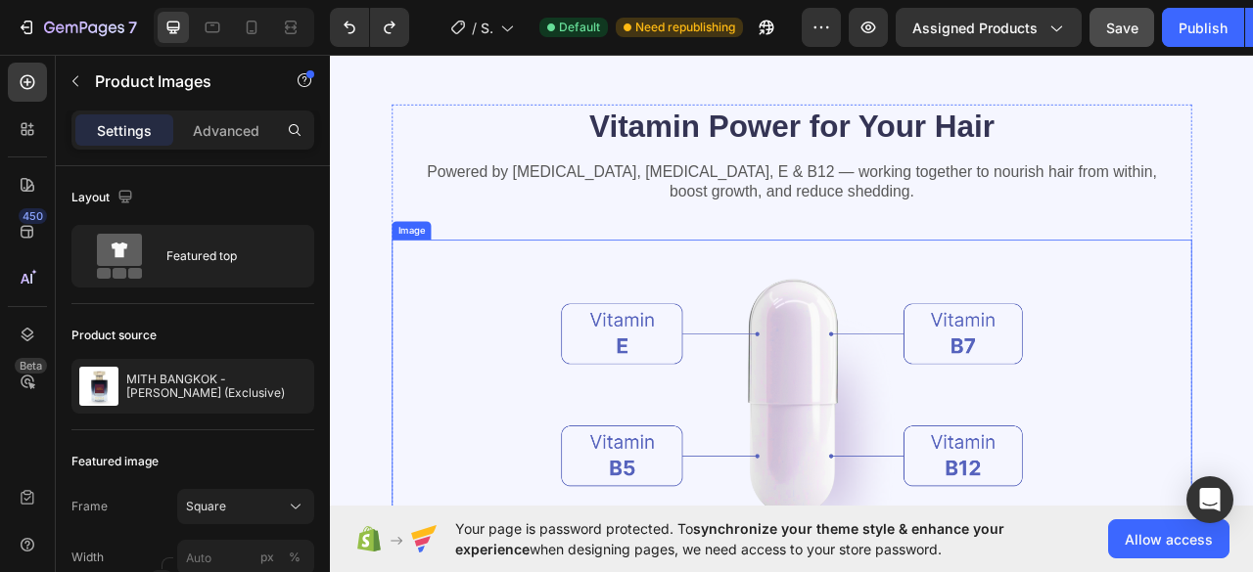
scroll to position [1761, 0]
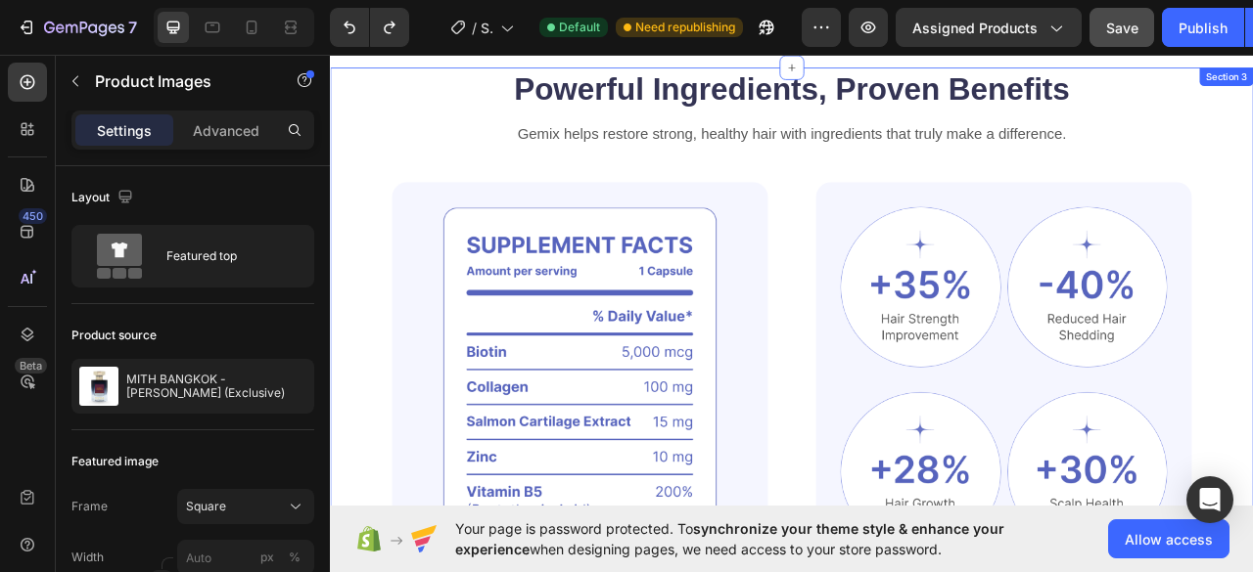
select select "60 ml"
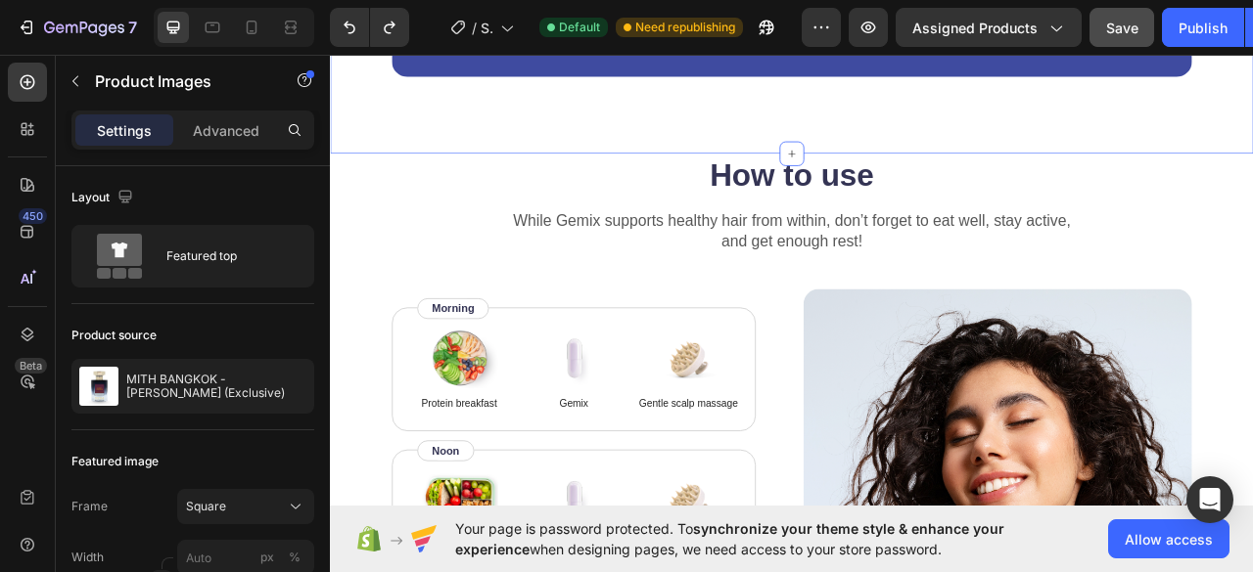
scroll to position [3131, 0]
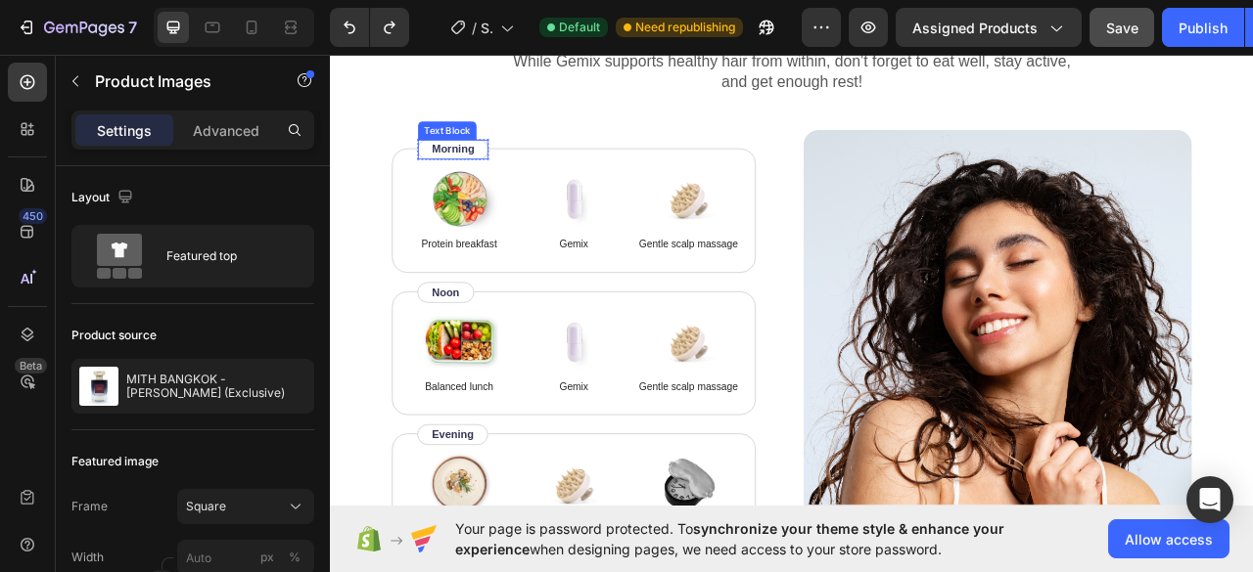
click at [482, 167] on p "Morning" at bounding box center [486, 176] width 54 height 21
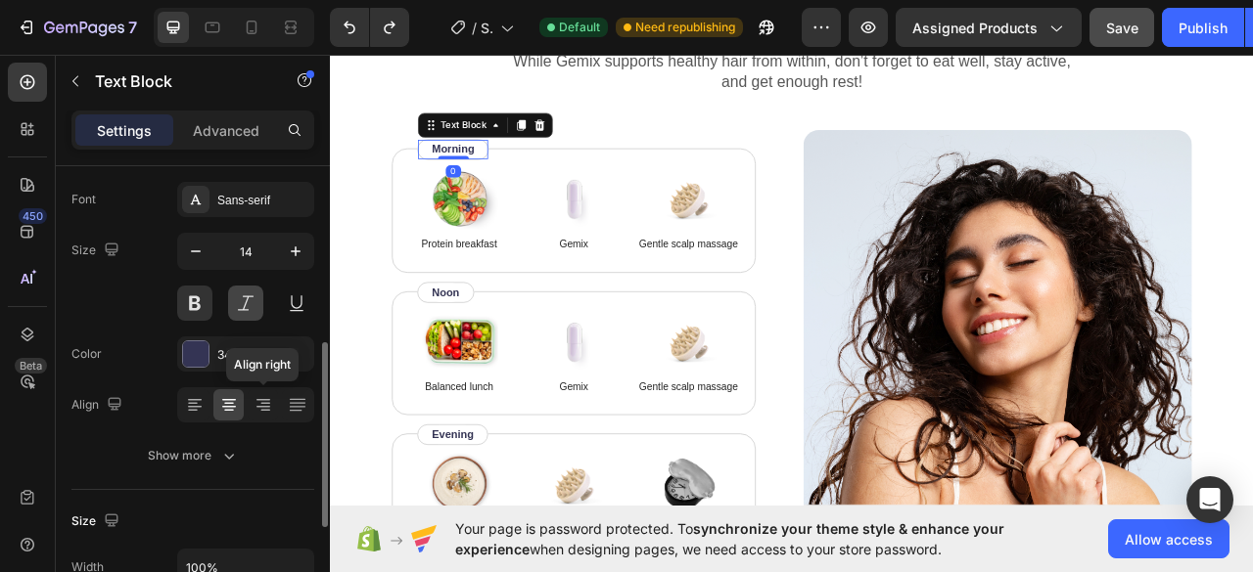
scroll to position [196, 0]
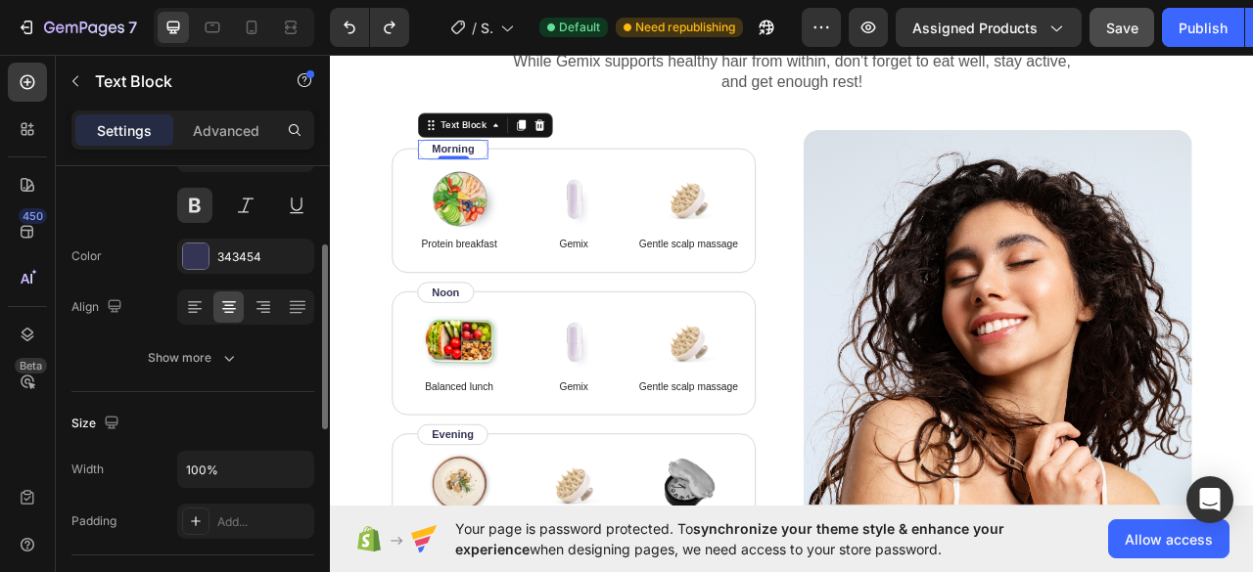
click at [513, 174] on p "Morning" at bounding box center [486, 176] width 54 height 21
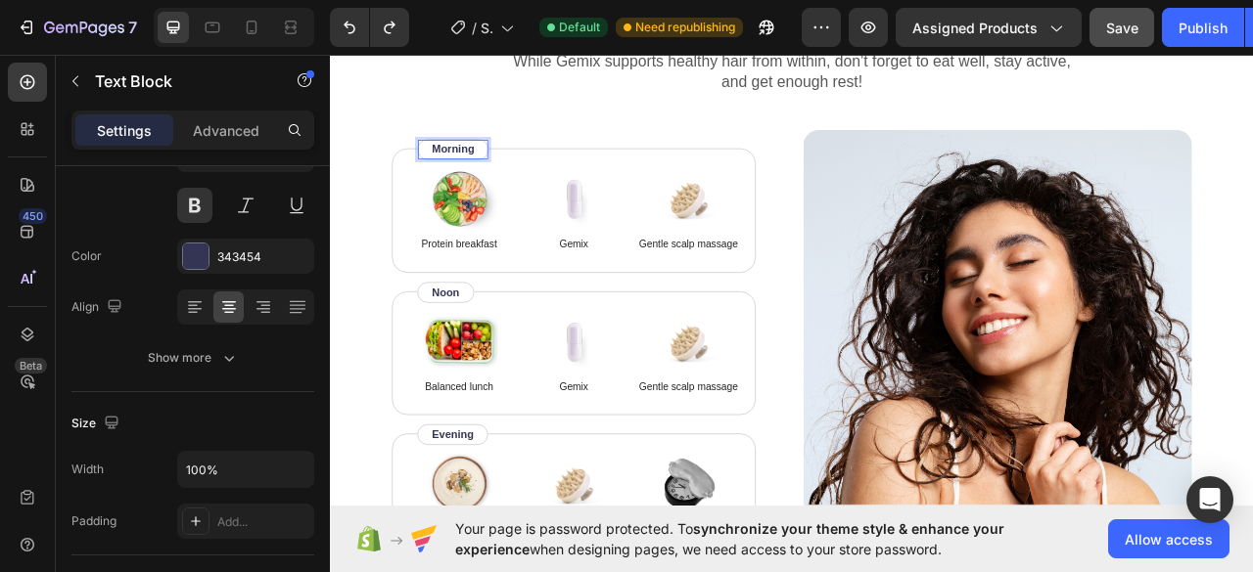
click at [513, 174] on p "Morning" at bounding box center [486, 176] width 54 height 21
click at [675, 210] on img at bounding box center [640, 239] width 98 height 78
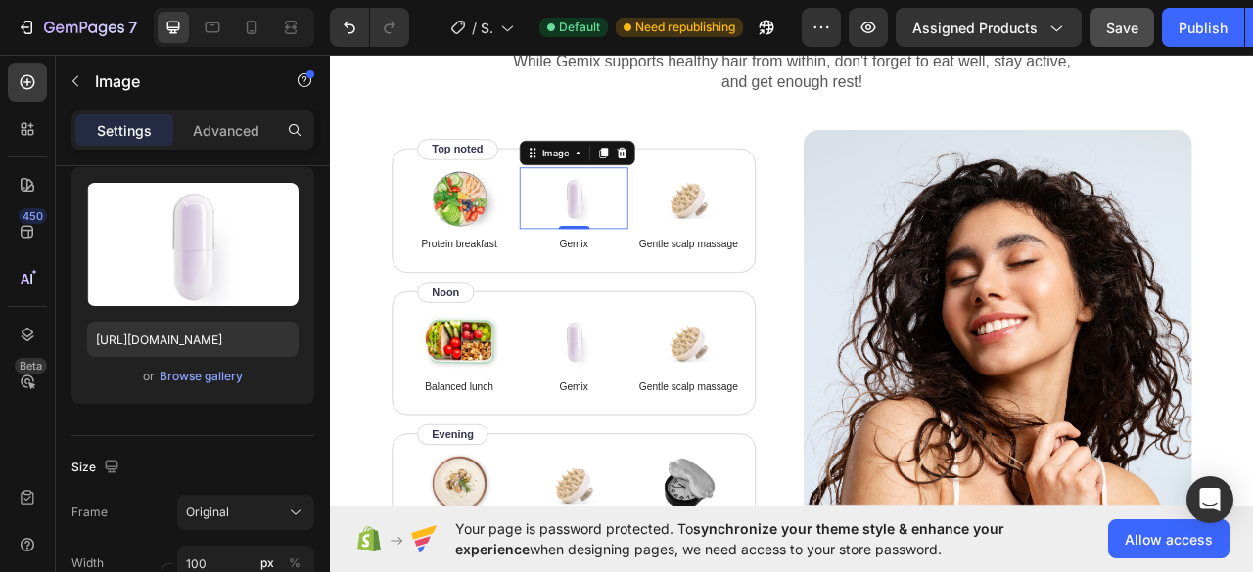
scroll to position [0, 0]
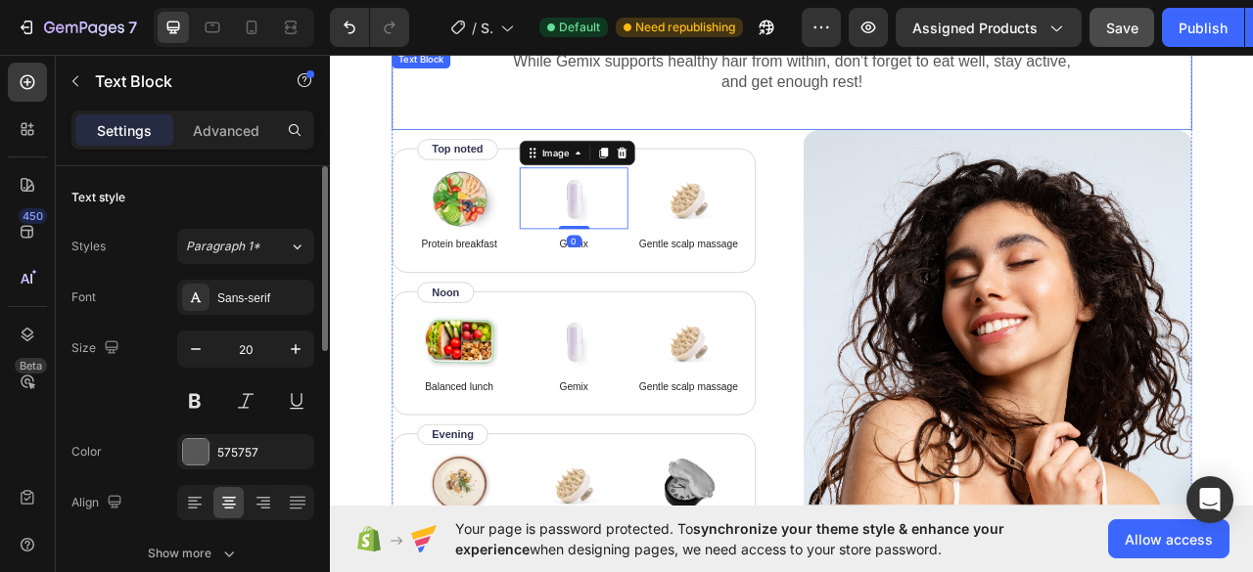
drag, startPoint x: 744, startPoint y: 136, endPoint x: 721, endPoint y: 175, distance: 45.2
click at [721, 179] on div "How to use Heading While Gemix supports healthy hair from within, don’t forget …" at bounding box center [917, 337] width 1018 height 717
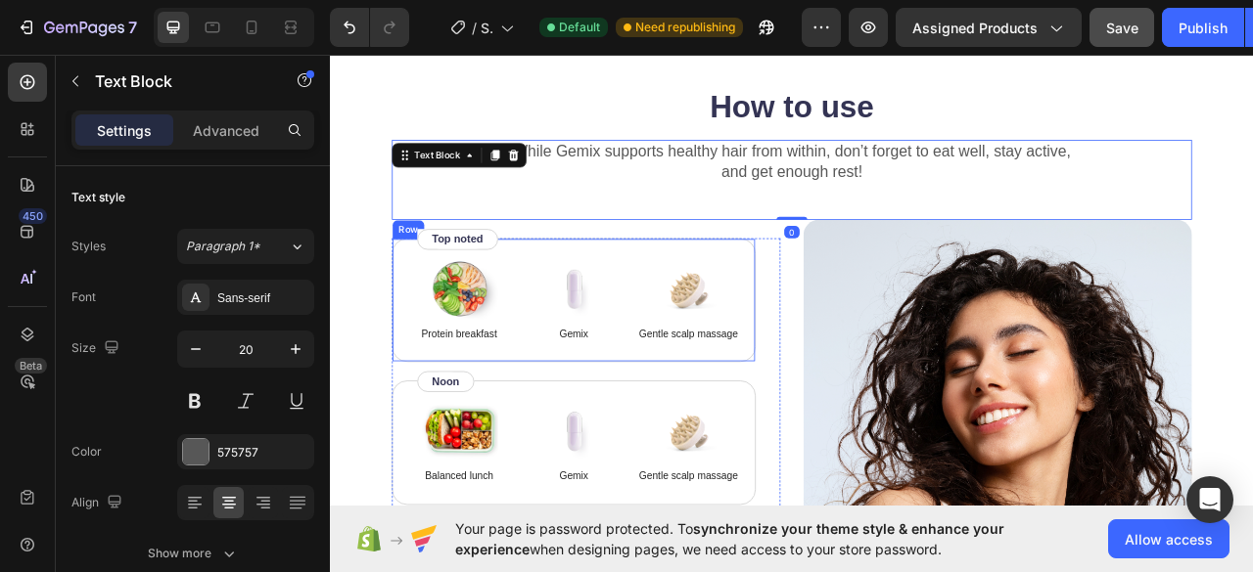
scroll to position [2936, 0]
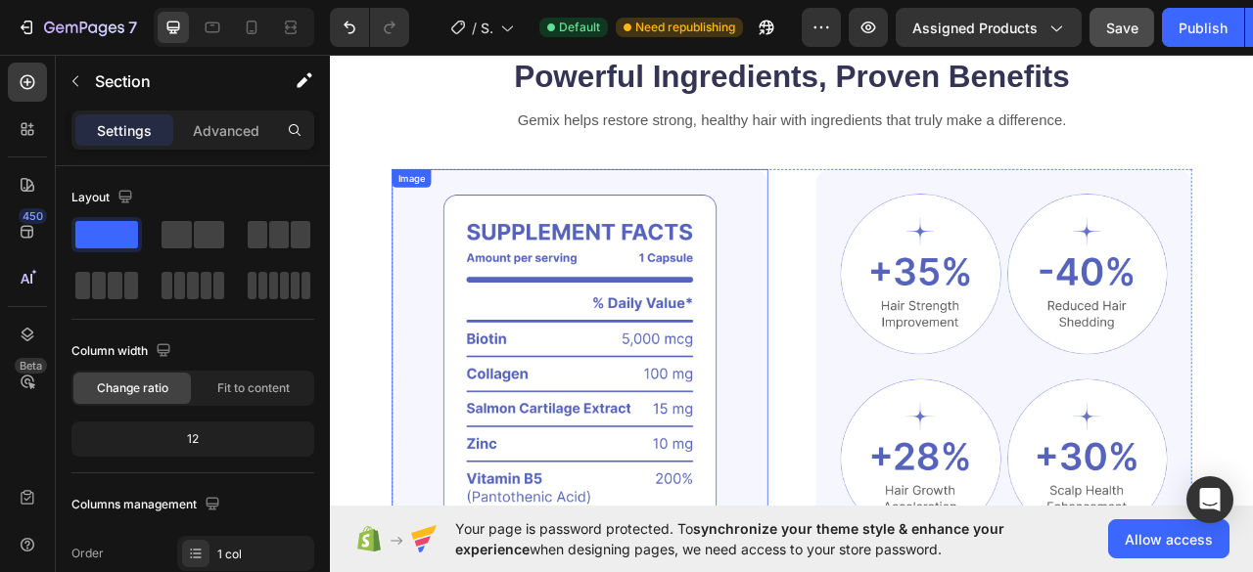
select select "60 ml"
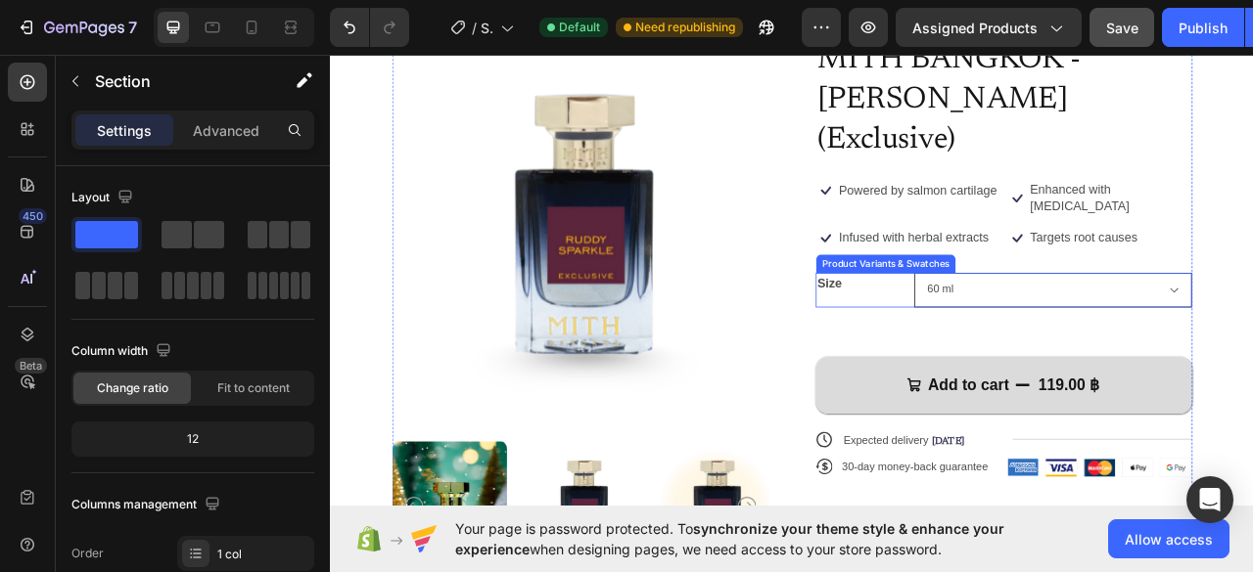
scroll to position [0, 0]
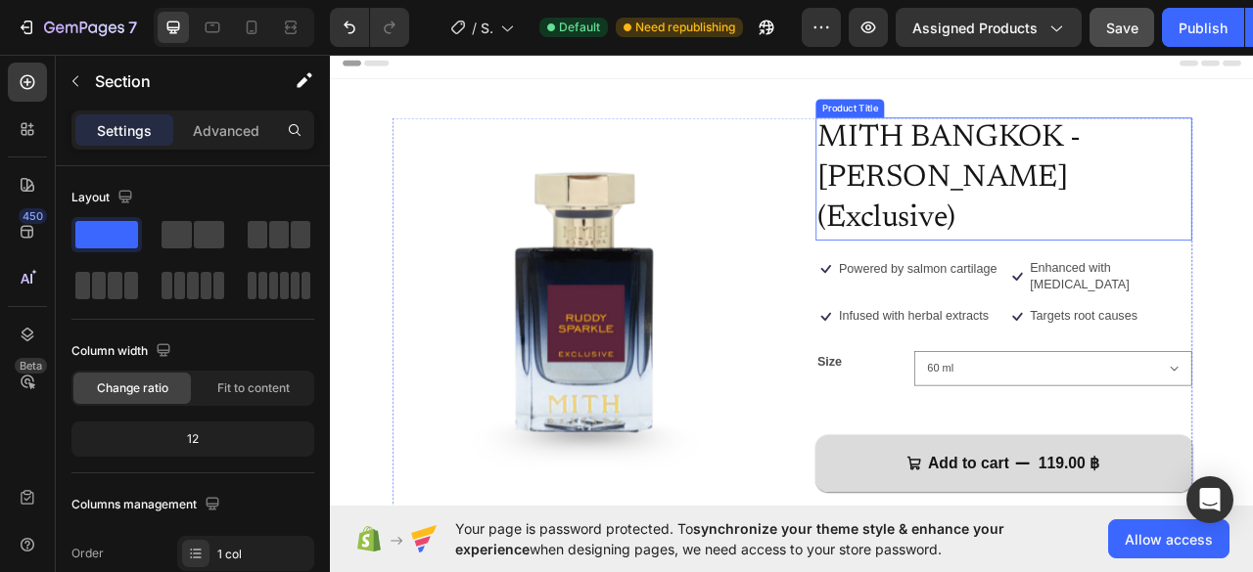
click at [1096, 181] on h1 "MITH BANGKOK - [PERSON_NAME] (Exclusive)" at bounding box center [1186, 214] width 479 height 157
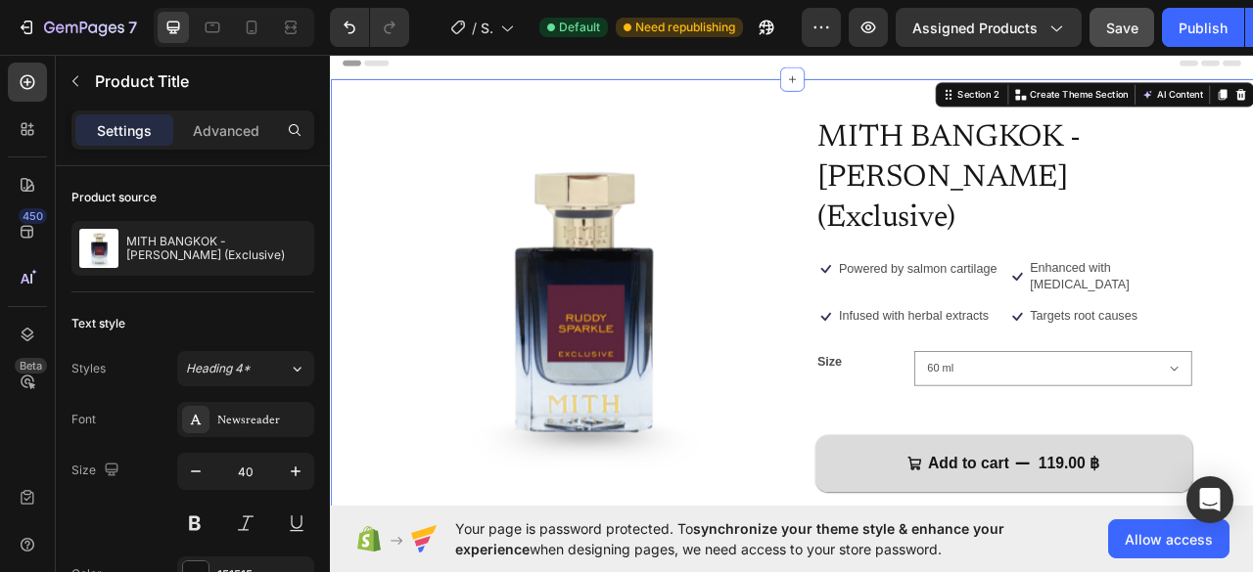
click at [1252, 218] on div "Product Images MITH BANGKOK - [PERSON_NAME] (Exclusive) Product Title Icon Powe…" at bounding box center [917, 499] width 1174 height 824
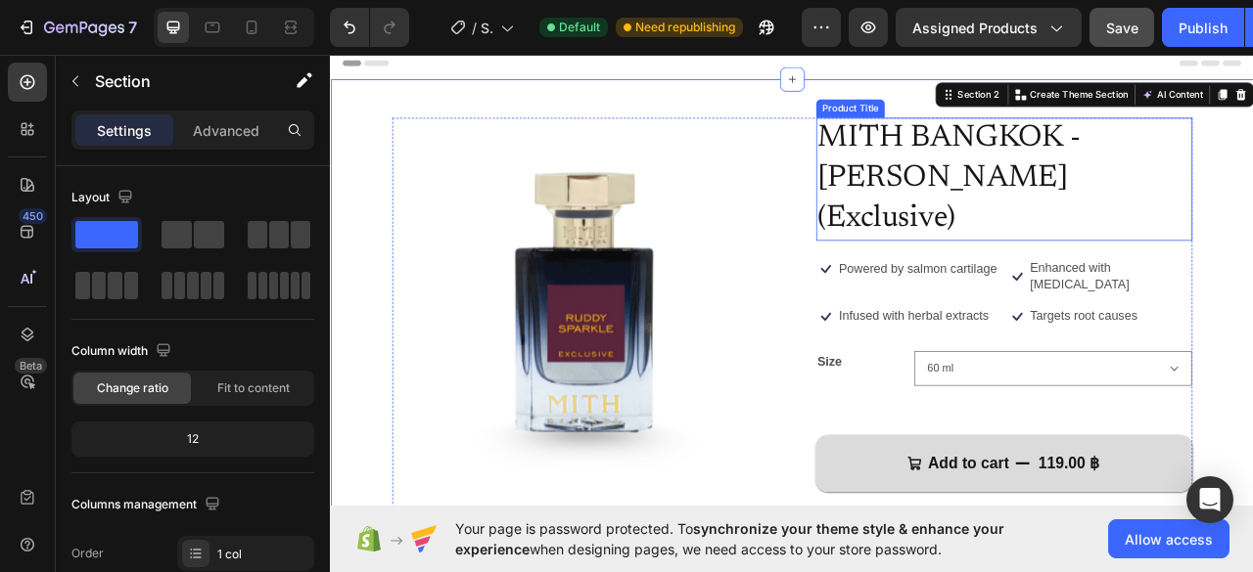
click at [1252, 204] on h1 "MITH BANGKOK - [PERSON_NAME] (Exclusive)" at bounding box center [1186, 214] width 479 height 157
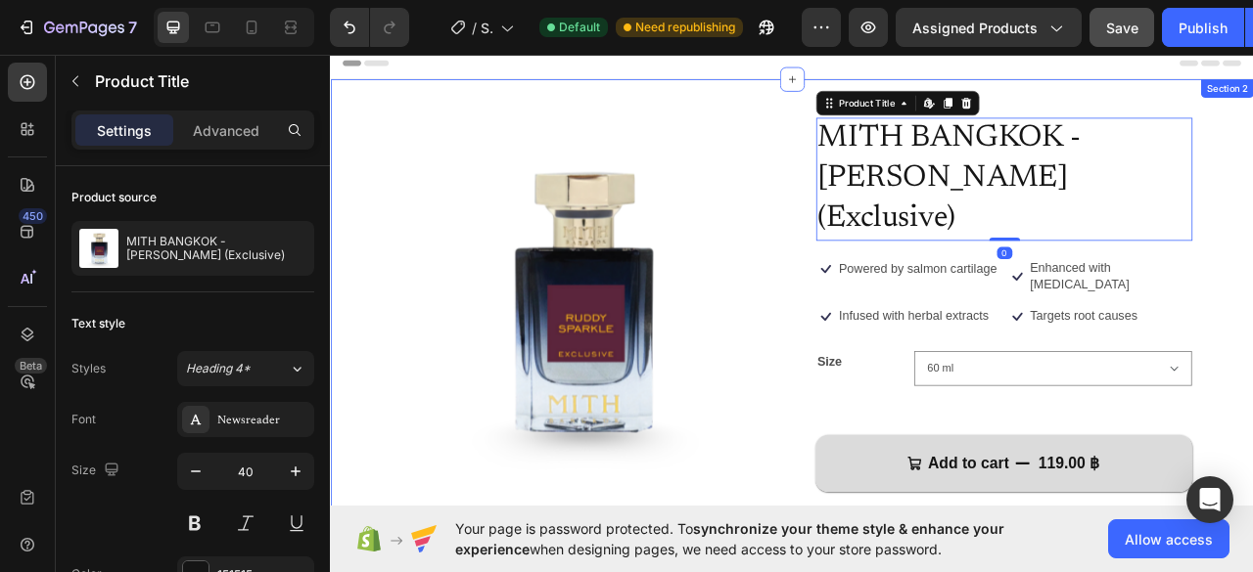
click at [1252, 229] on div "Product Images MITH BANGKOK - [PERSON_NAME] (Exclusive) Product Title Edit cont…" at bounding box center [917, 499] width 1174 height 824
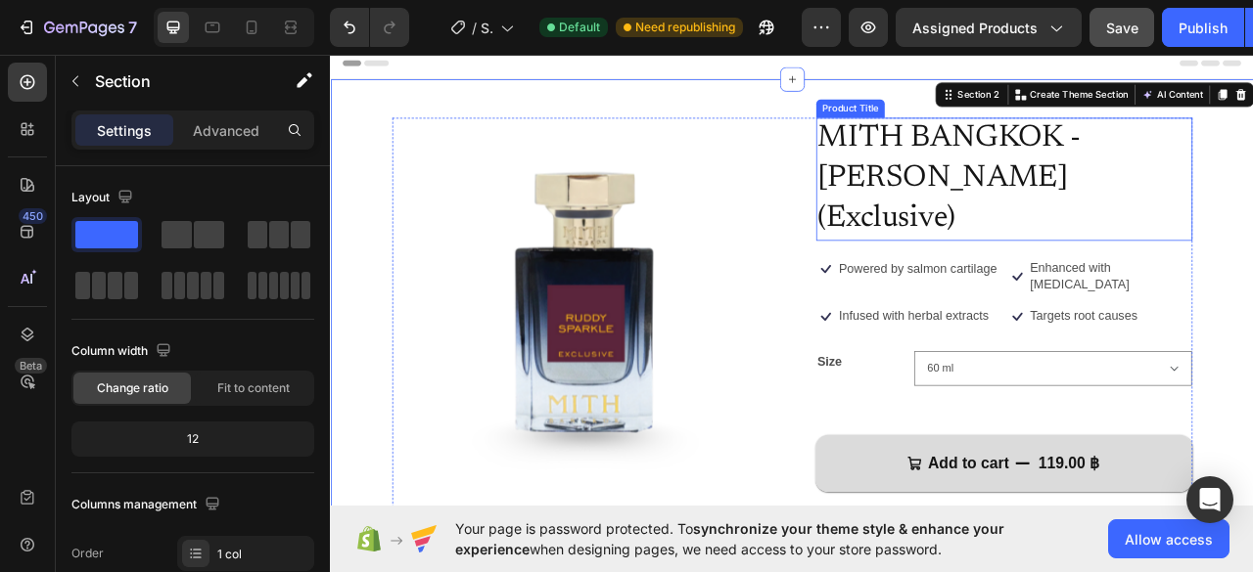
click at [1252, 200] on h1 "MITH BANGKOK - [PERSON_NAME] (Exclusive)" at bounding box center [1186, 214] width 479 height 157
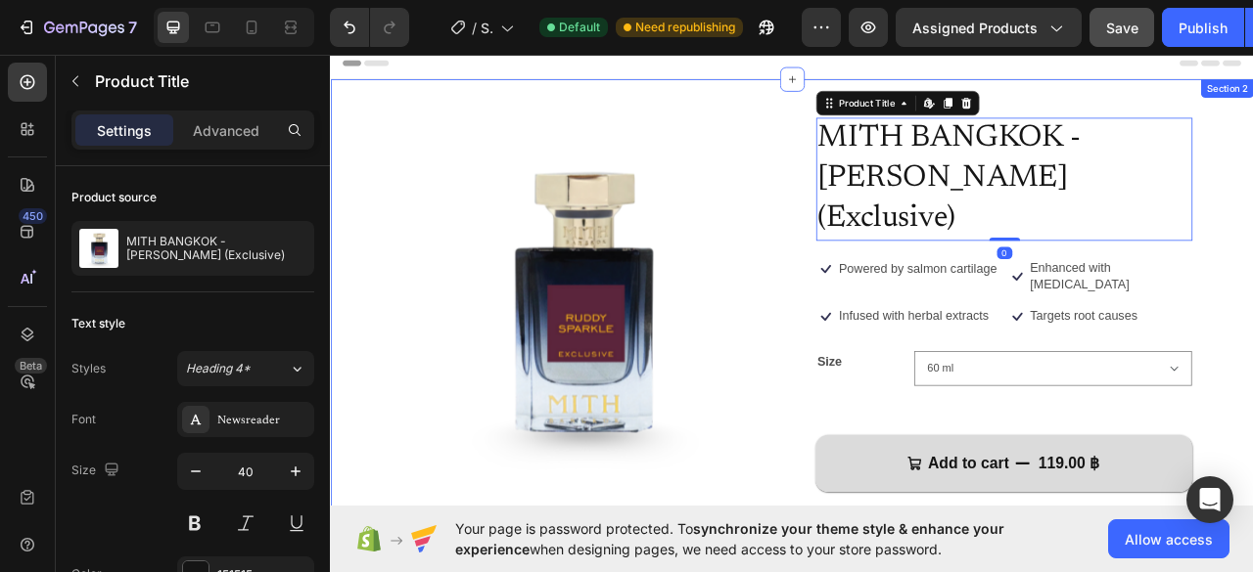
click at [1252, 207] on div "Product Images MITH BANGKOK - [PERSON_NAME] (Exclusive) Product Title Edit cont…" at bounding box center [917, 499] width 1174 height 824
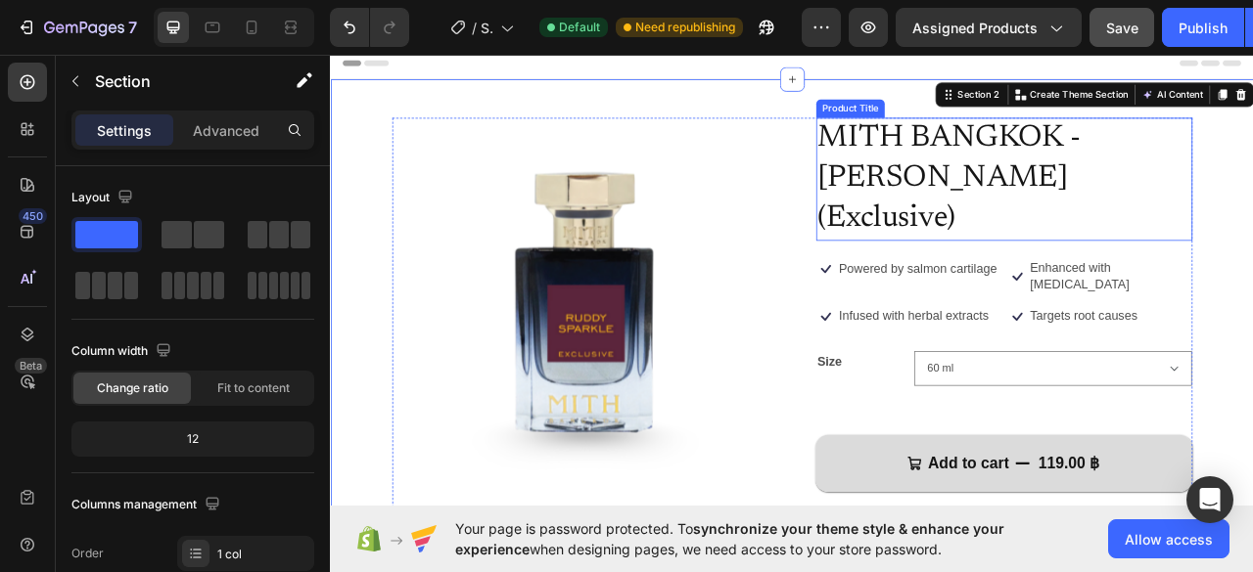
click at [1252, 173] on h1 "MITH BANGKOK - [PERSON_NAME] (Exclusive)" at bounding box center [1186, 214] width 479 height 157
